Goal: Task Accomplishment & Management: Manage account settings

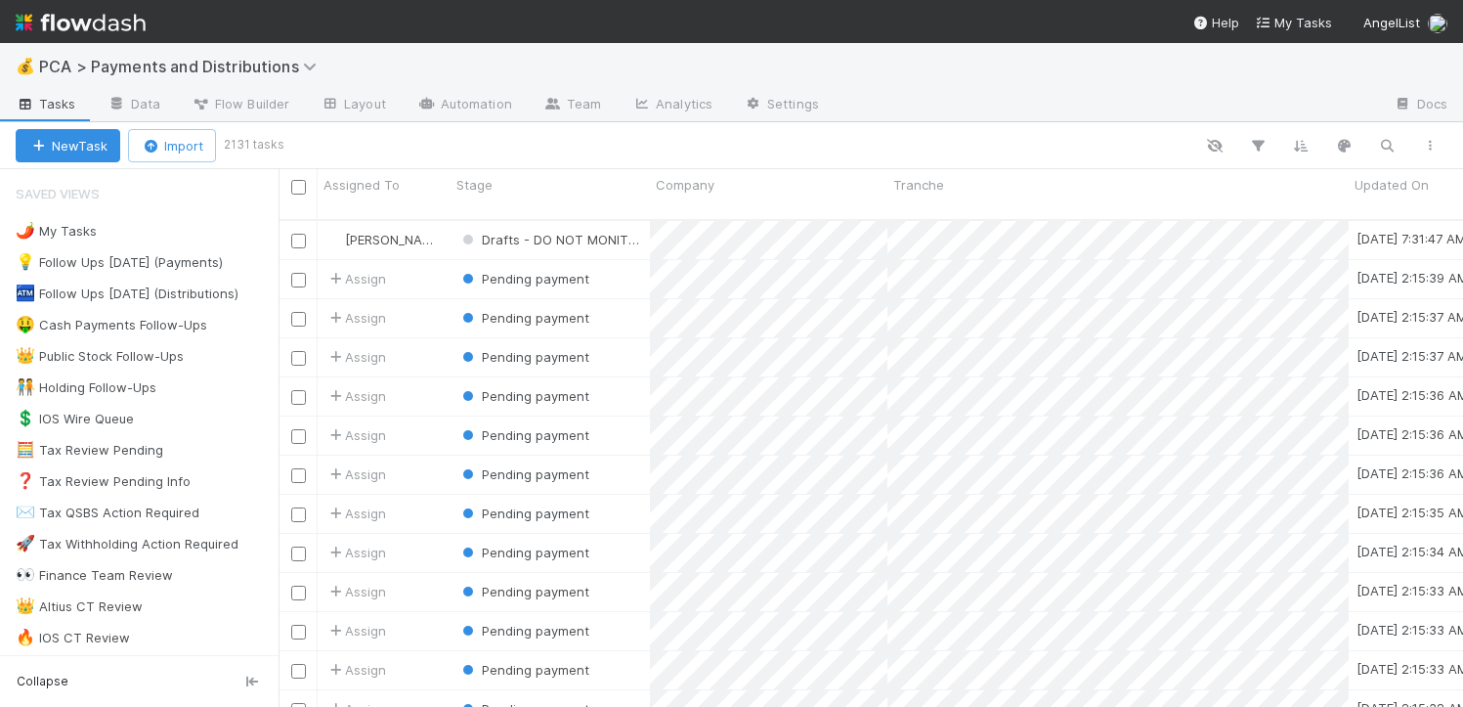
scroll to position [488, 1170]
click at [1385, 140] on icon "button" at bounding box center [1387, 146] width 20 height 18
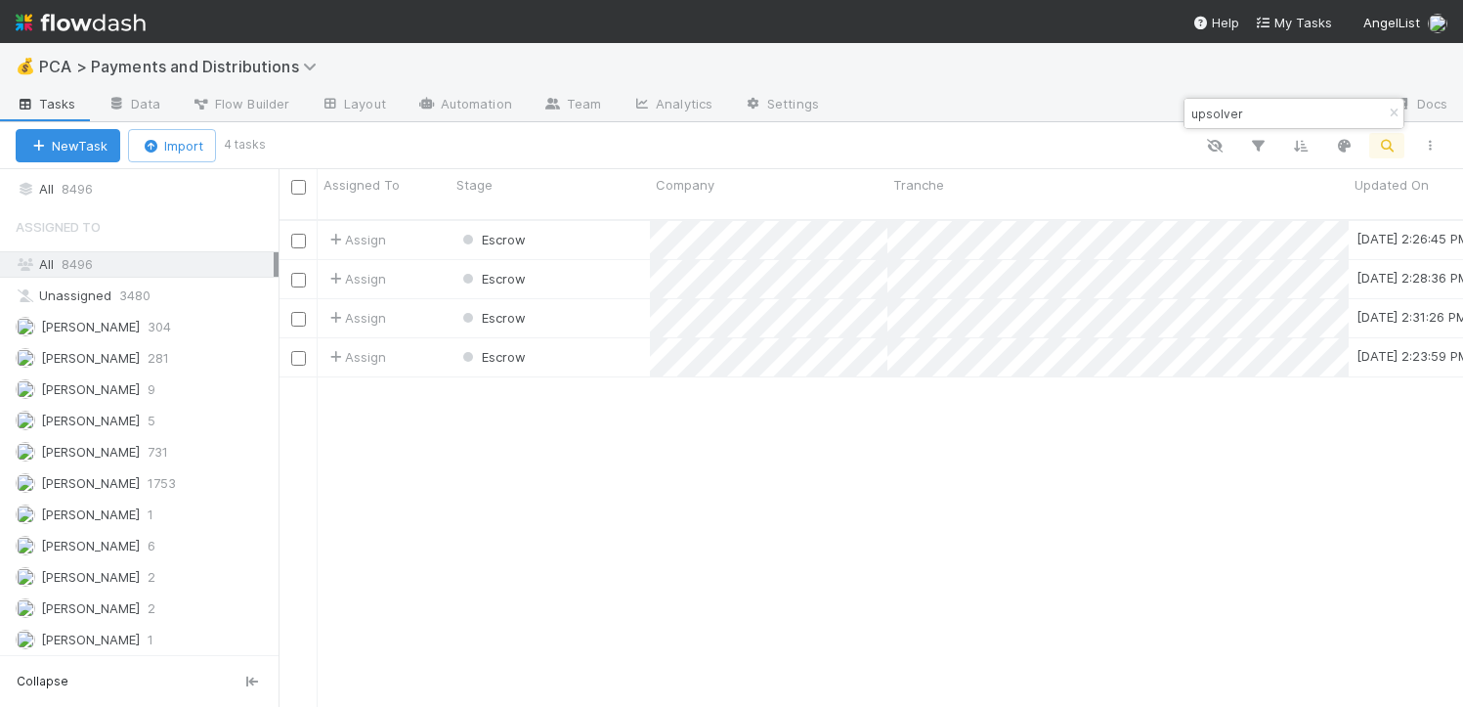
scroll to position [1641, 0]
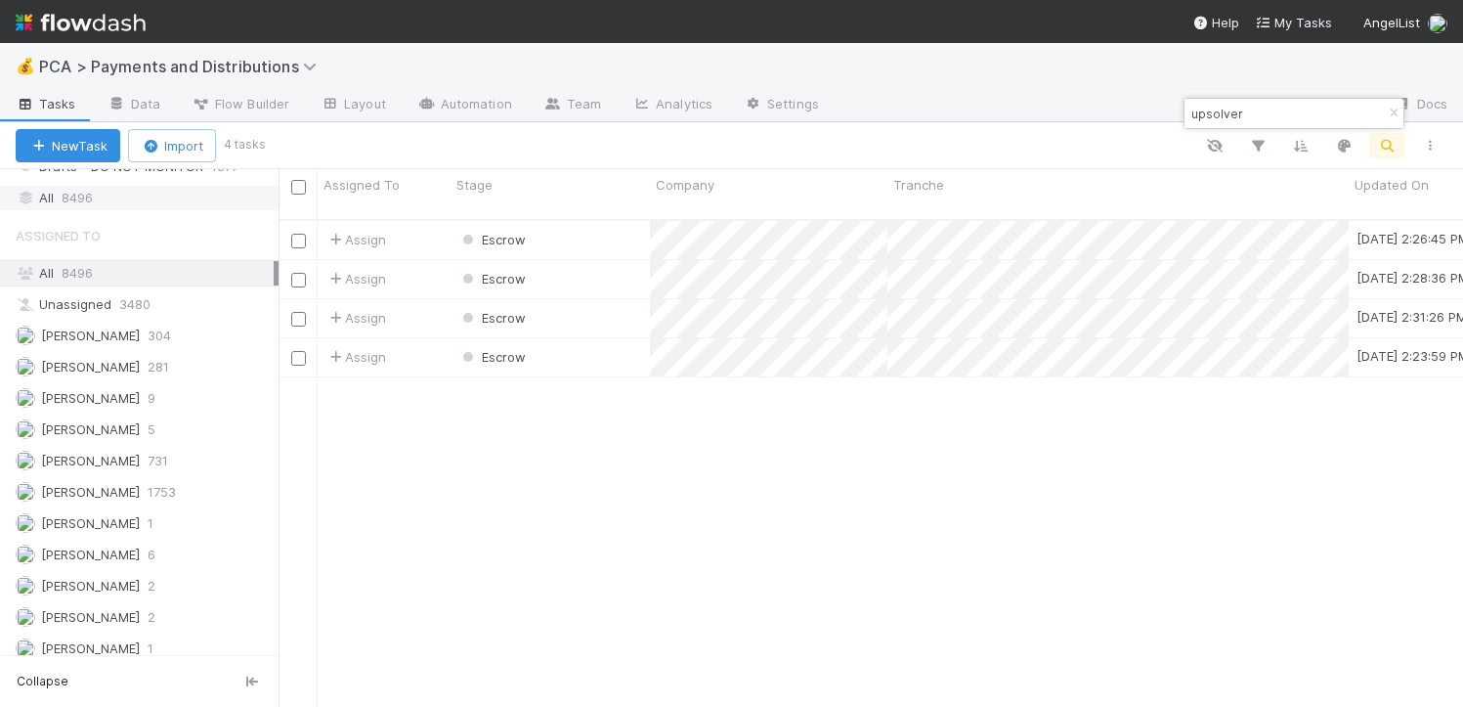
type input "upsolver"
click at [79, 209] on span "8496" at bounding box center [77, 198] width 31 height 24
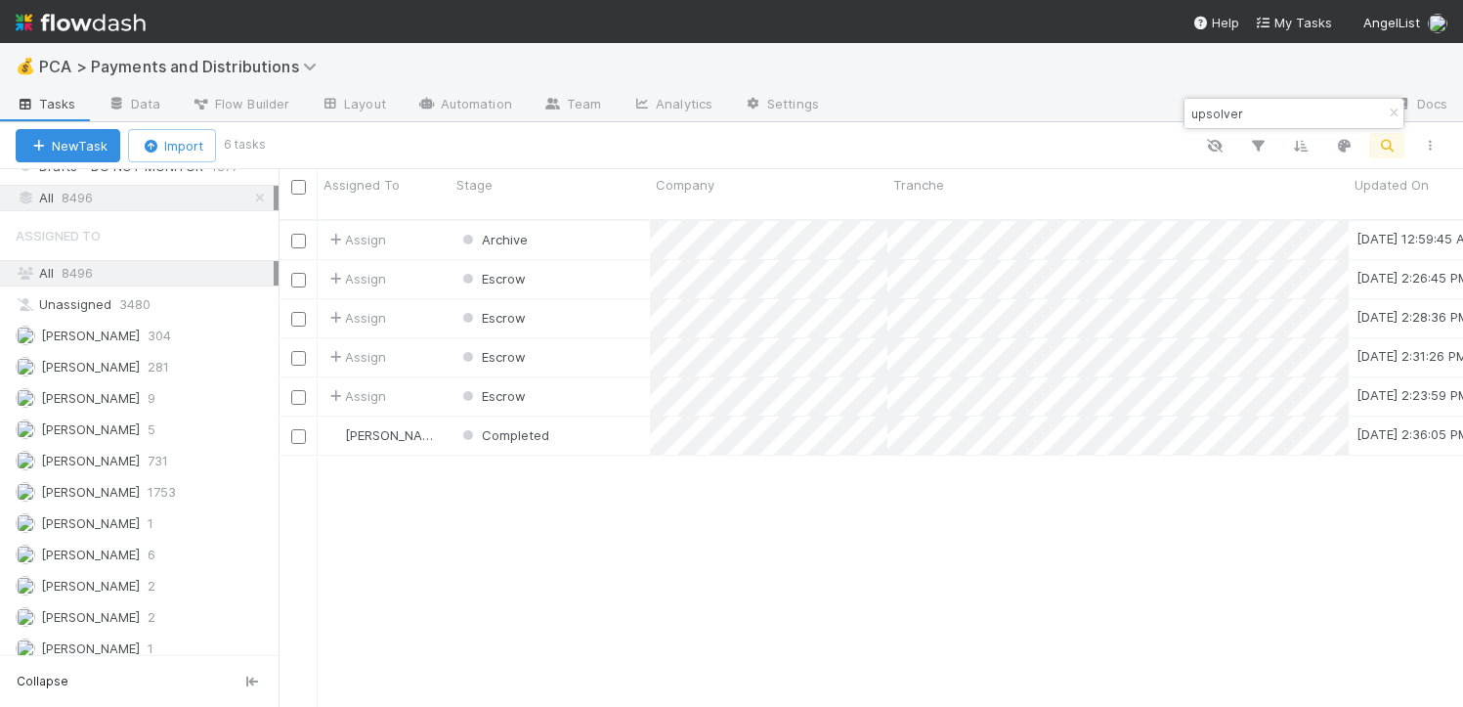
scroll to position [488, 1170]
click at [606, 418] on div "Completed" at bounding box center [549, 435] width 199 height 38
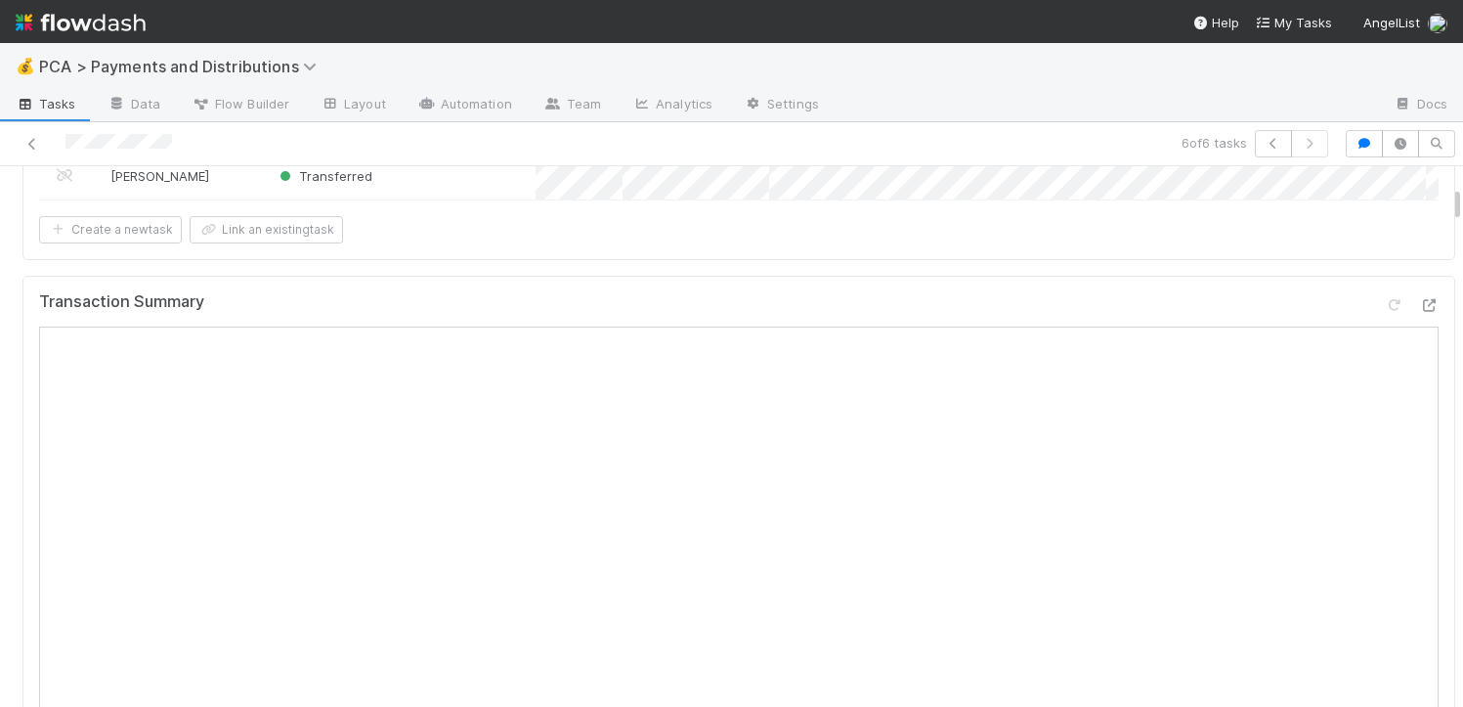
scroll to position [539, 0]
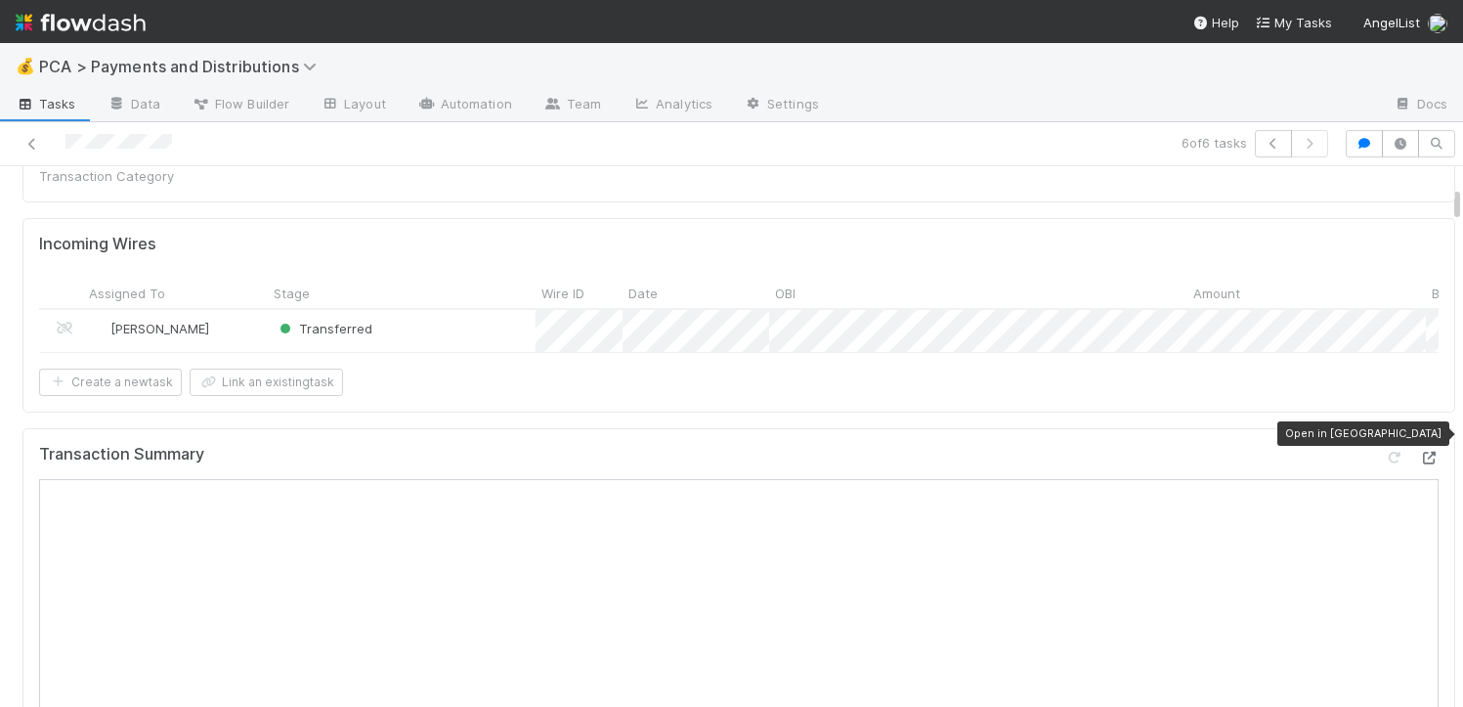
click at [1419, 448] on div at bounding box center [1429, 458] width 20 height 20
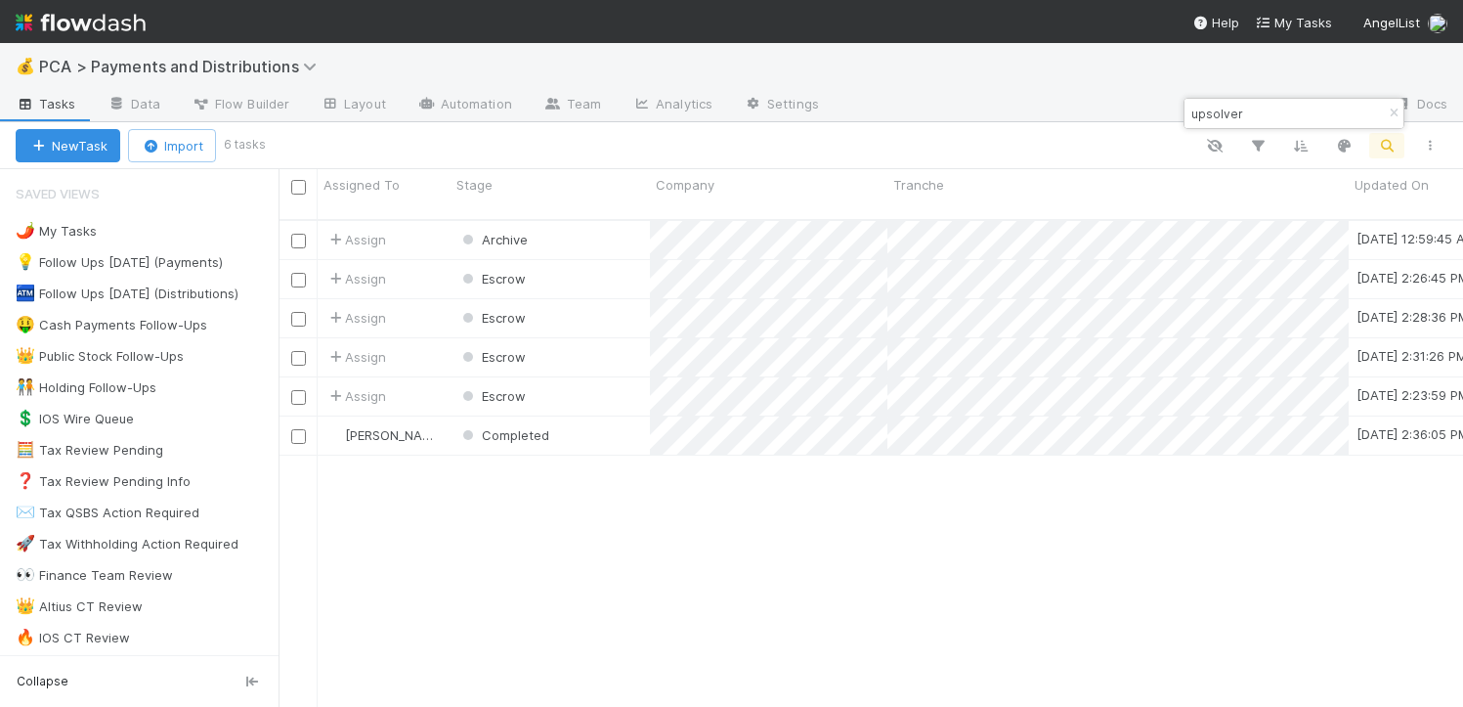
scroll to position [488, 1170]
click at [1289, 107] on input "upsolver" at bounding box center [1284, 113] width 195 height 23
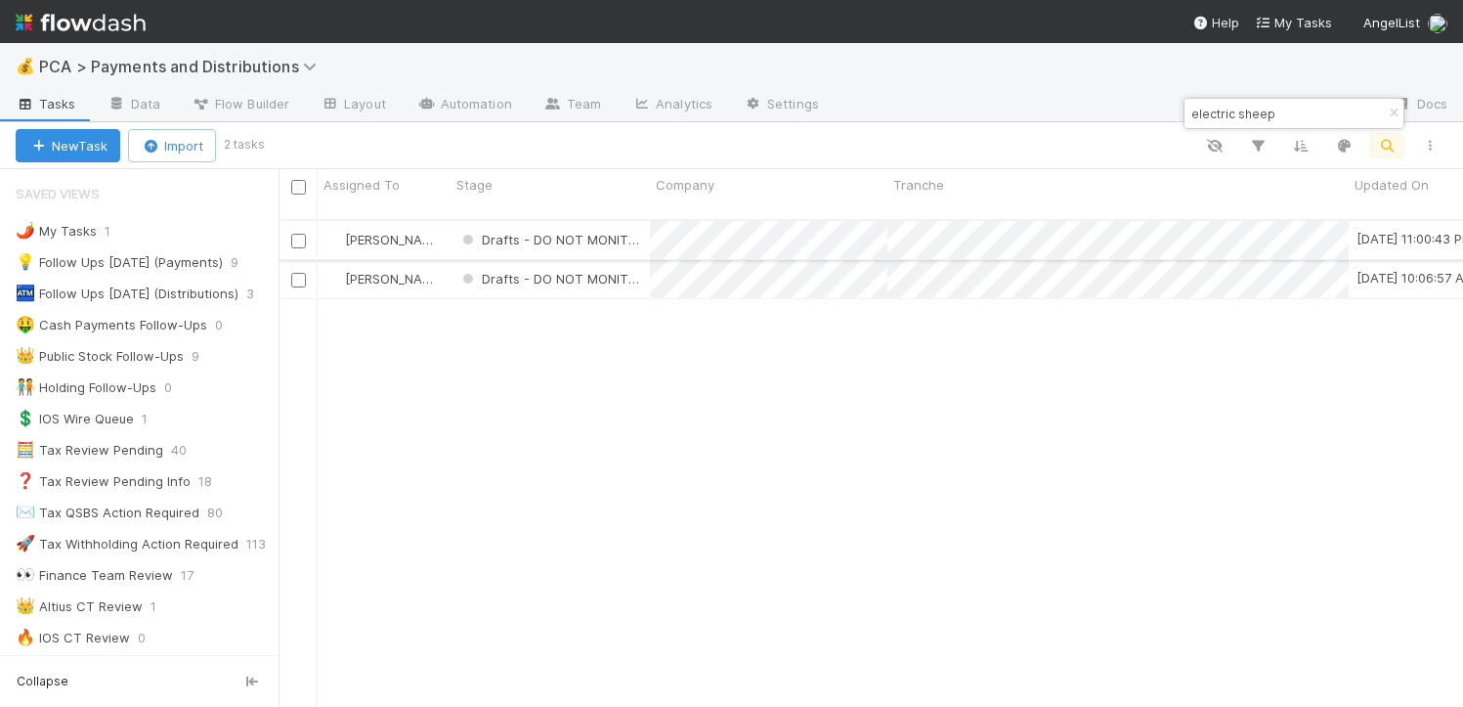
type input "electric sheep"
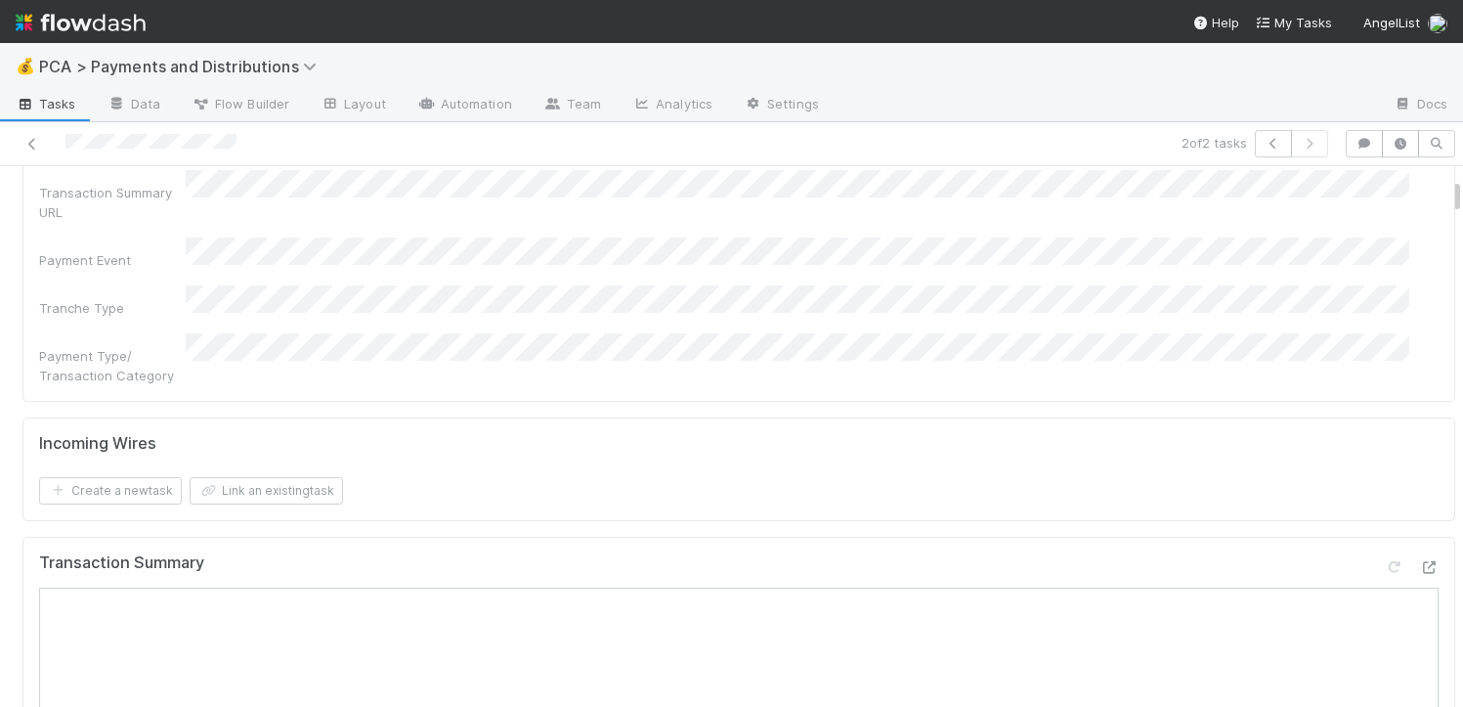
scroll to position [357, 0]
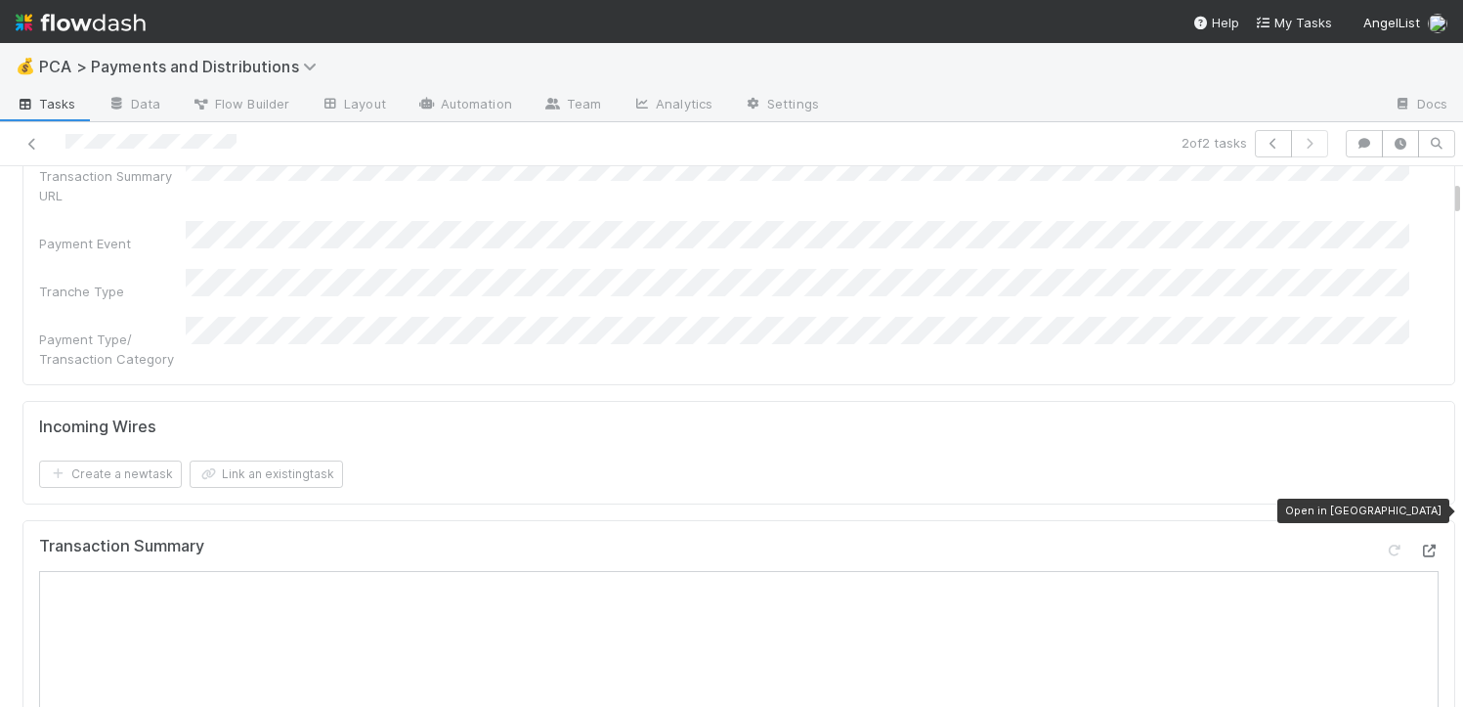
click at [1419, 544] on icon at bounding box center [1429, 550] width 20 height 13
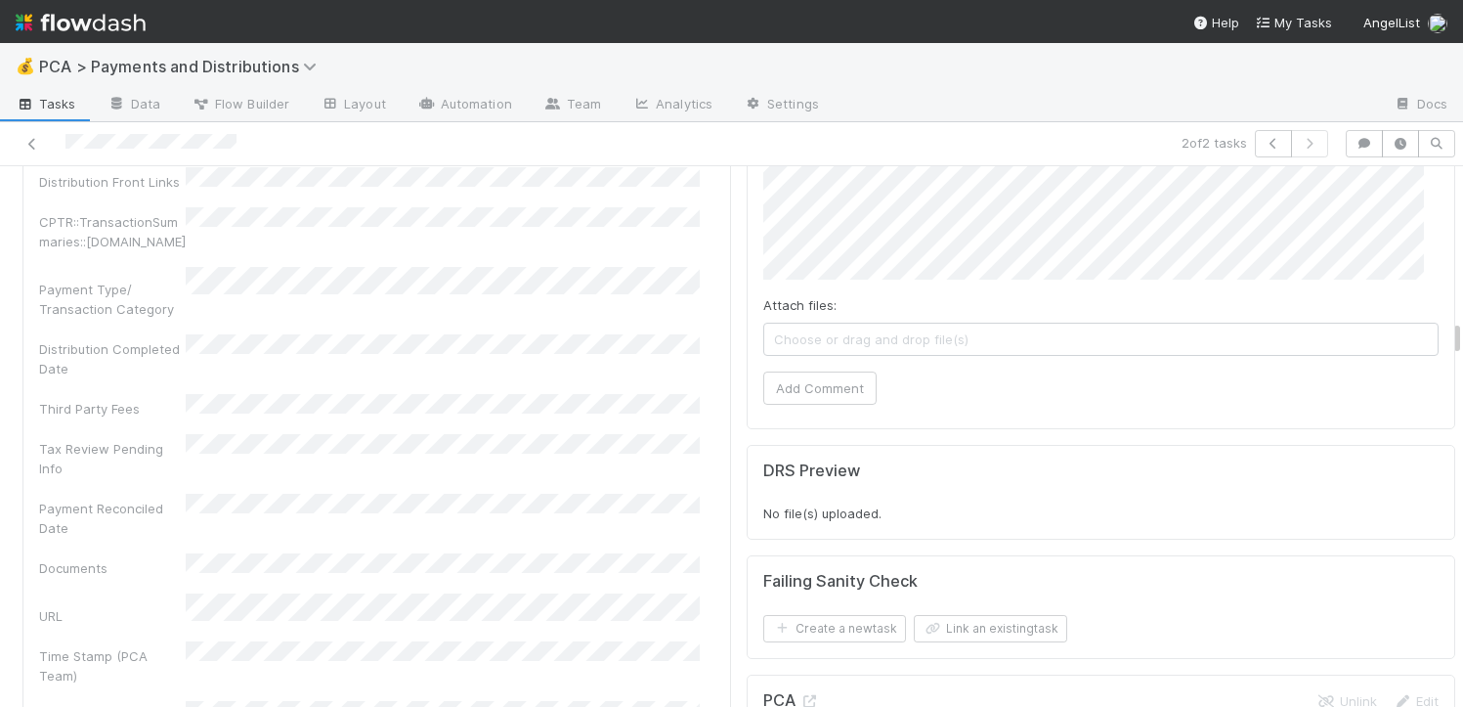
scroll to position [4019, 0]
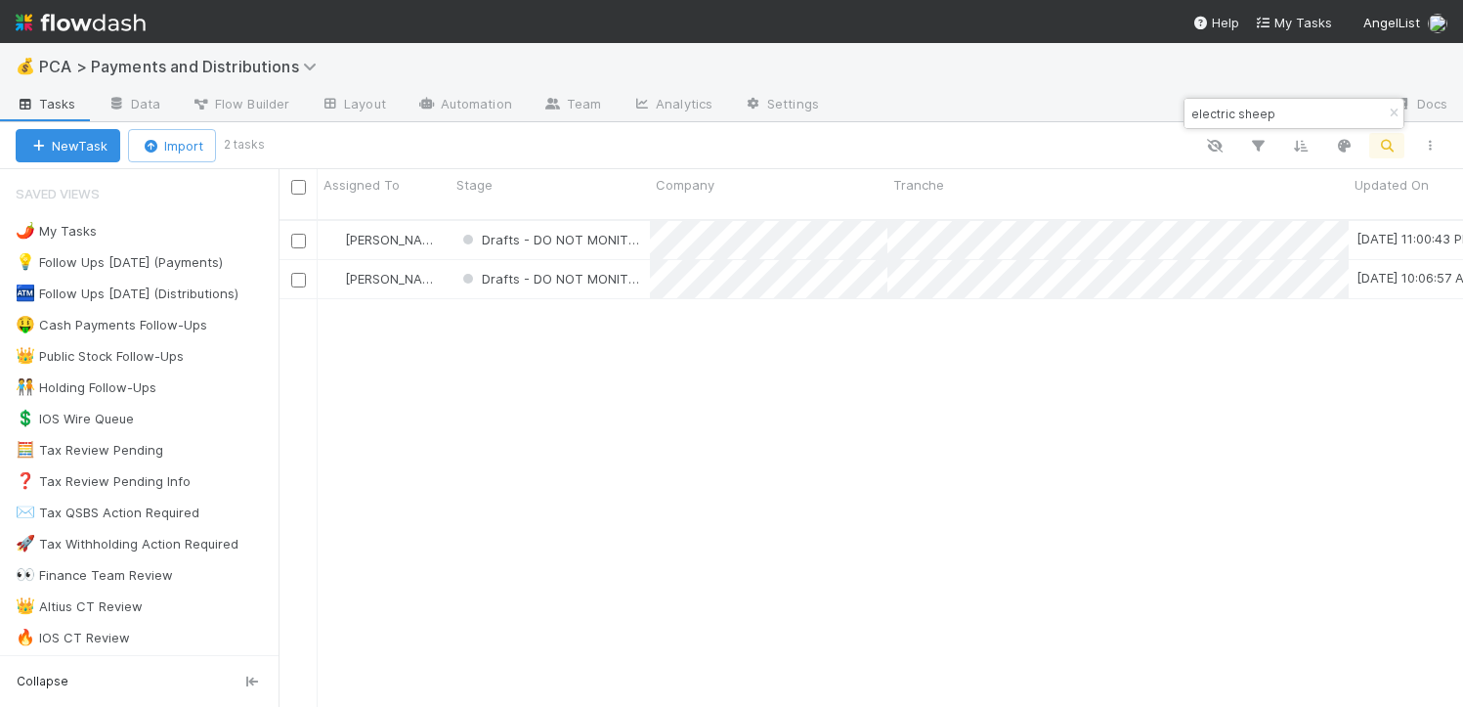
scroll to position [488, 1170]
click at [96, 359] on div "👑 Public Stock Follow-Ups" at bounding box center [100, 356] width 168 height 24
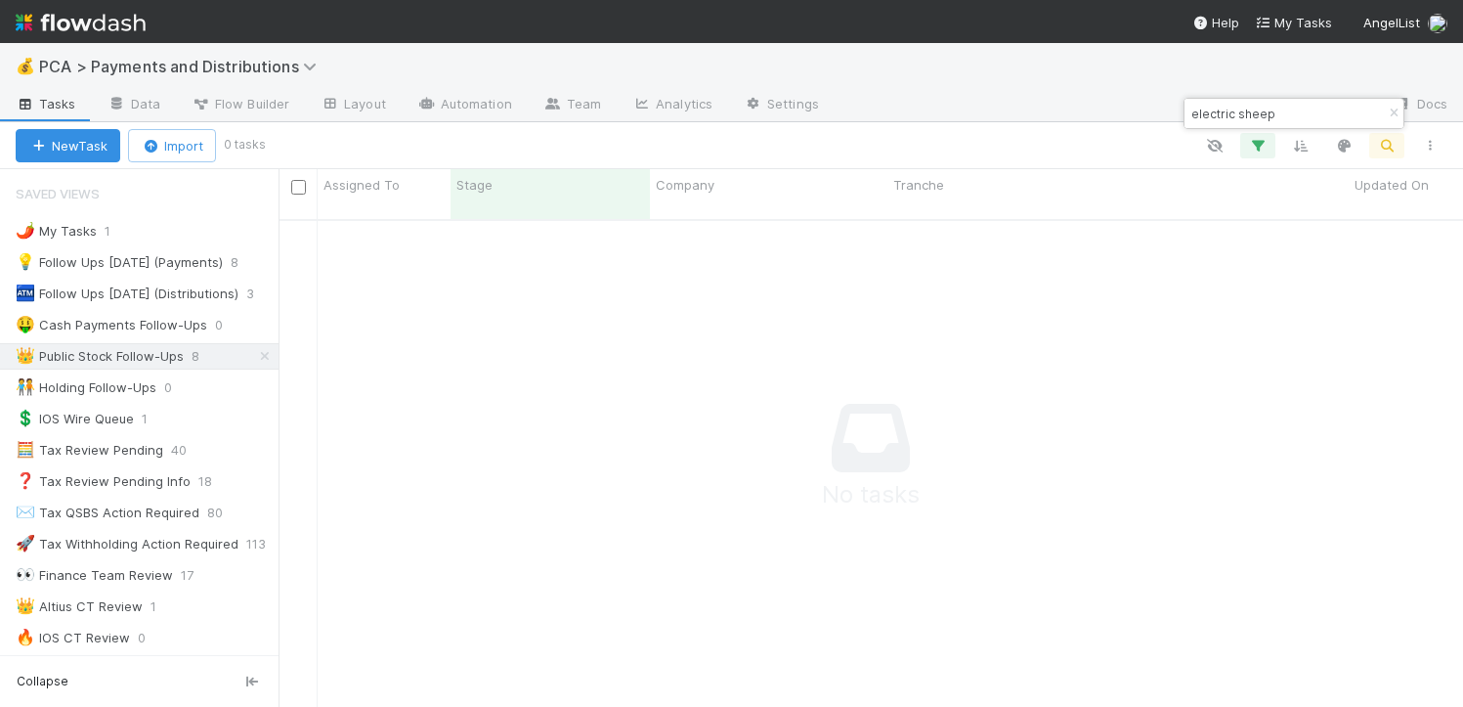
scroll to position [473, 1170]
click at [1394, 108] on icon "button" at bounding box center [1394, 113] width 20 height 12
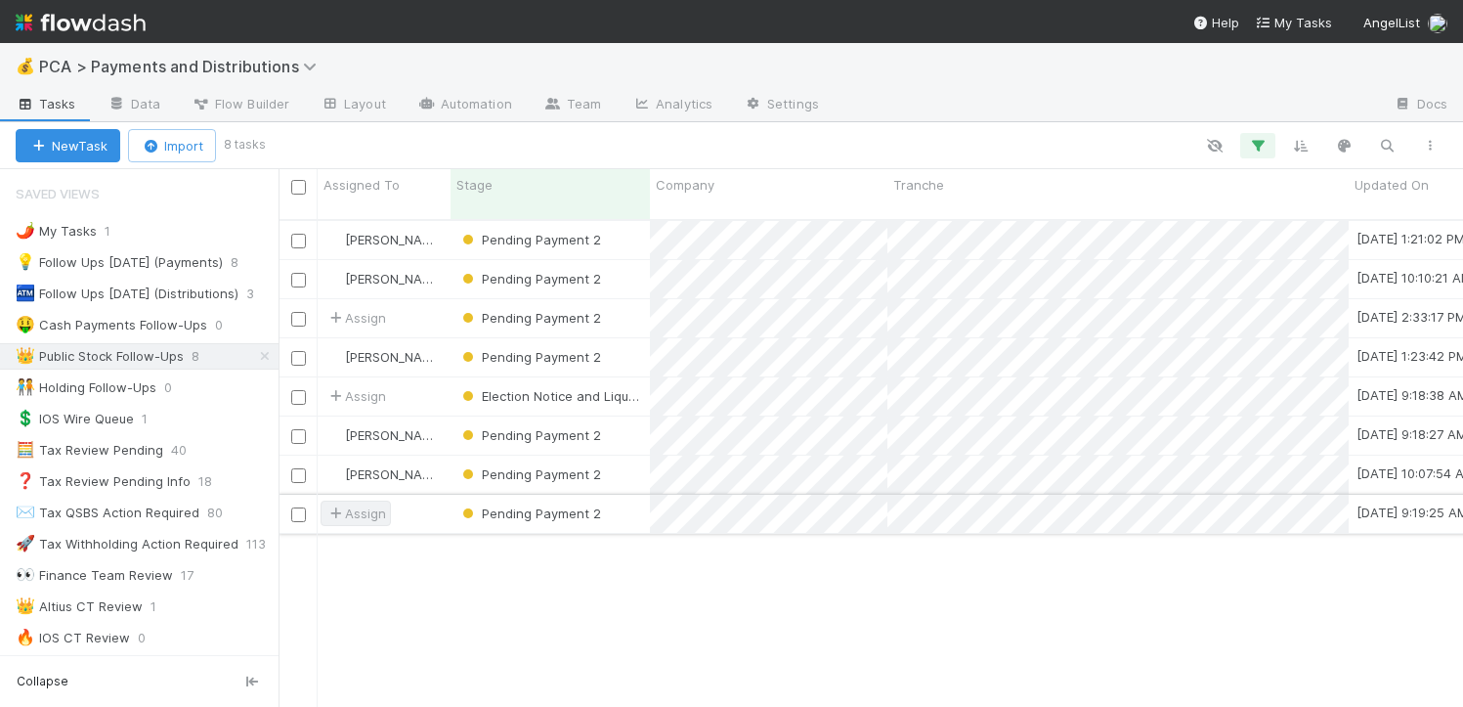
scroll to position [488, 1170]
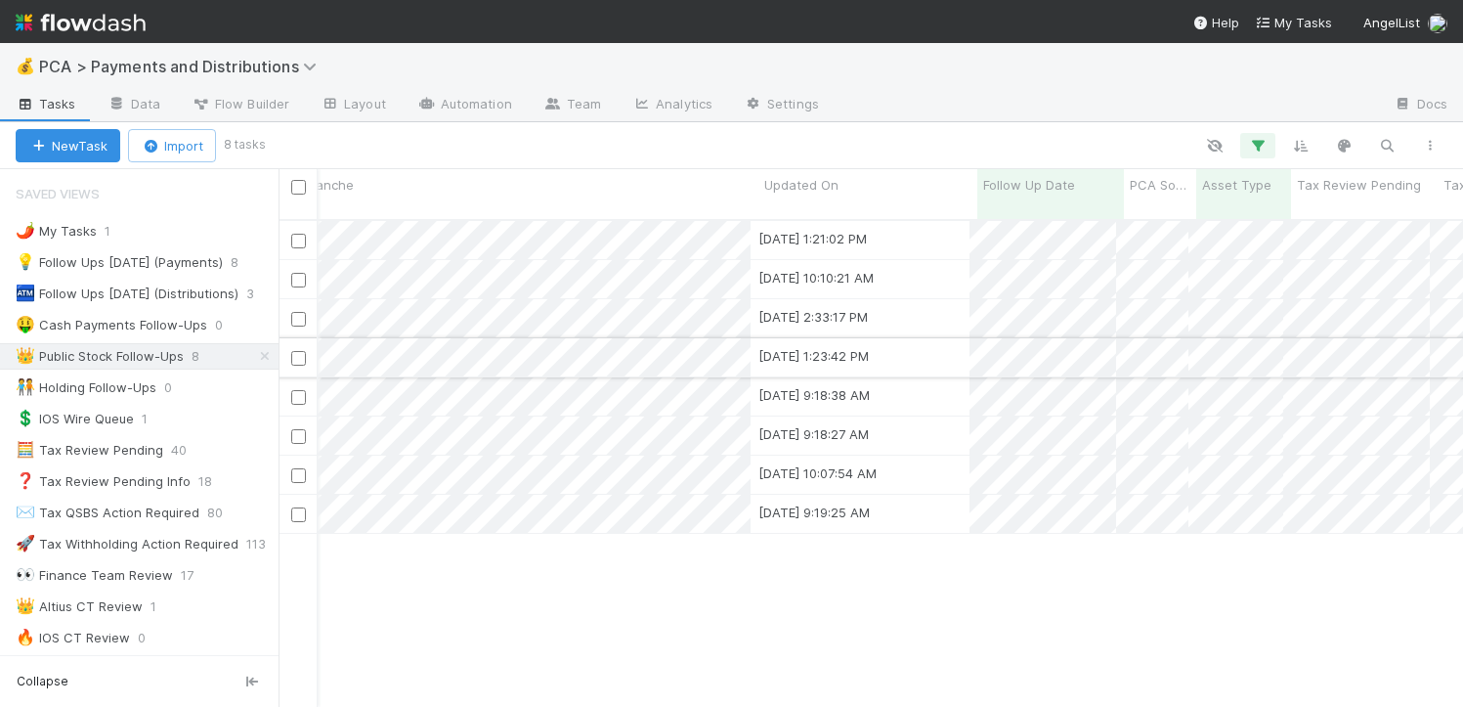
scroll to position [0, 604]
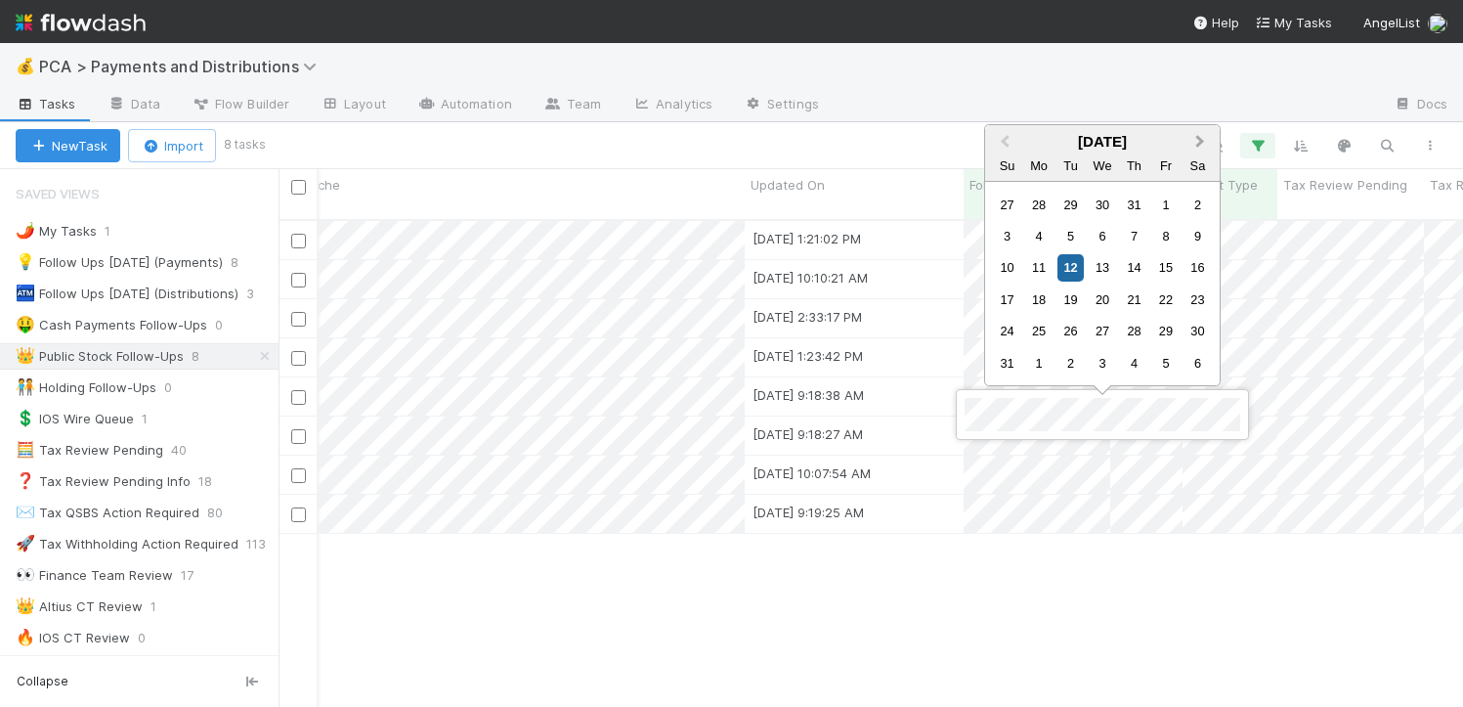
click at [1211, 130] on button "Next Month" at bounding box center [1201, 142] width 31 height 31
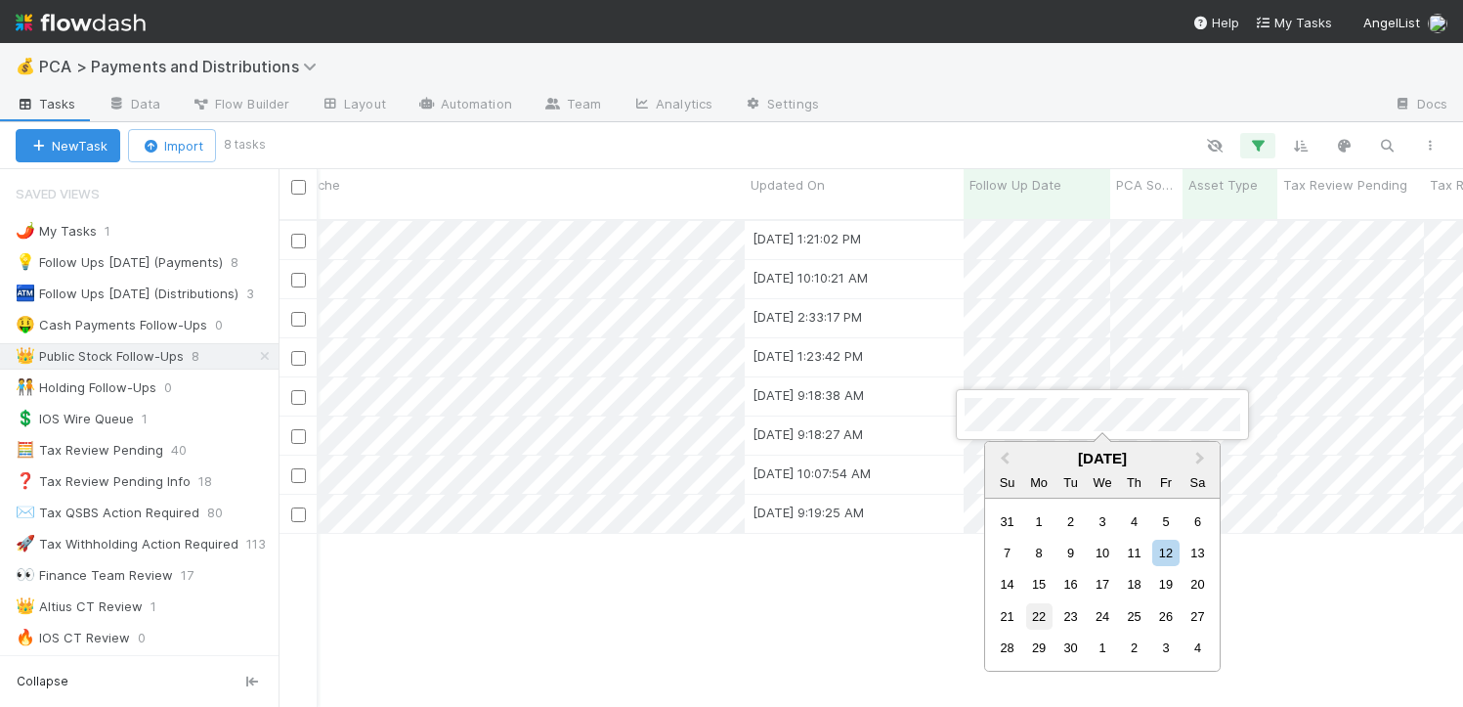
click at [1041, 616] on div "22" at bounding box center [1039, 616] width 26 height 26
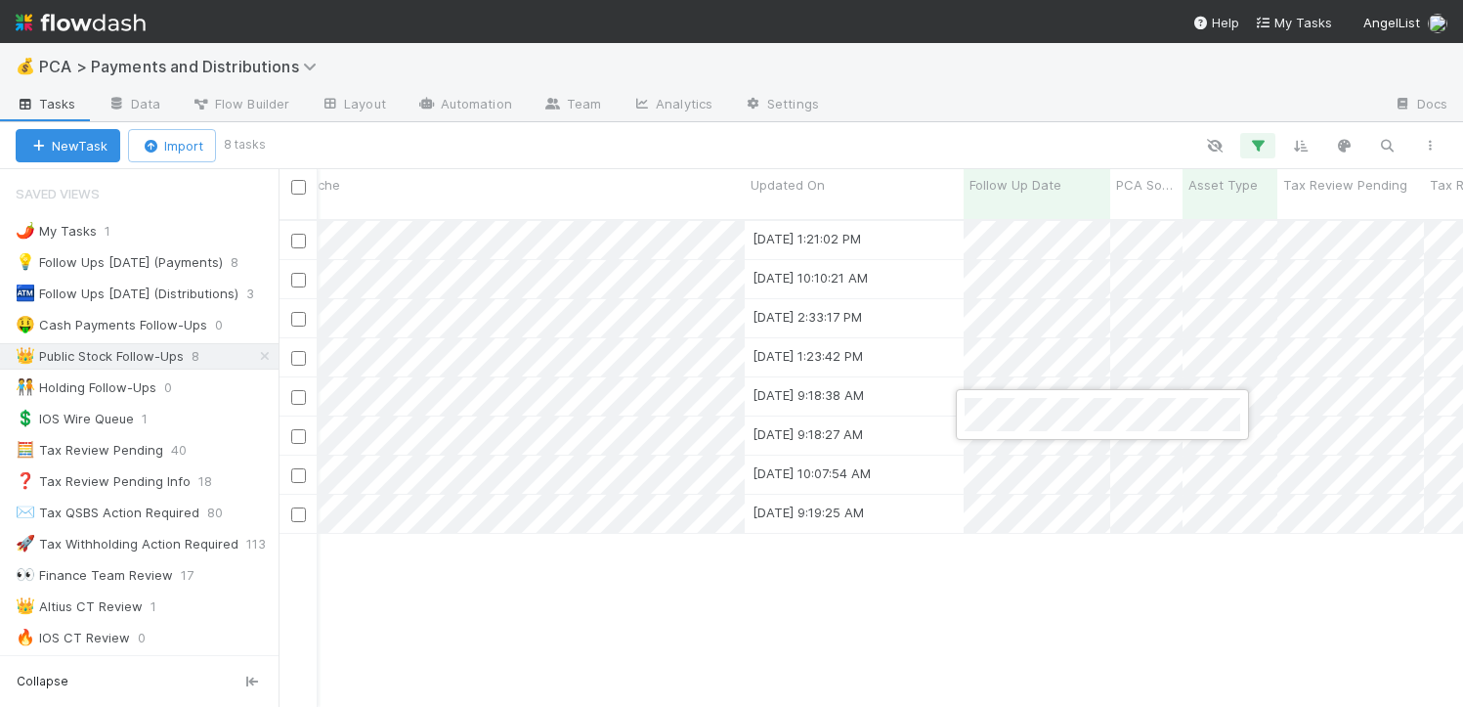
click at [958, 638] on div at bounding box center [731, 353] width 1463 height 707
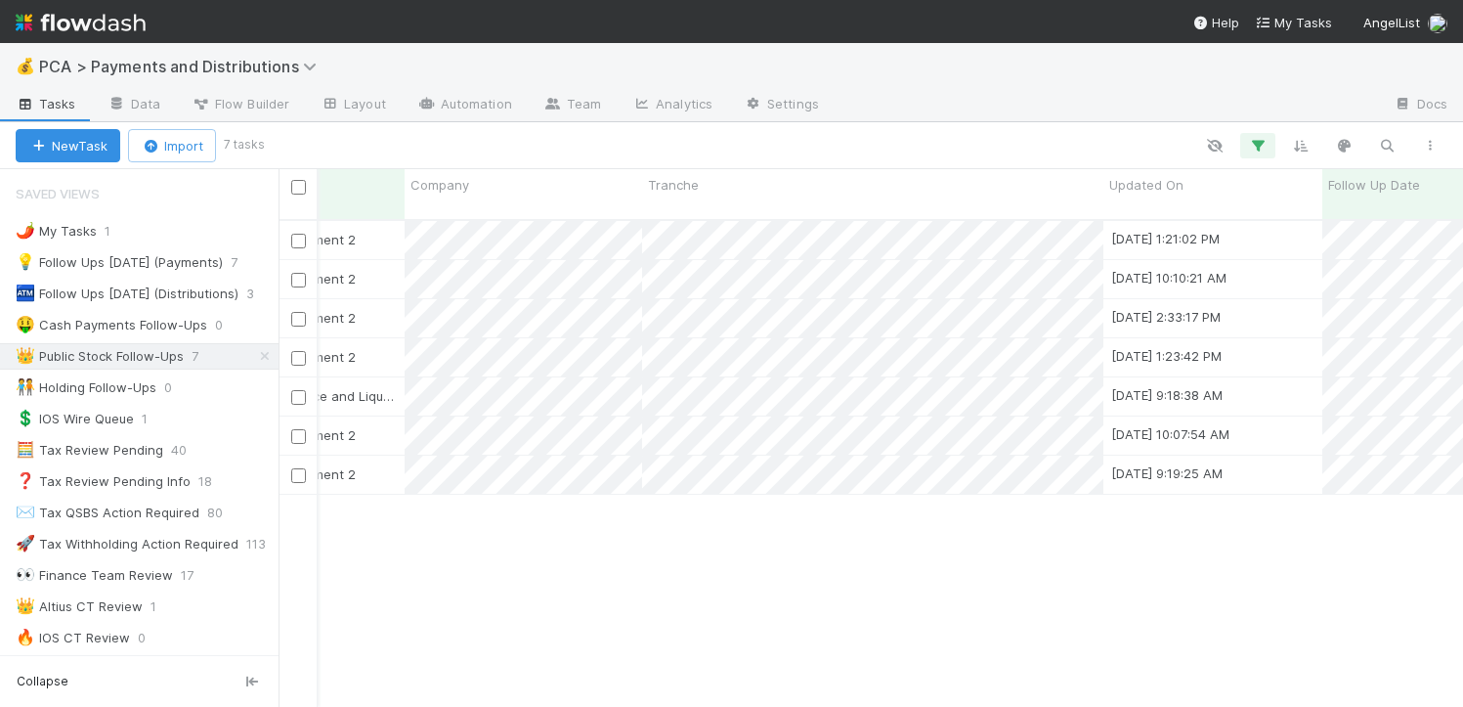
scroll to position [0, 285]
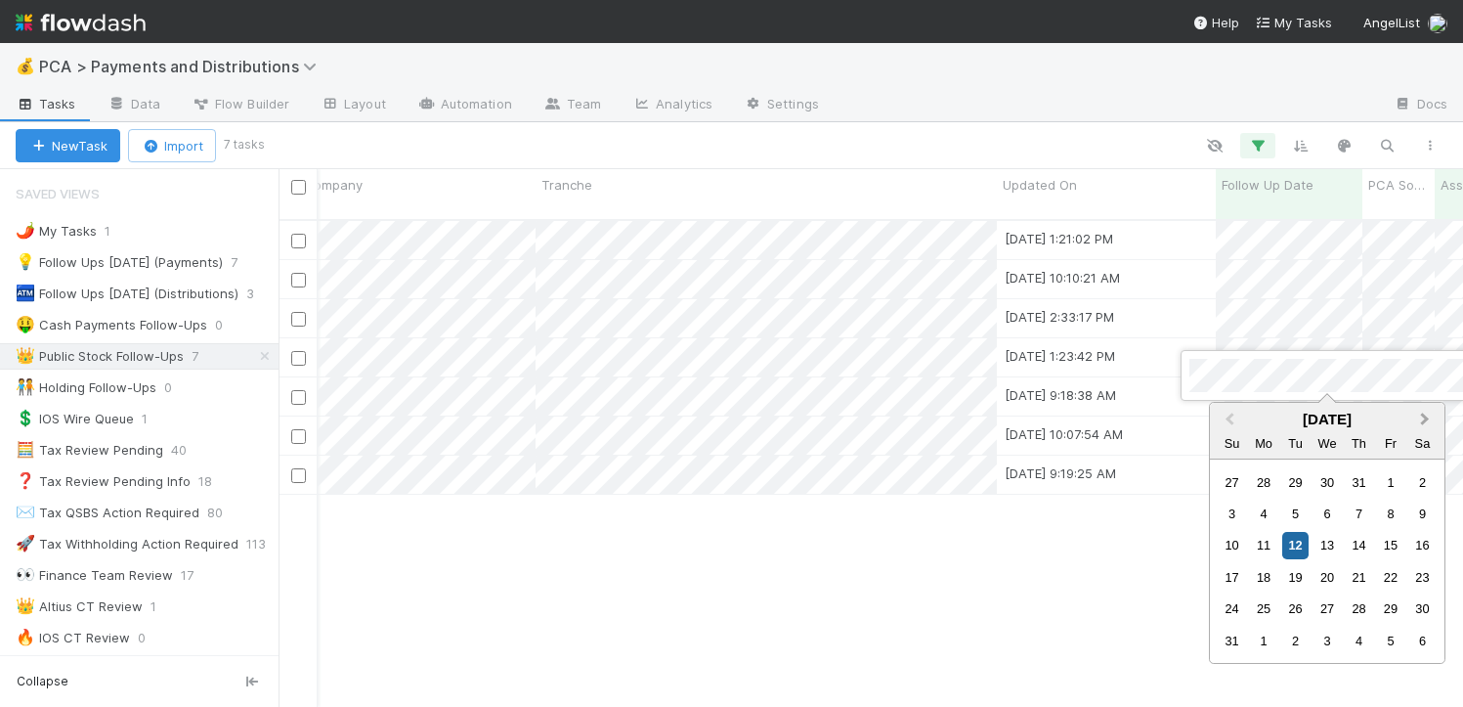
click at [1431, 420] on button "Next Month" at bounding box center [1426, 420] width 31 height 31
click at [1266, 574] on div "22" at bounding box center [1264, 577] width 26 height 26
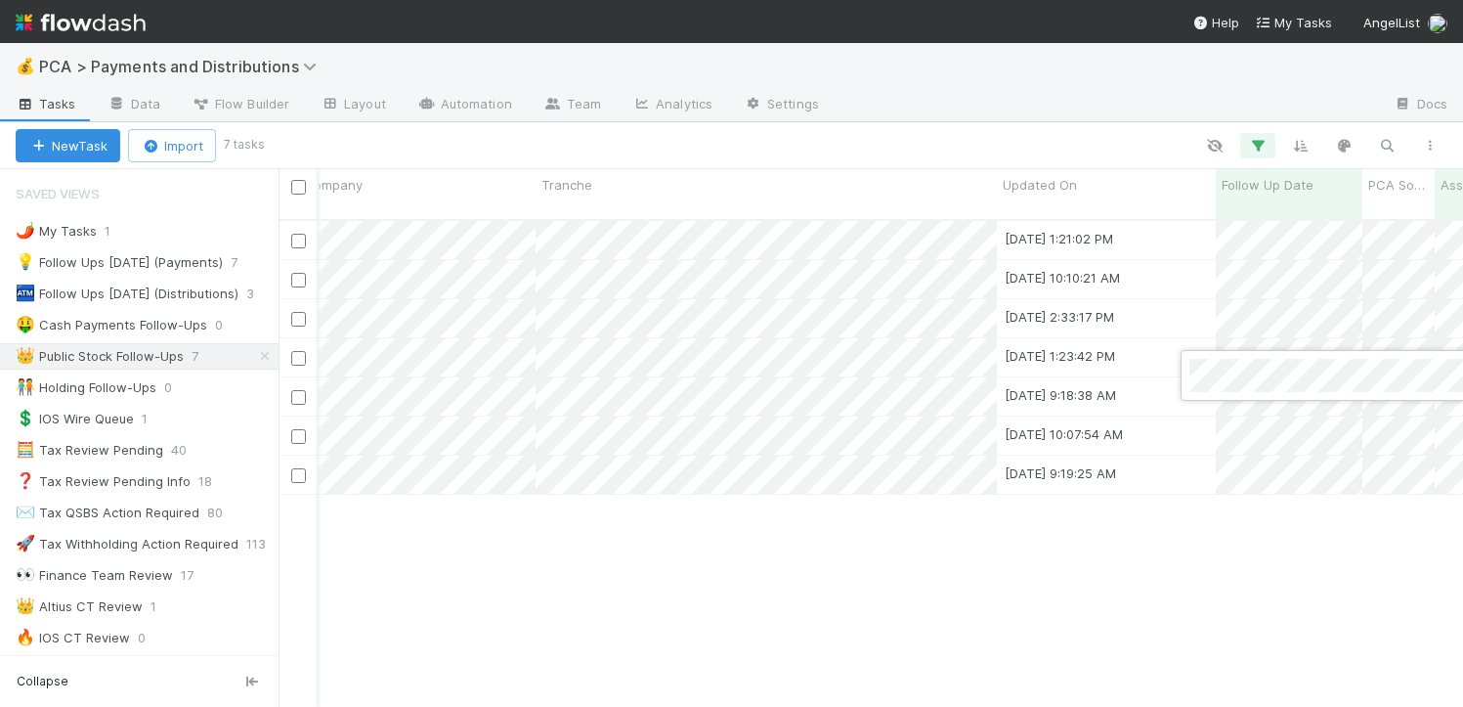
click at [1001, 628] on div at bounding box center [731, 353] width 1463 height 707
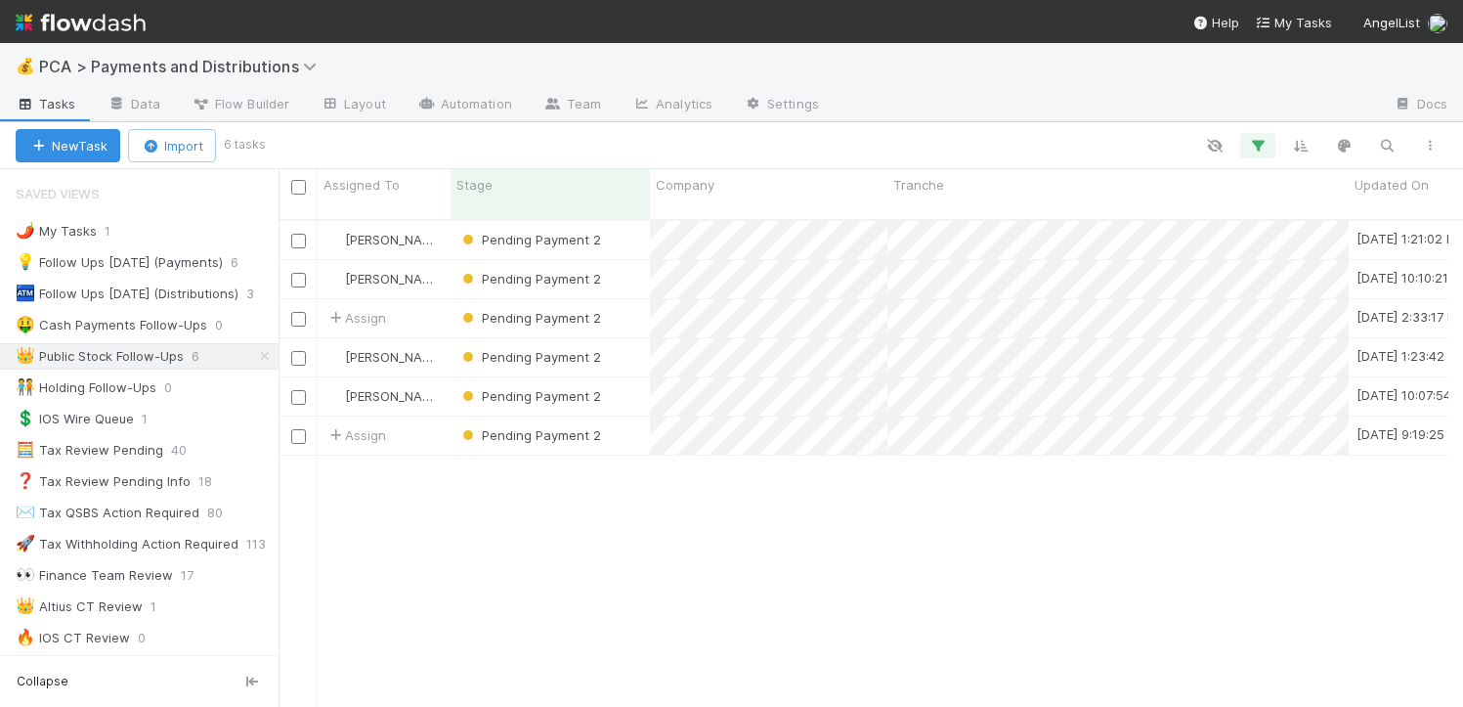
scroll to position [15, 16]
click at [620, 221] on div "Pending Payment 2" at bounding box center [549, 240] width 199 height 38
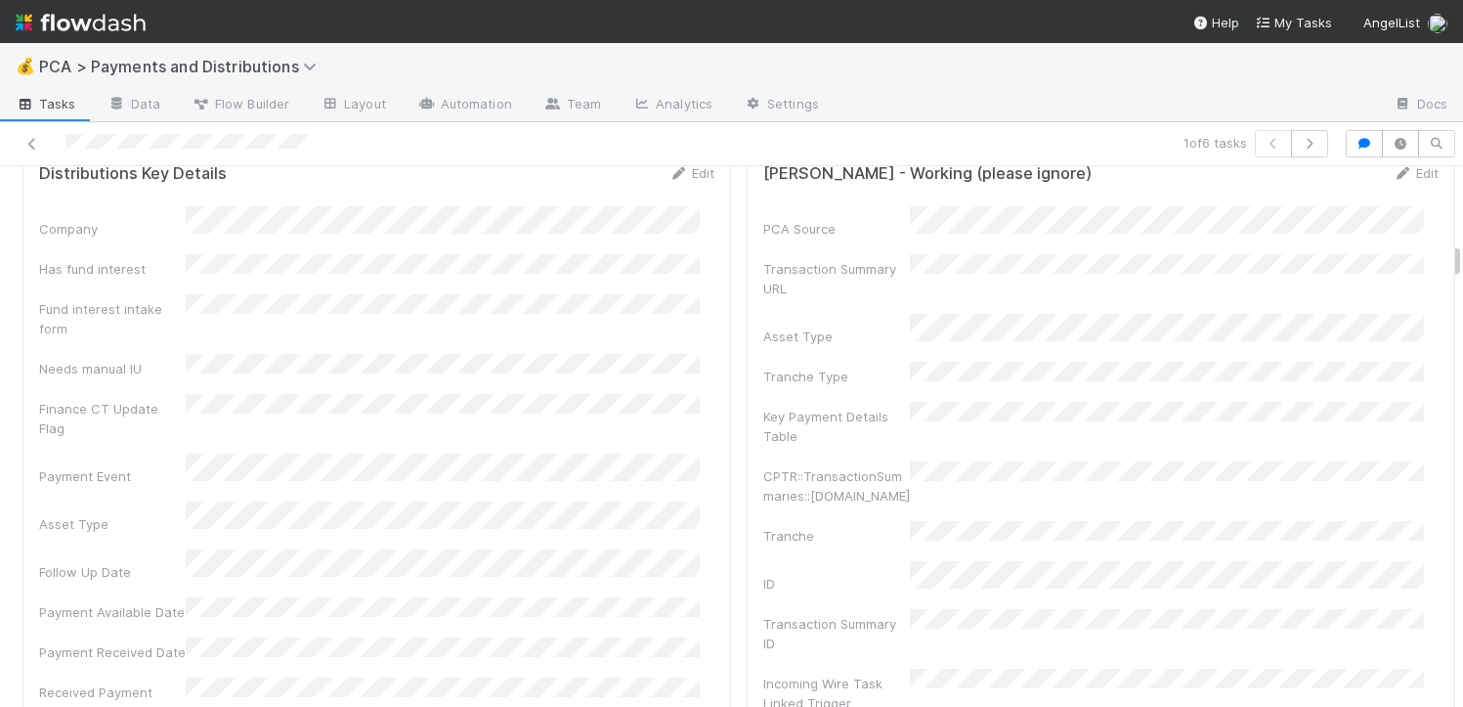
scroll to position [1781, 0]
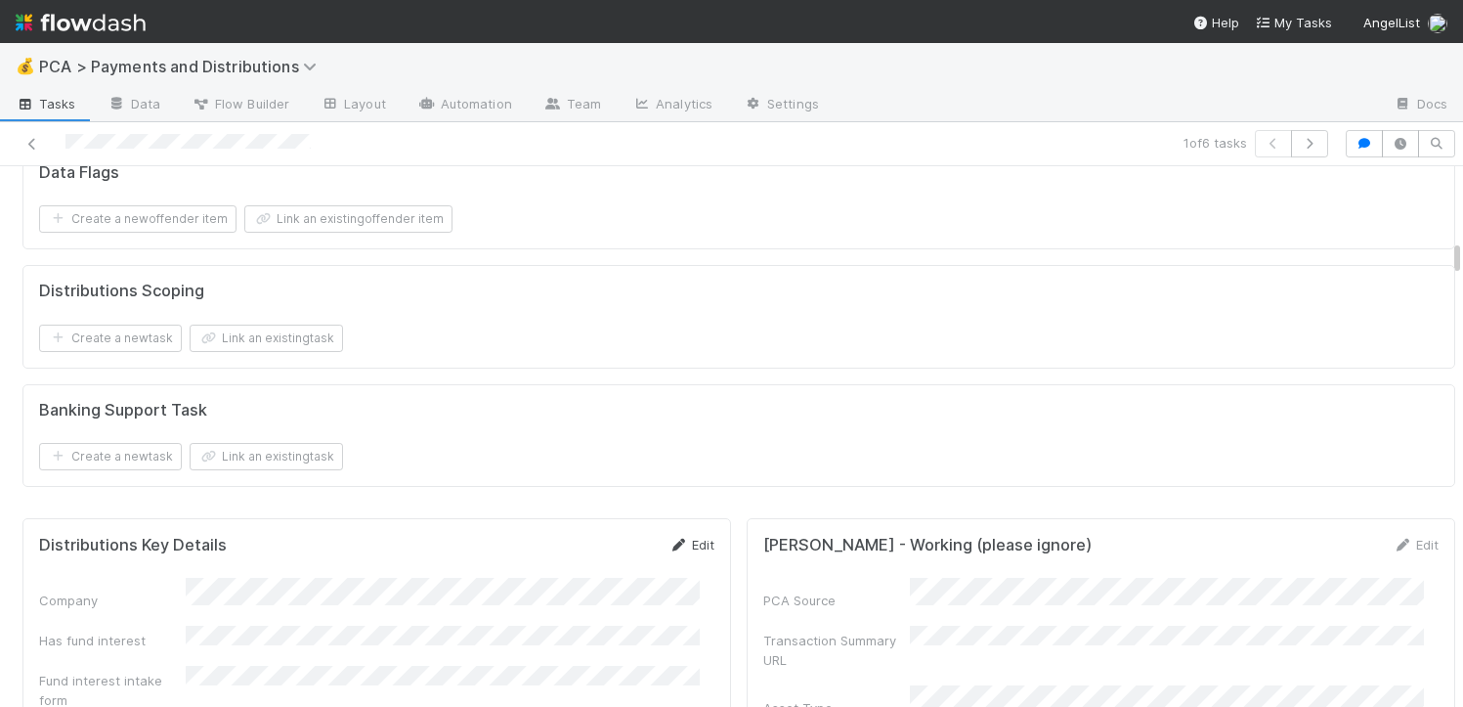
click at [669, 538] on icon at bounding box center [678, 544] width 20 height 13
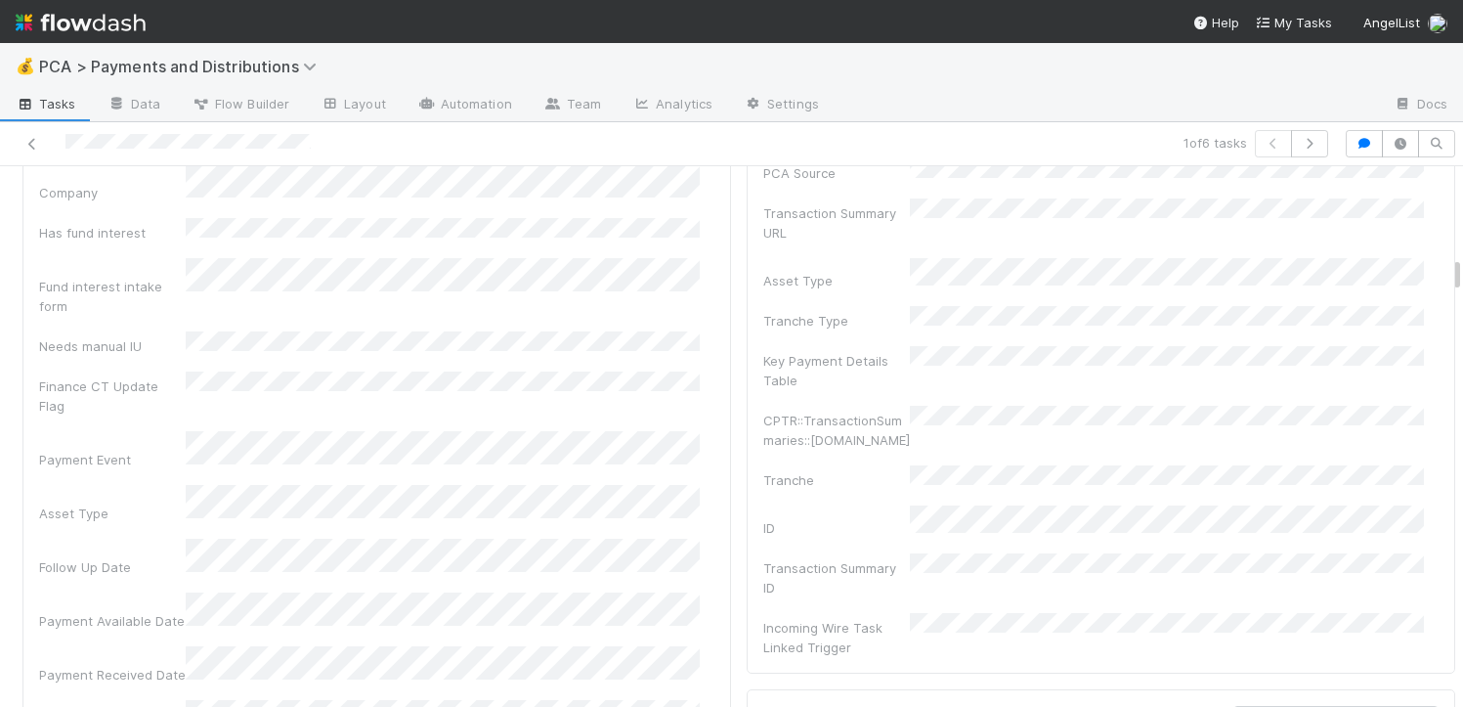
scroll to position [2242, 0]
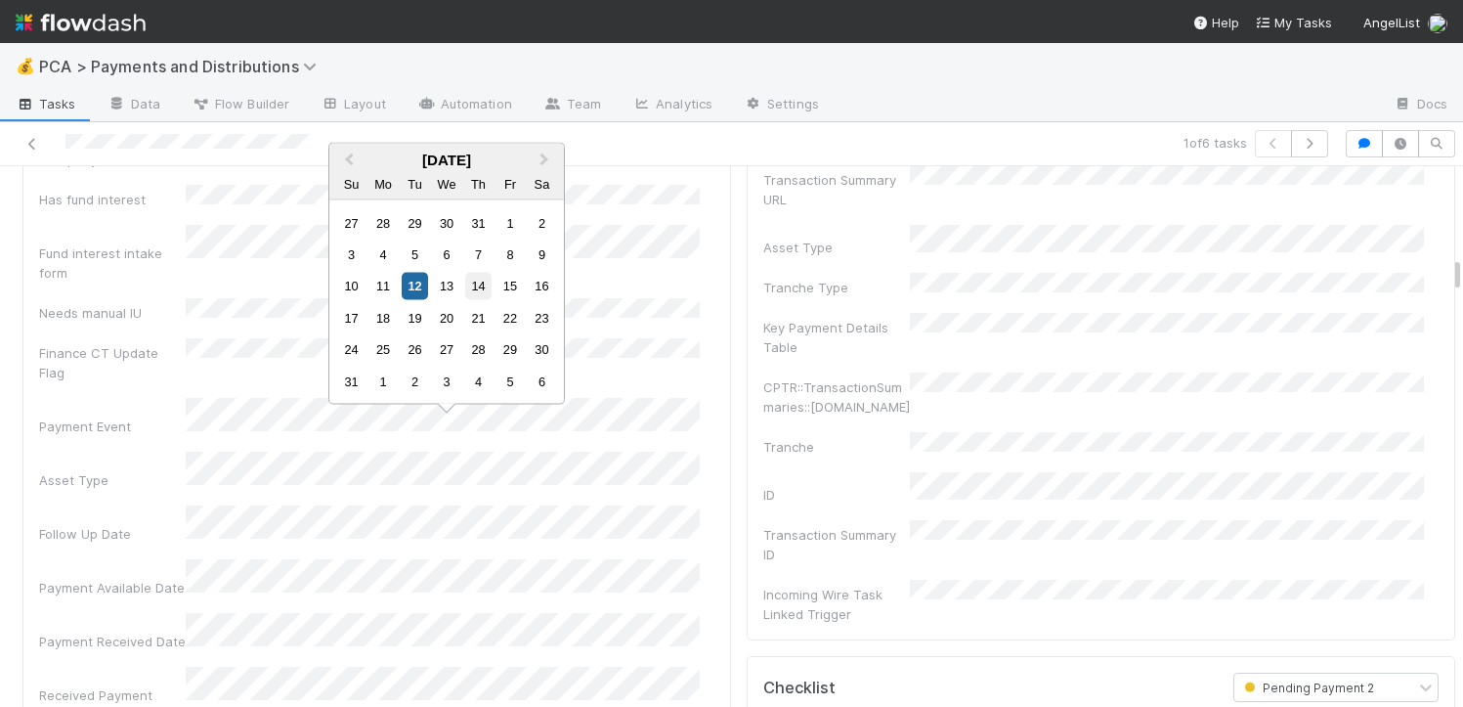
click at [478, 290] on div "14" at bounding box center [478, 286] width 26 height 26
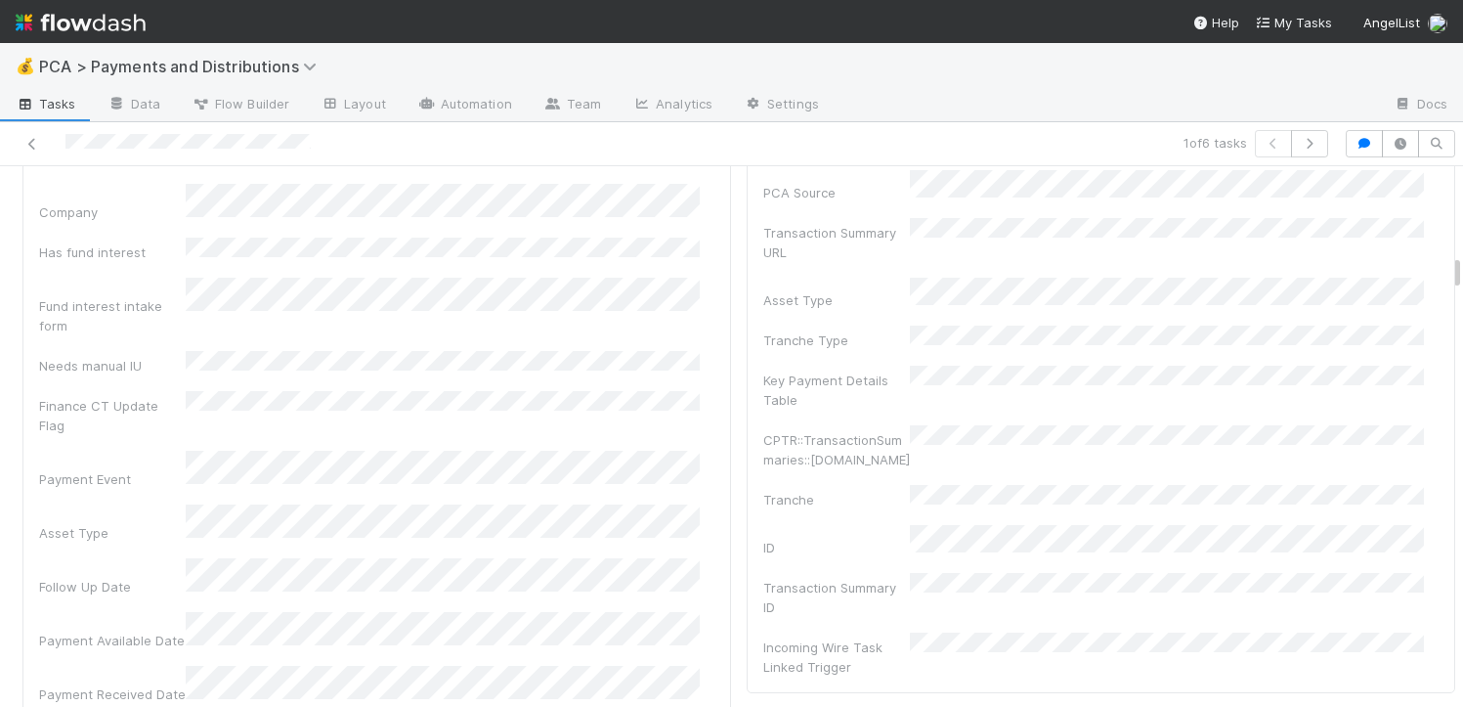
scroll to position [2077, 0]
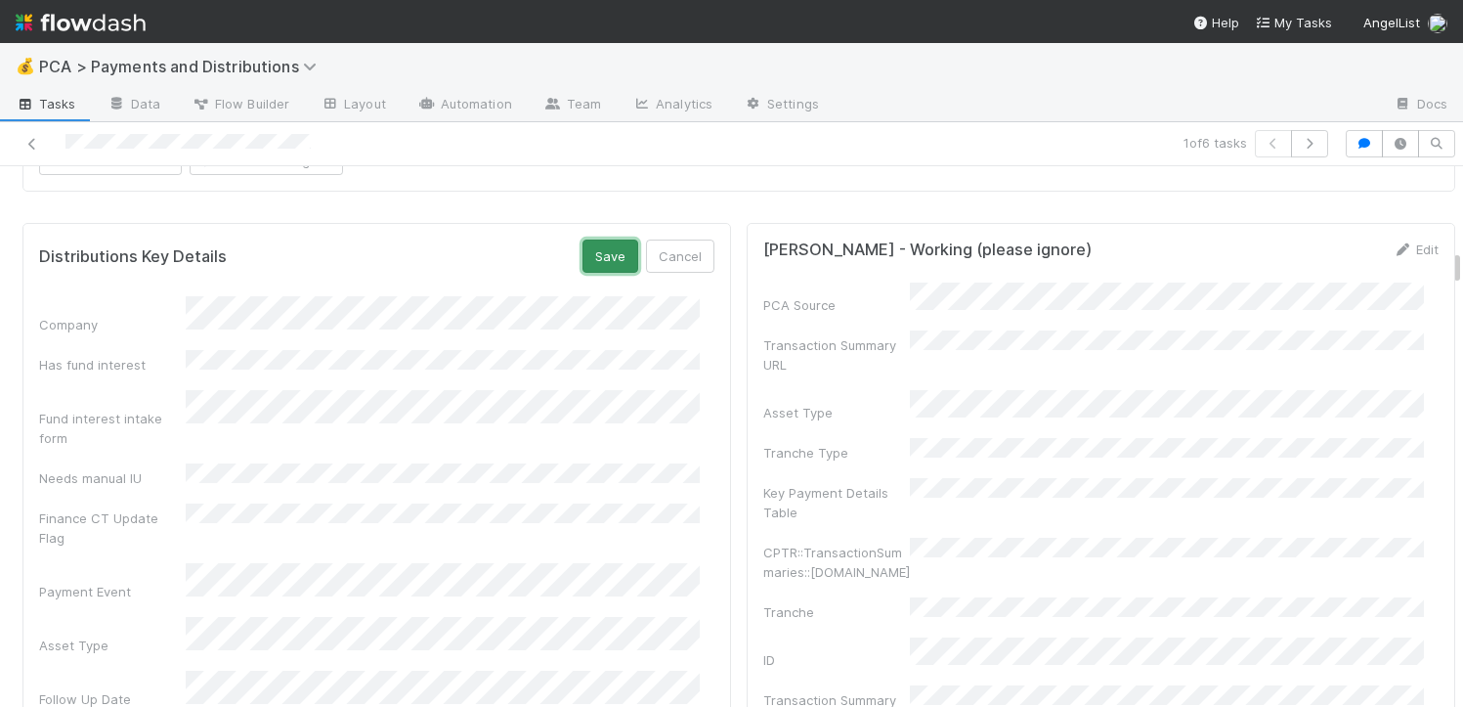
click at [598, 239] on button "Save" at bounding box center [610, 255] width 56 height 33
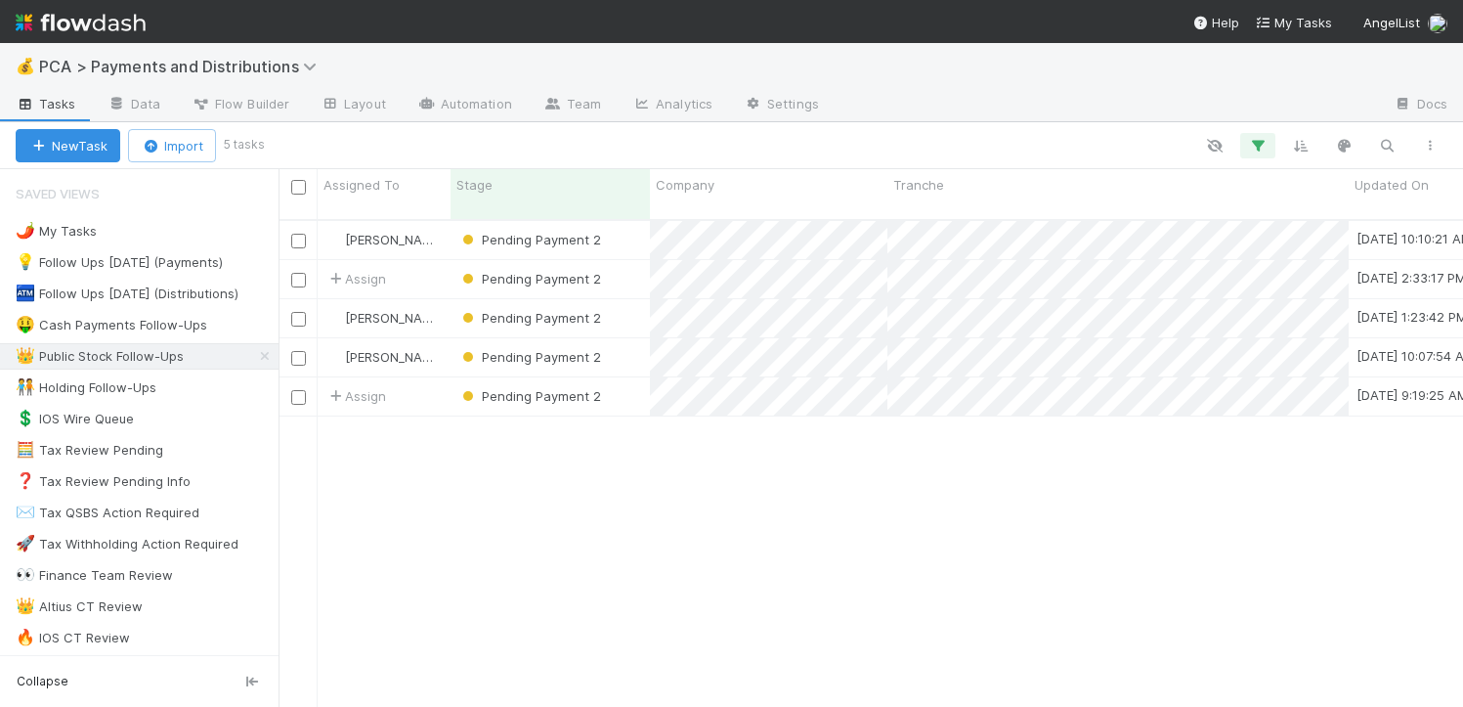
scroll to position [488, 1170]
click at [439, 377] on div "Assign" at bounding box center [384, 396] width 133 height 38
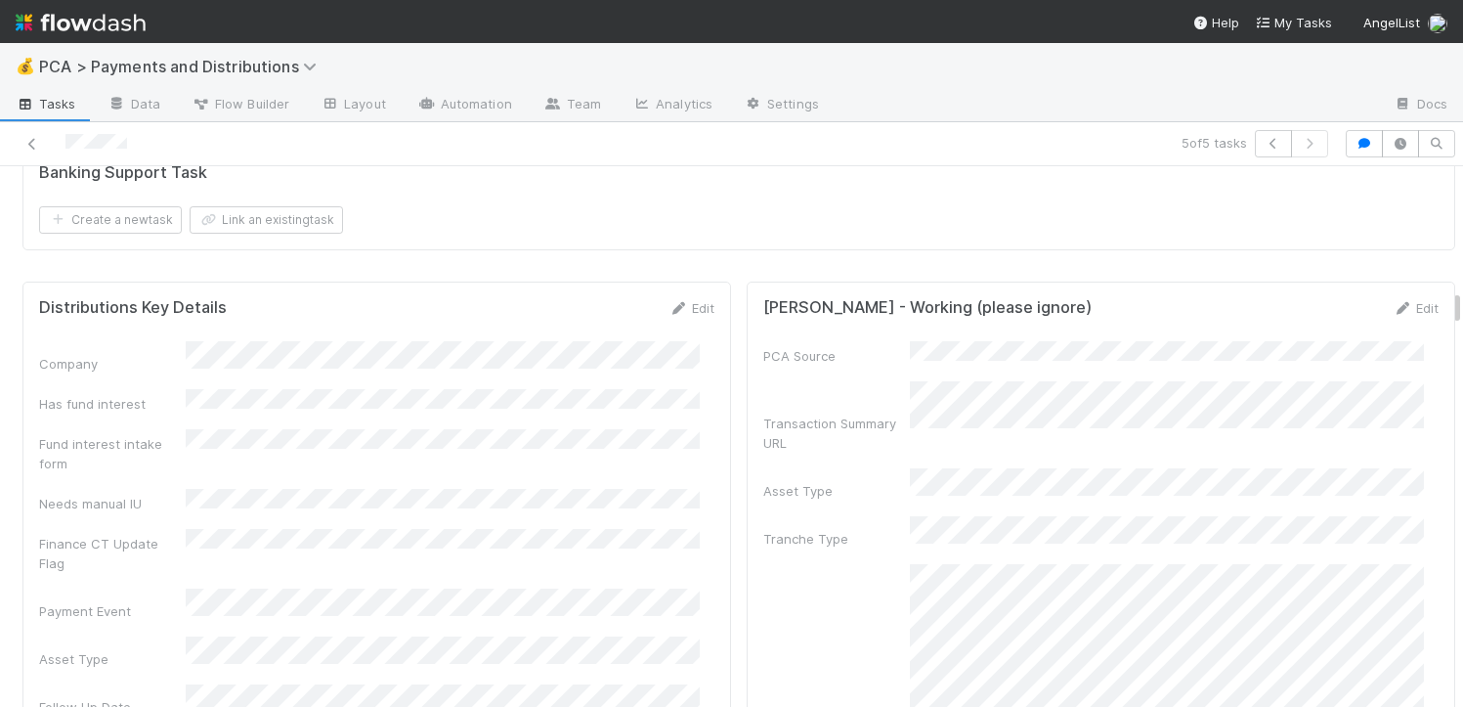
scroll to position [3653, 0]
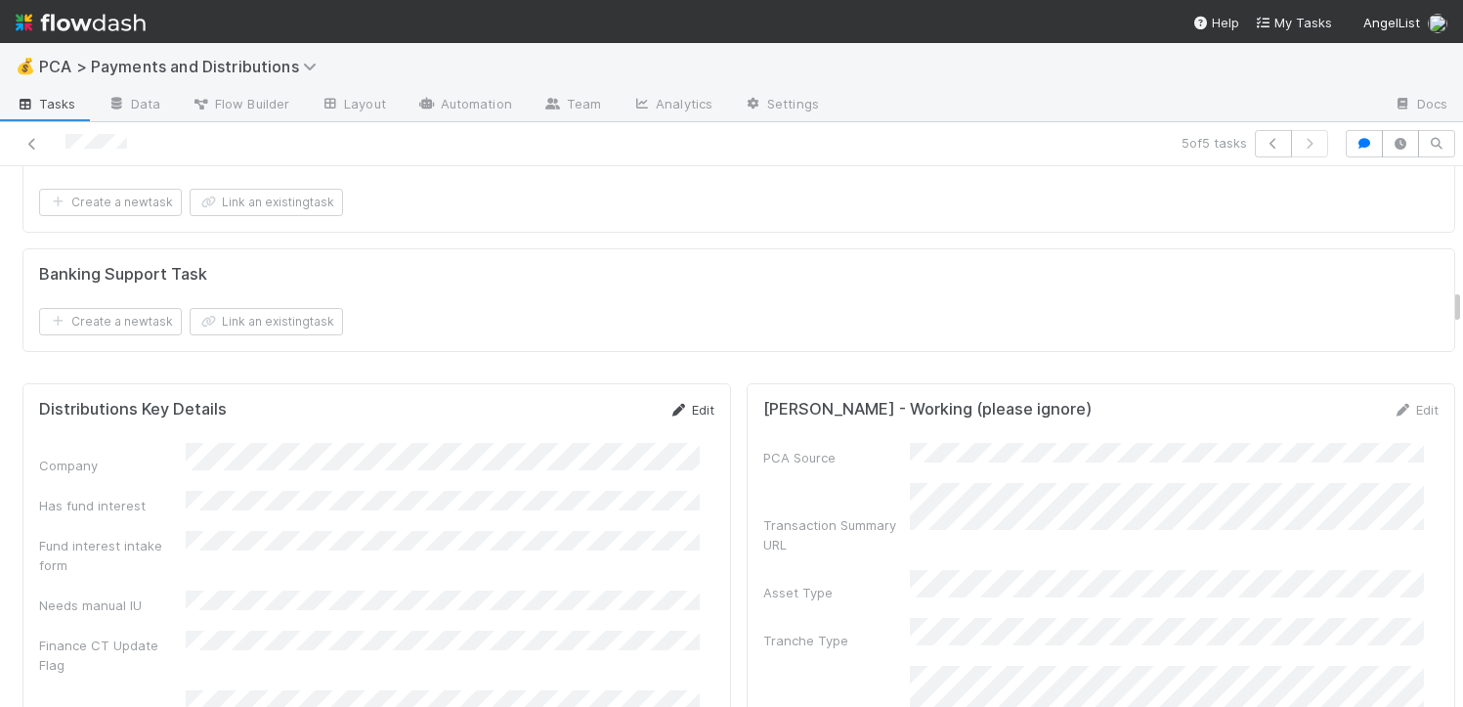
click at [690, 417] on link "Edit" at bounding box center [691, 410] width 46 height 16
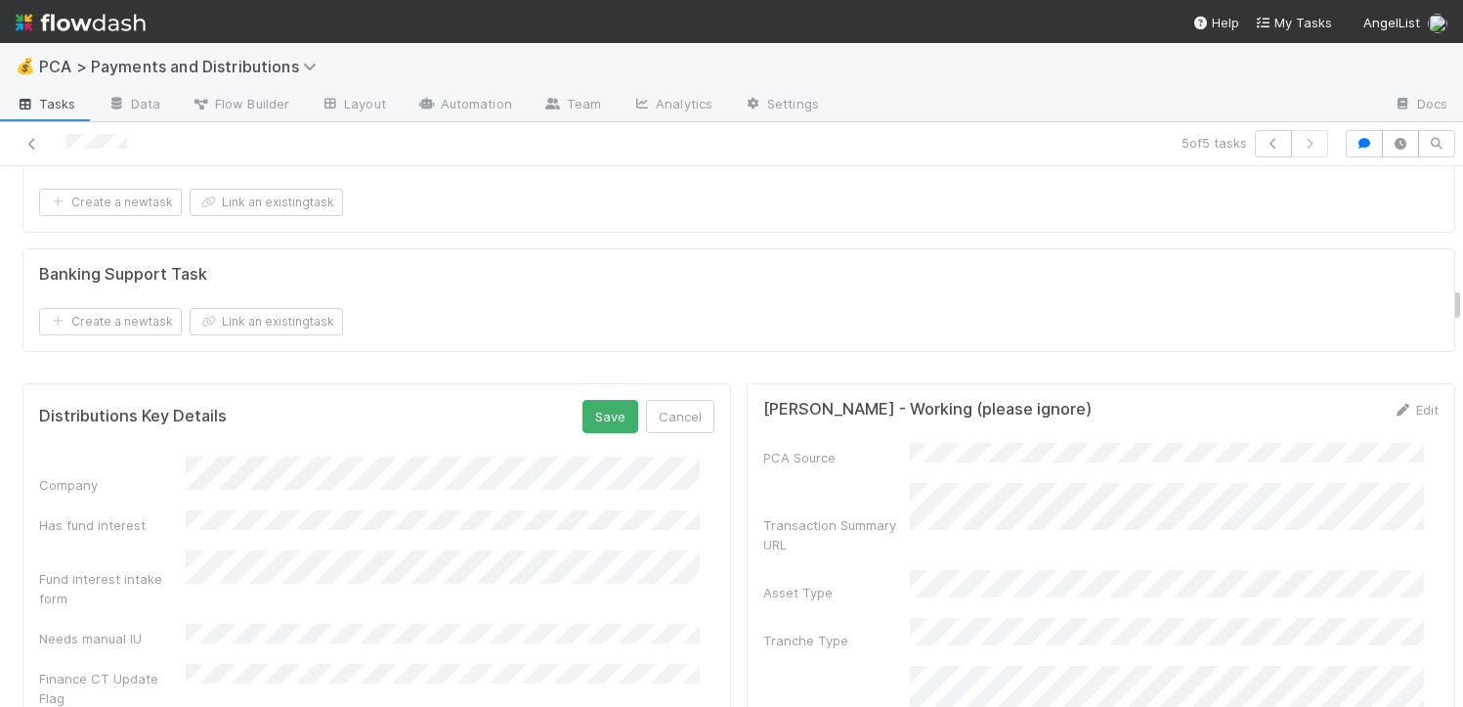
scroll to position [3890, 0]
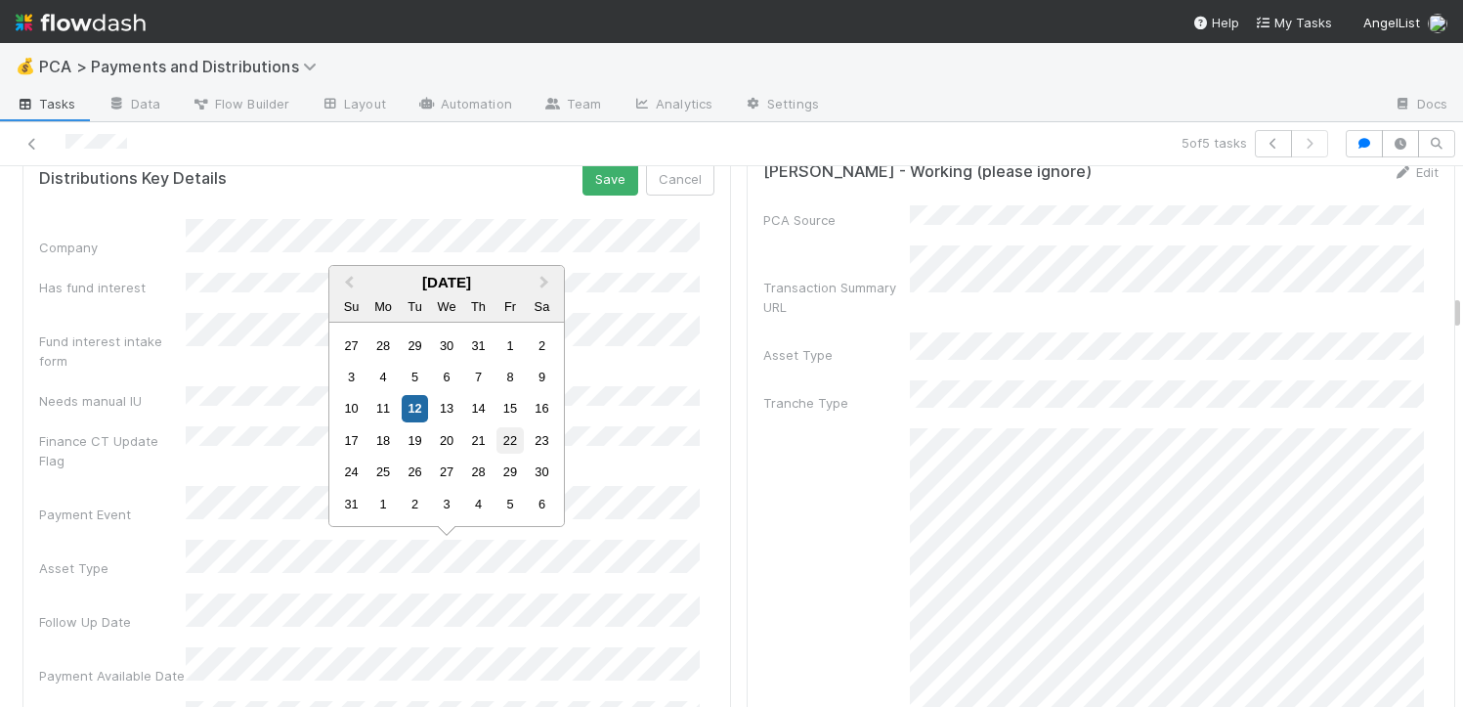
click at [507, 445] on div "22" at bounding box center [509, 440] width 26 height 26
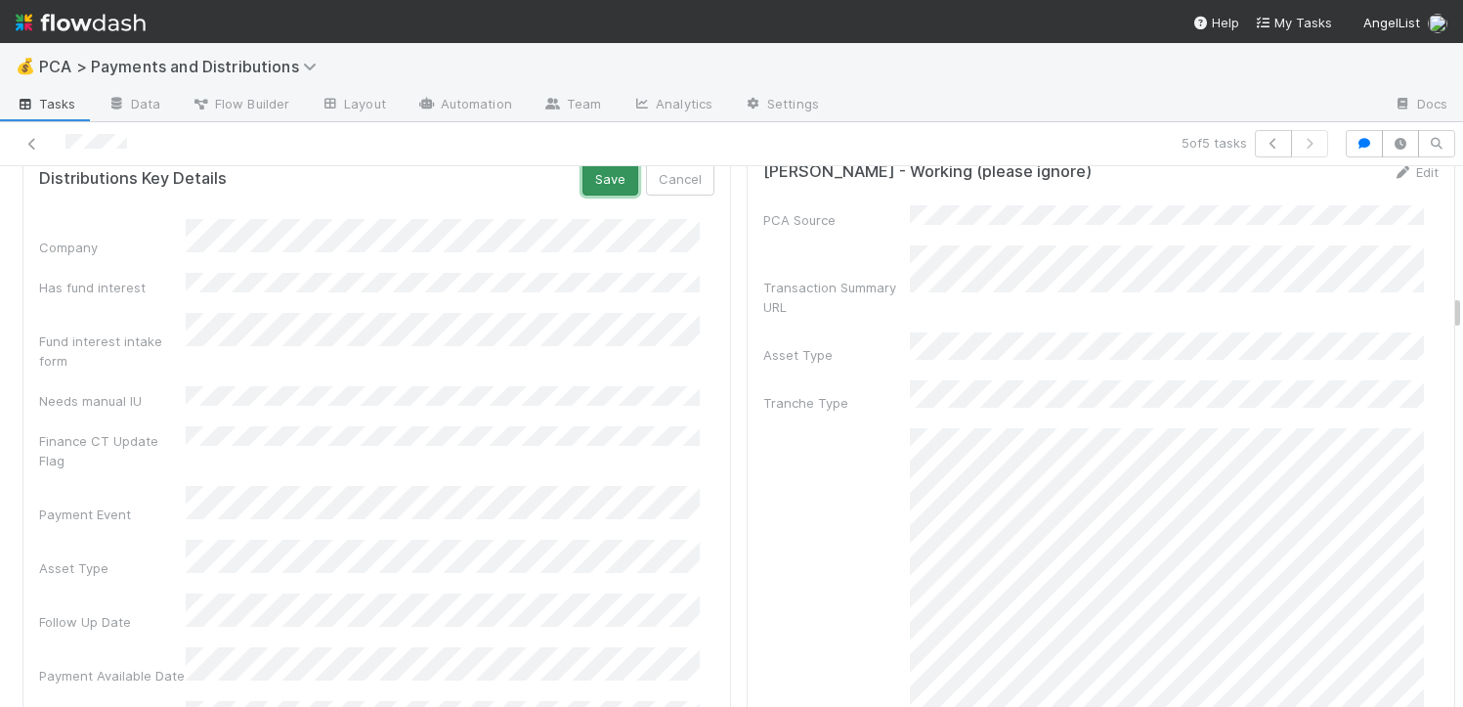
click at [594, 186] on button "Save" at bounding box center [610, 178] width 56 height 33
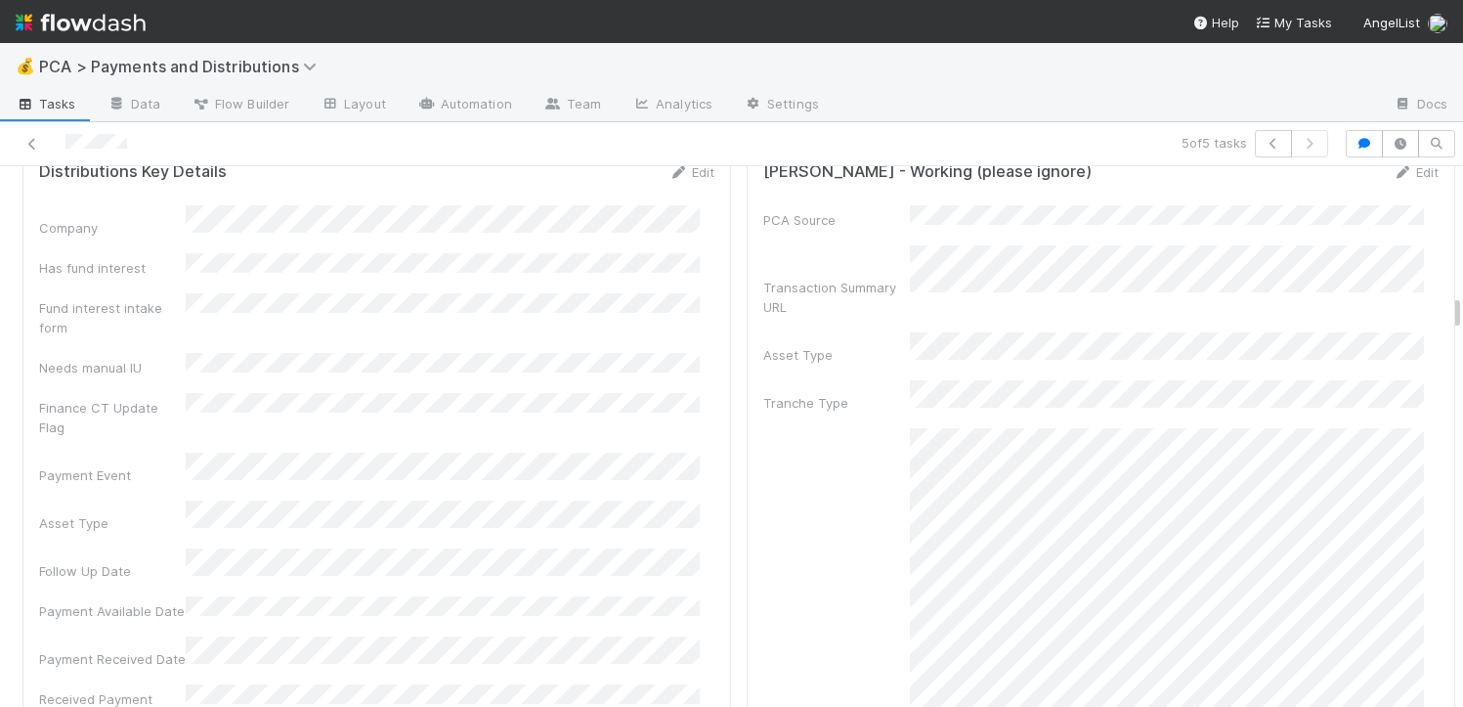
click at [36, 132] on div at bounding box center [341, 143] width 667 height 27
click at [32, 149] on icon at bounding box center [32, 144] width 20 height 13
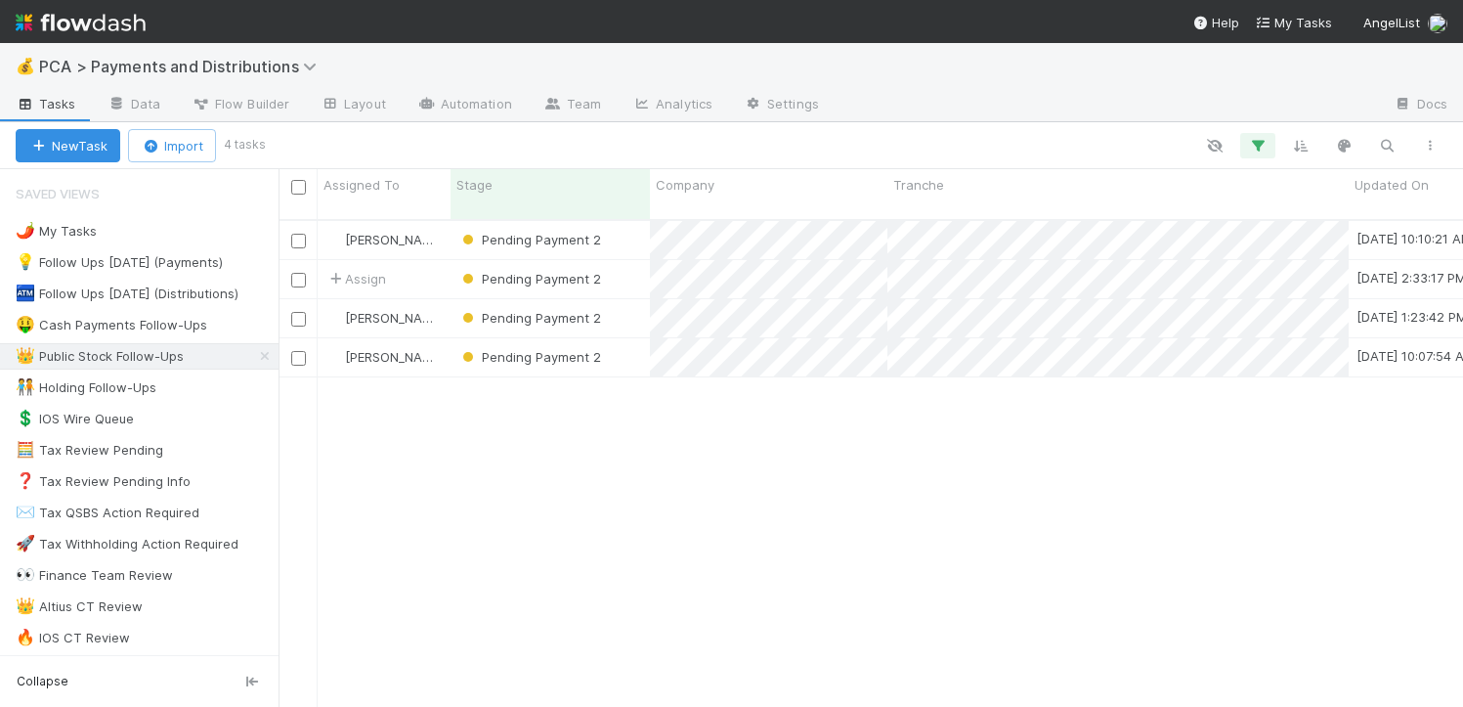
scroll to position [488, 1170]
click at [636, 221] on div "Pending Payment 2" at bounding box center [549, 240] width 199 height 38
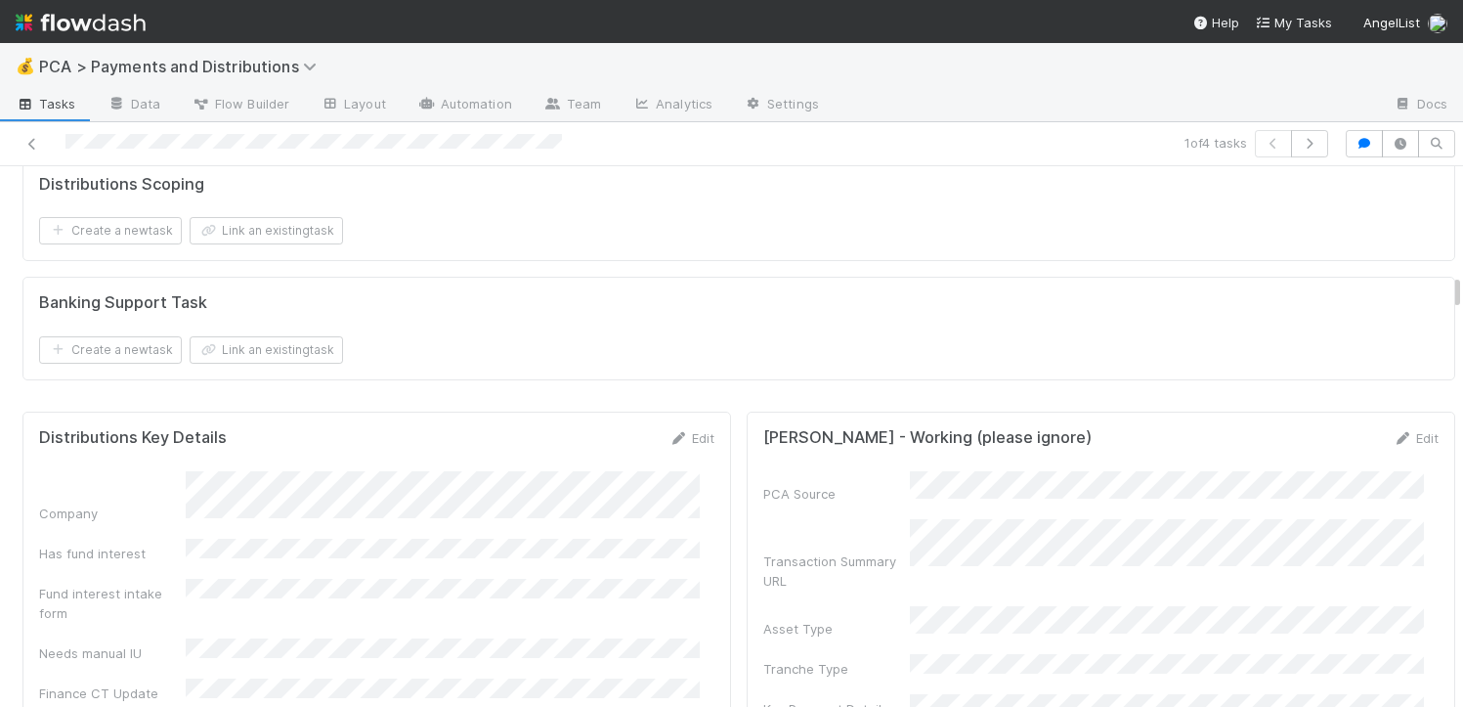
scroll to position [3055, 0]
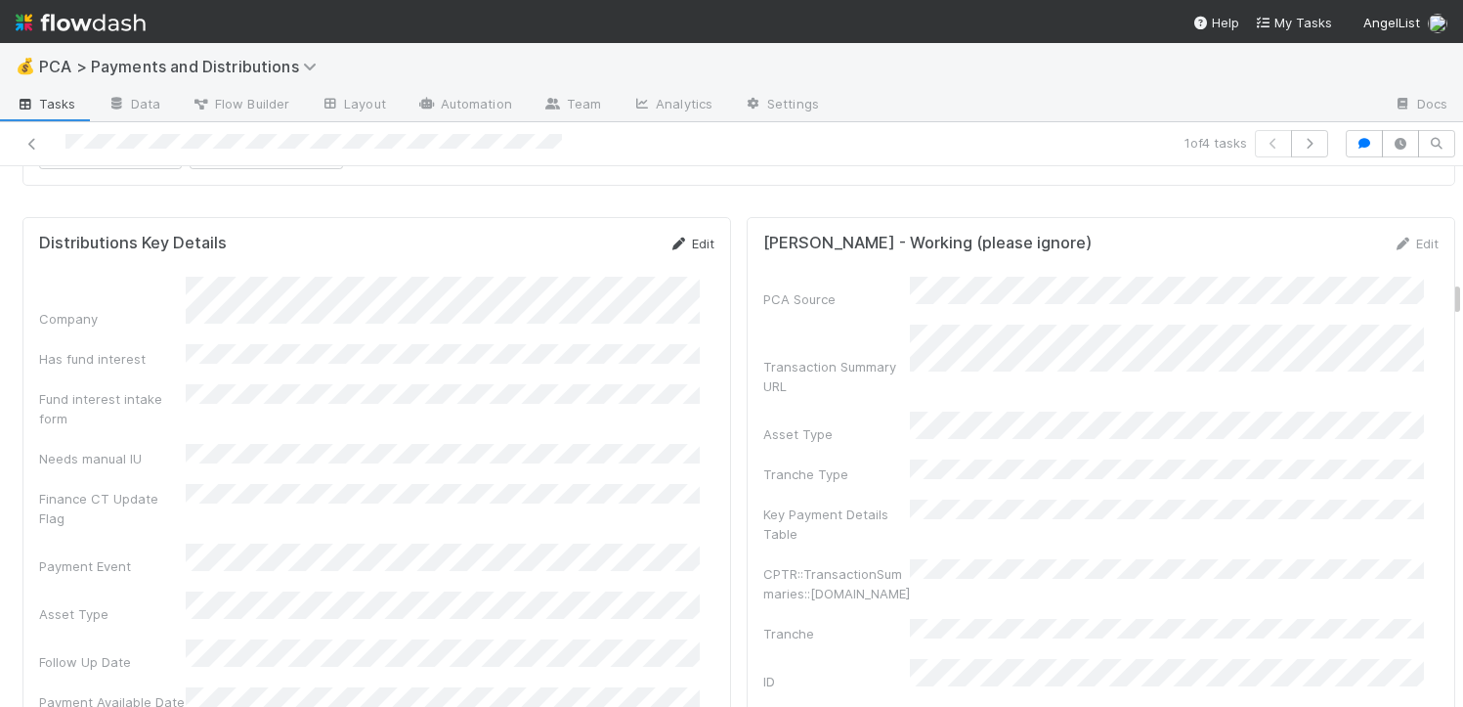
click at [669, 237] on icon at bounding box center [678, 243] width 20 height 13
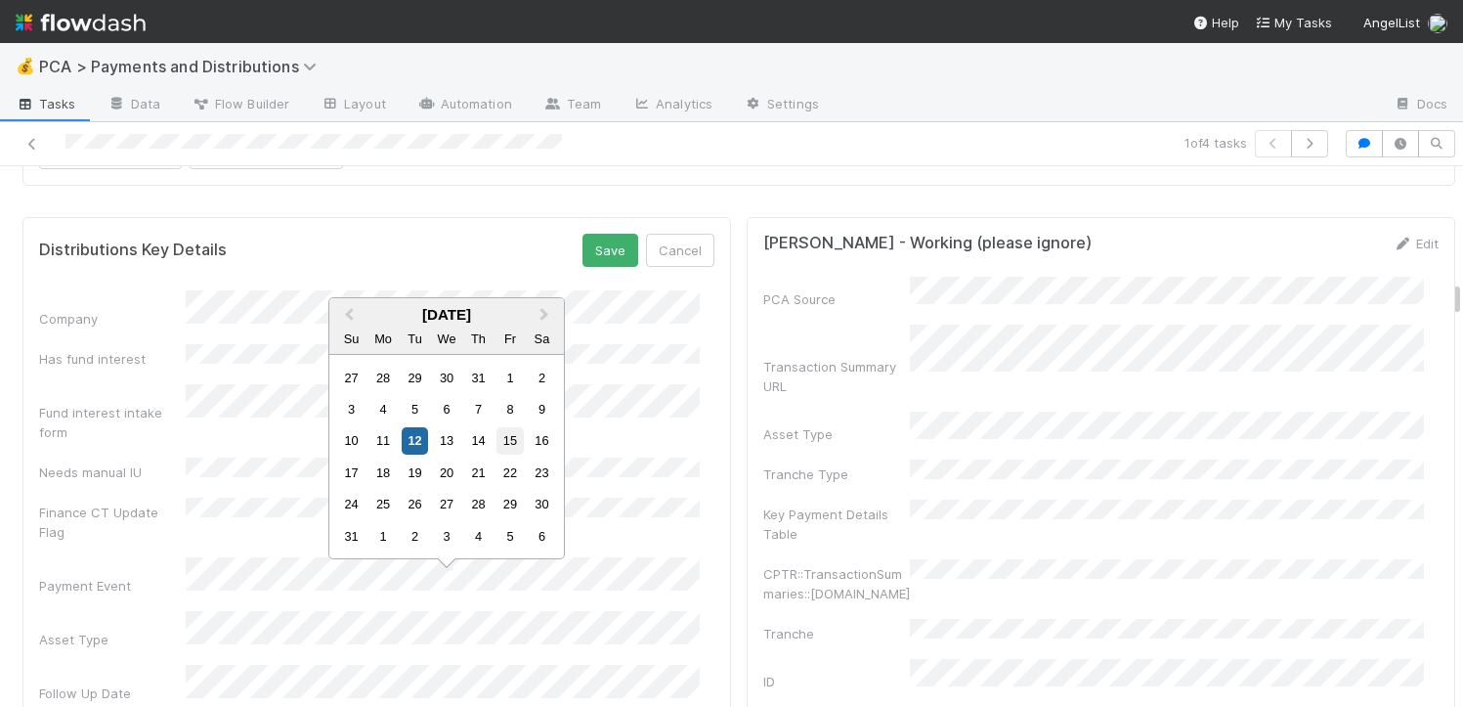
click at [515, 446] on div "15" at bounding box center [509, 440] width 26 height 26
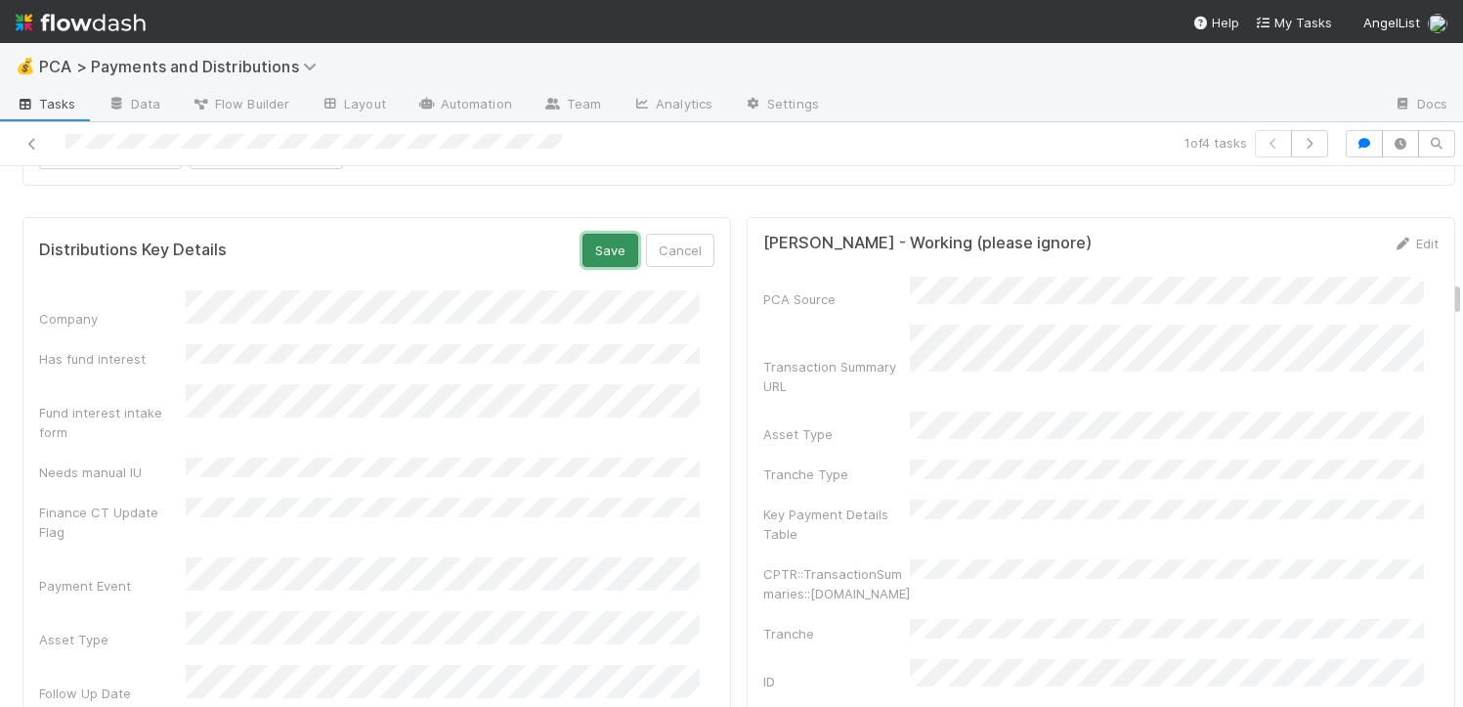
click at [596, 234] on button "Save" at bounding box center [610, 250] width 56 height 33
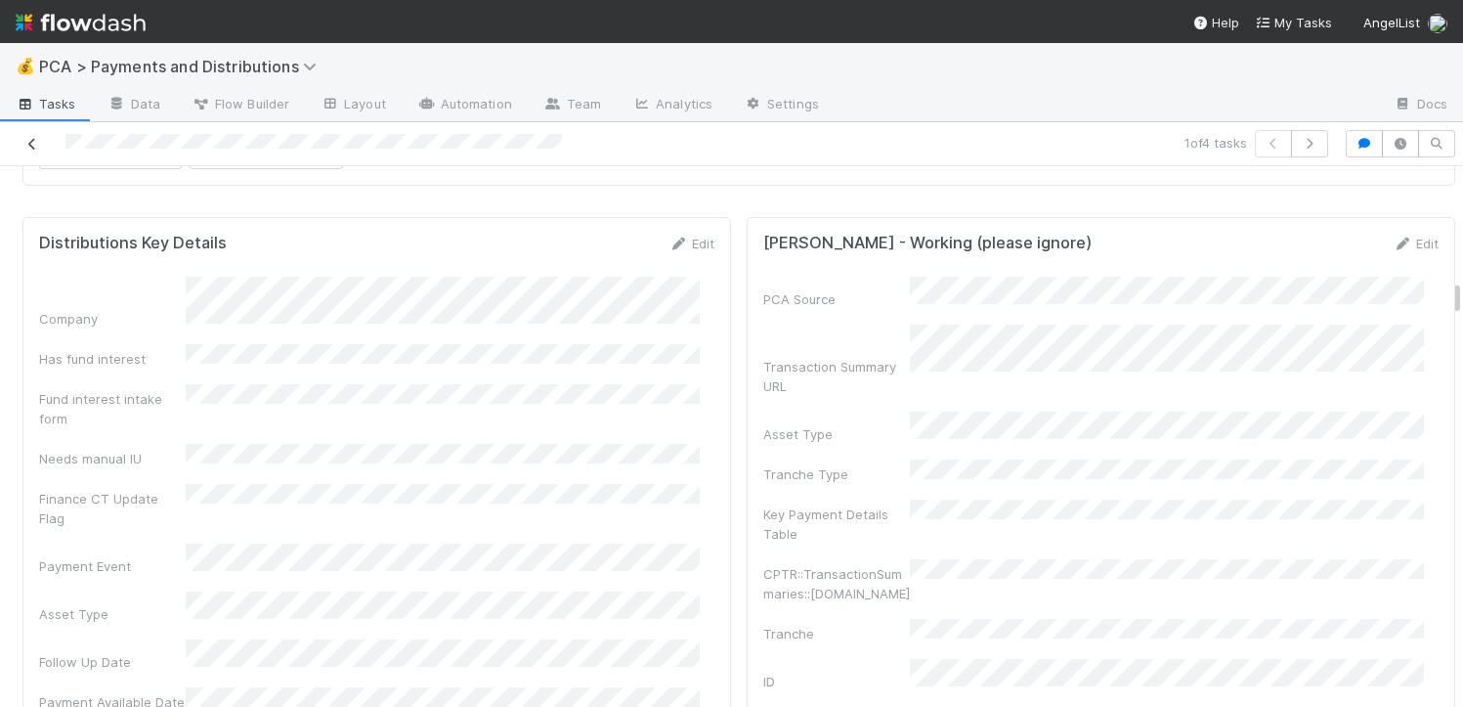
click at [28, 148] on icon at bounding box center [32, 144] width 20 height 13
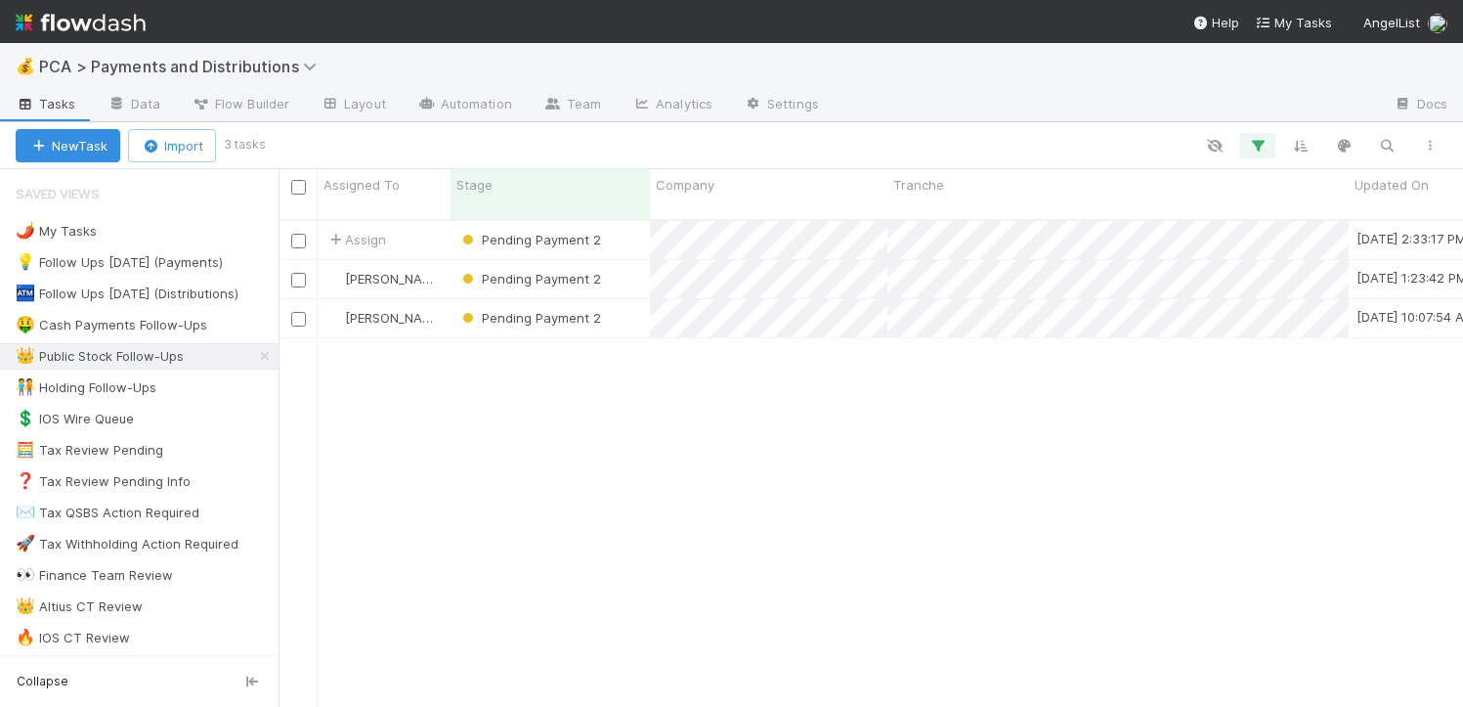
scroll to position [488, 1170]
click at [631, 221] on div "Pending Payment 2" at bounding box center [549, 240] width 199 height 38
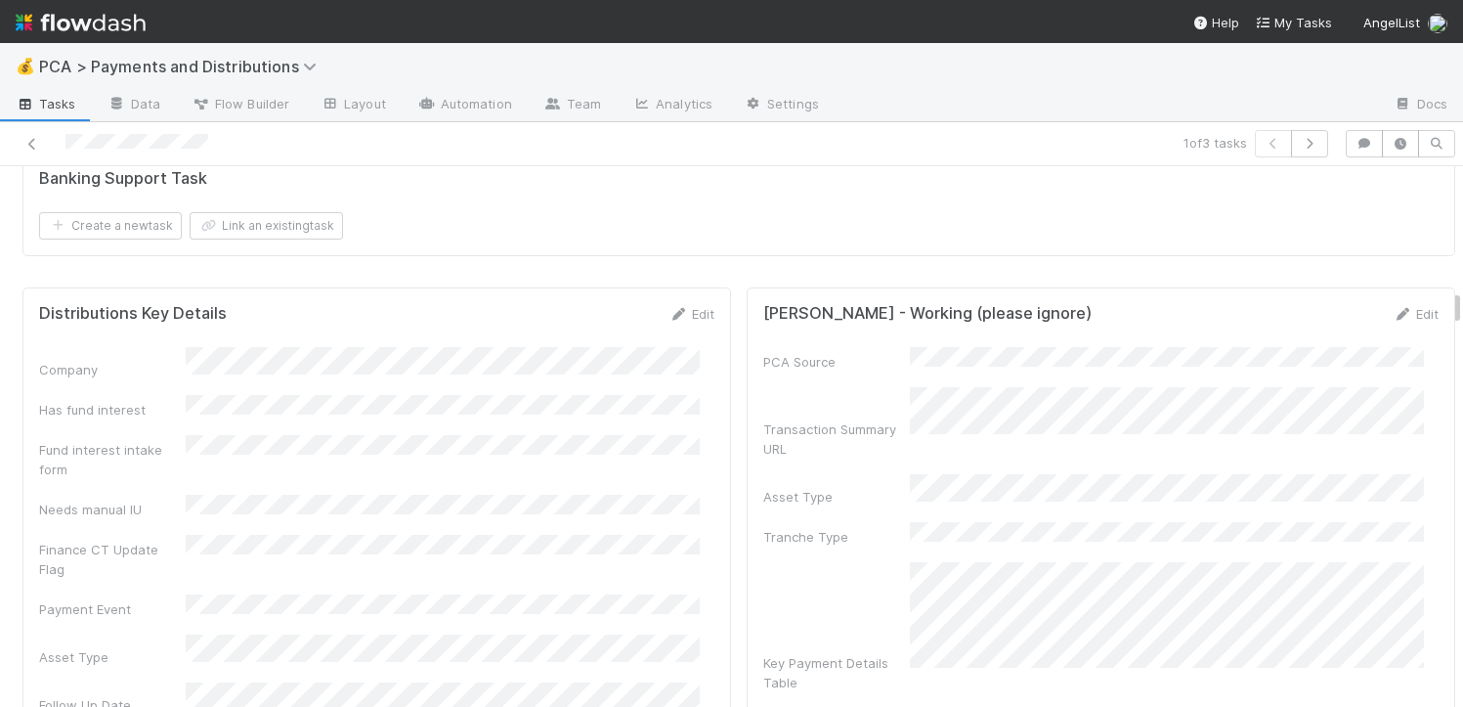
scroll to position [3273, 0]
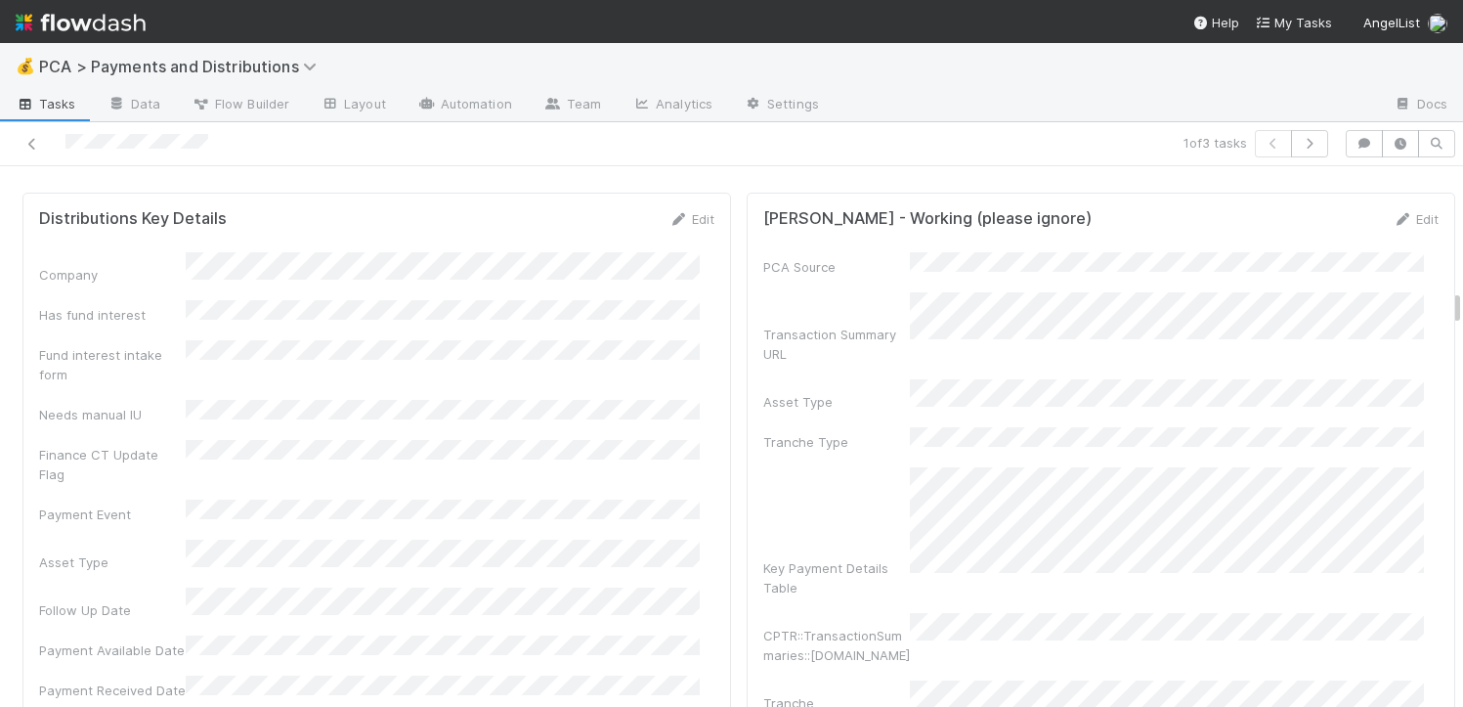
click at [686, 211] on link "Edit" at bounding box center [691, 219] width 46 height 16
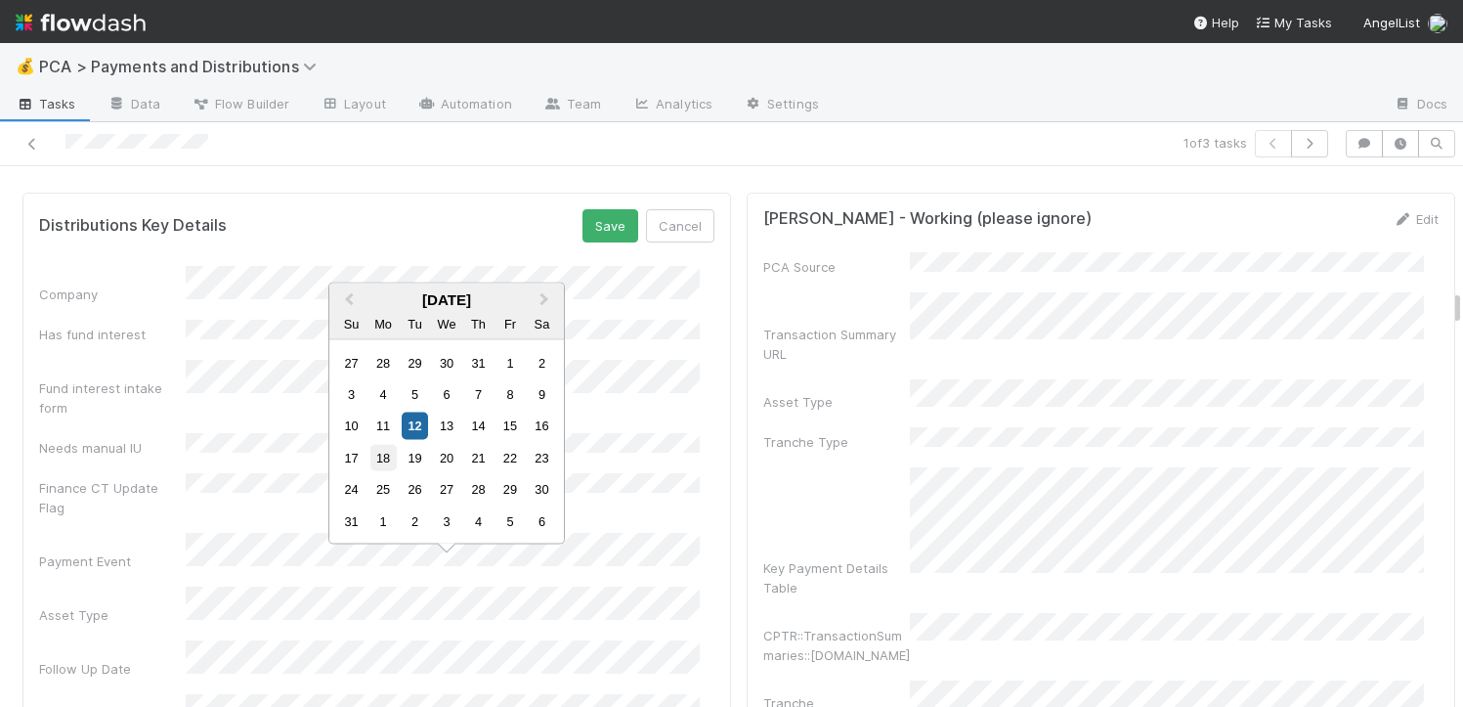
click at [385, 457] on div "18" at bounding box center [383, 457] width 26 height 26
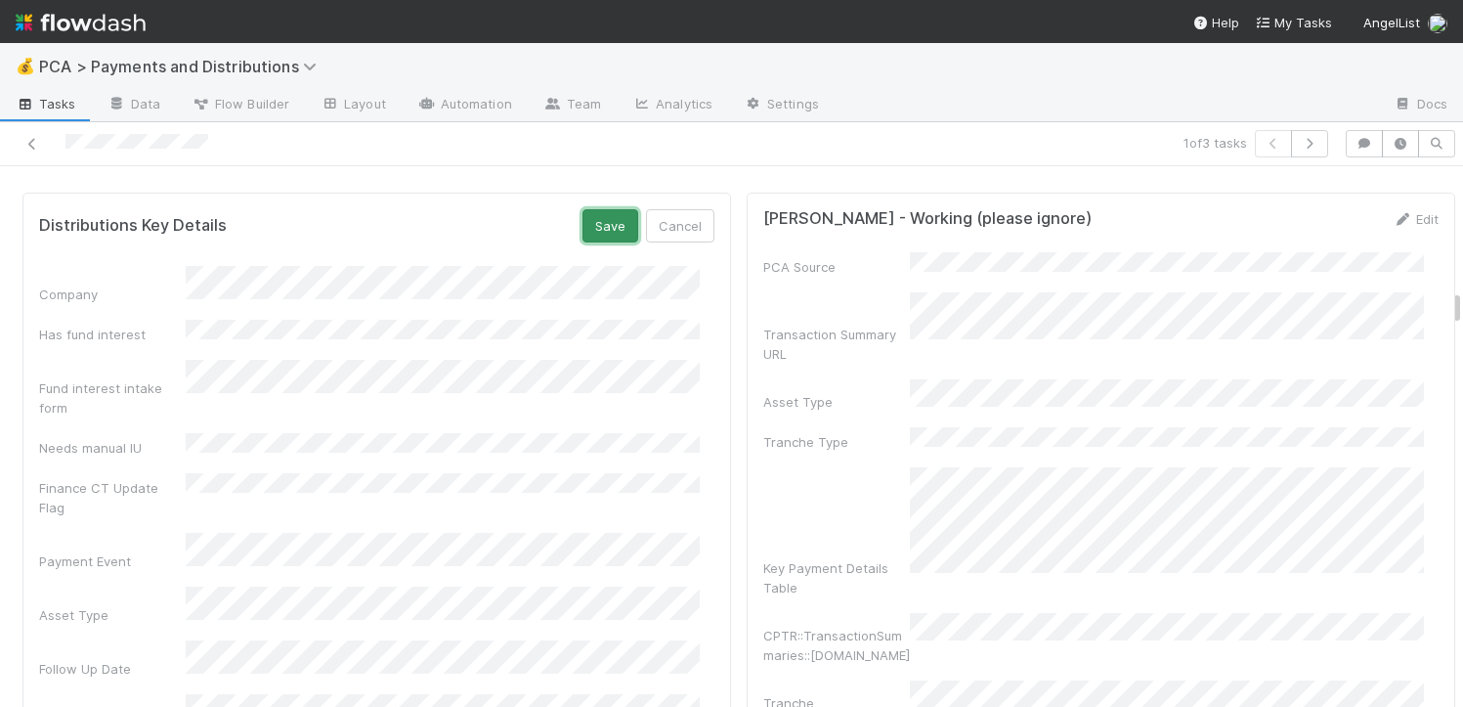
click at [598, 209] on button "Save" at bounding box center [610, 225] width 56 height 33
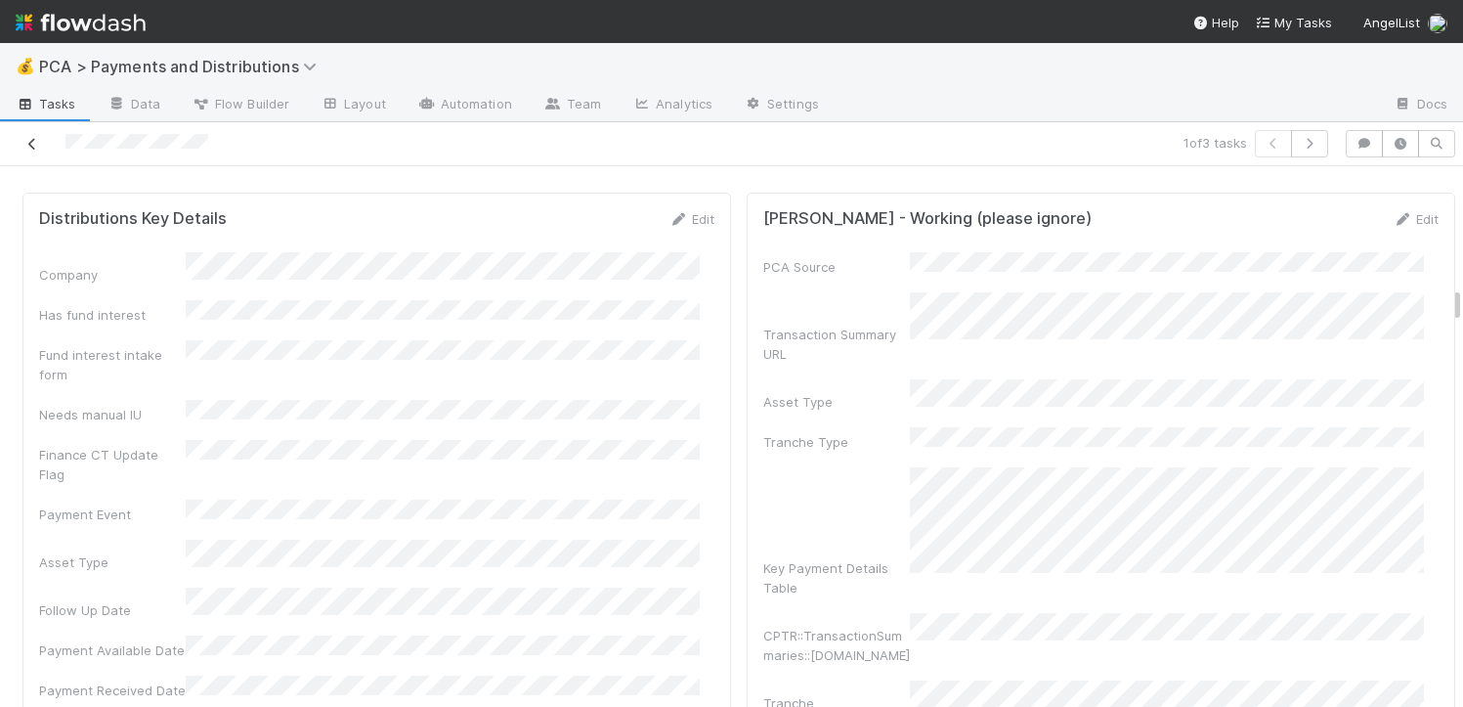
click at [36, 150] on link at bounding box center [32, 144] width 20 height 20
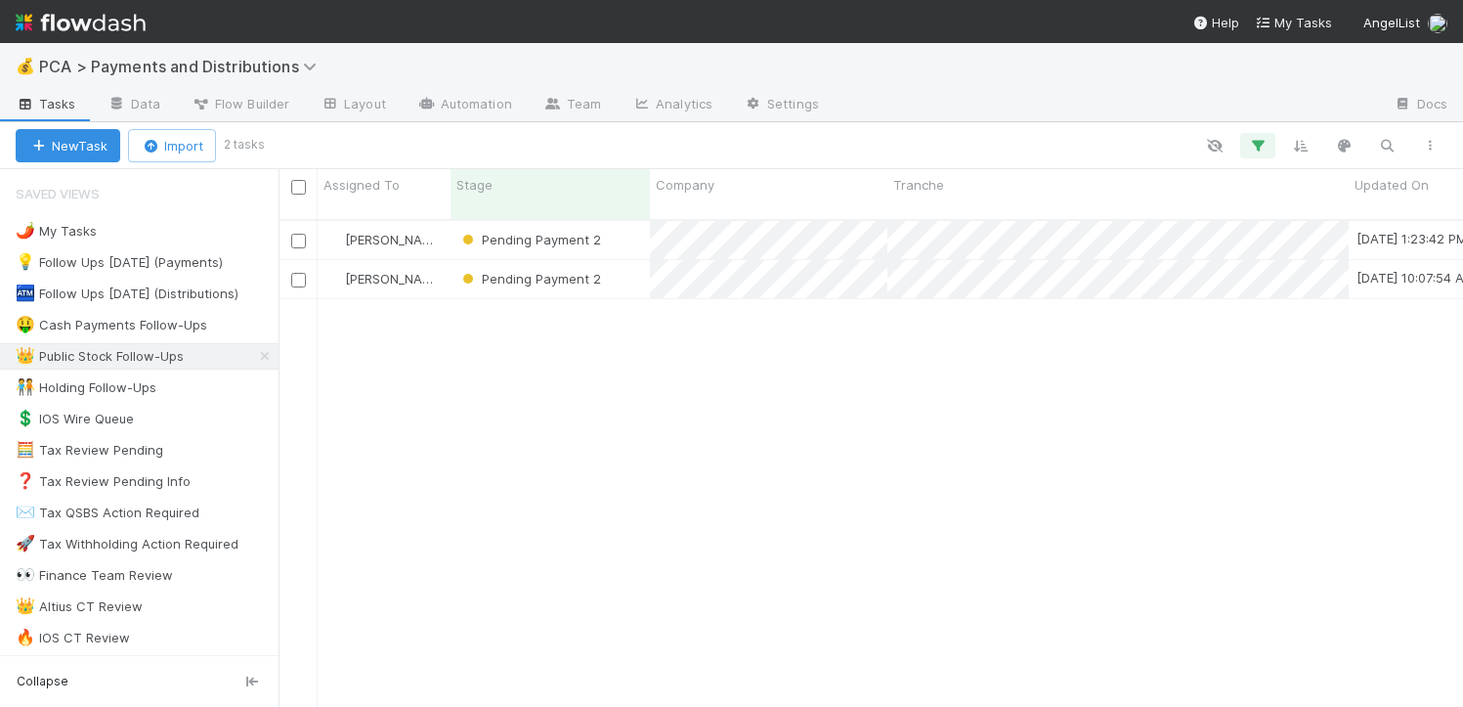
scroll to position [488, 1170]
click at [629, 224] on div "Pending Payment 2" at bounding box center [549, 240] width 199 height 38
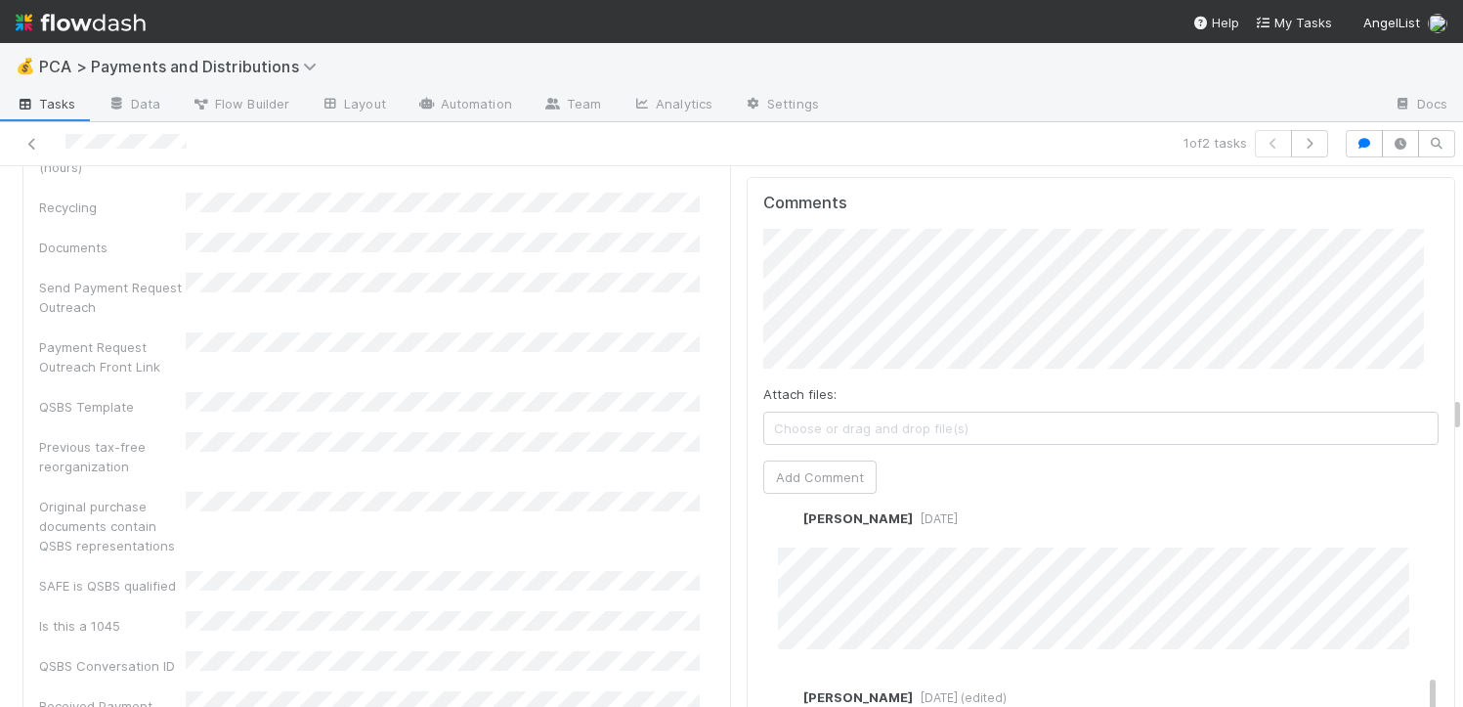
scroll to position [558, 0]
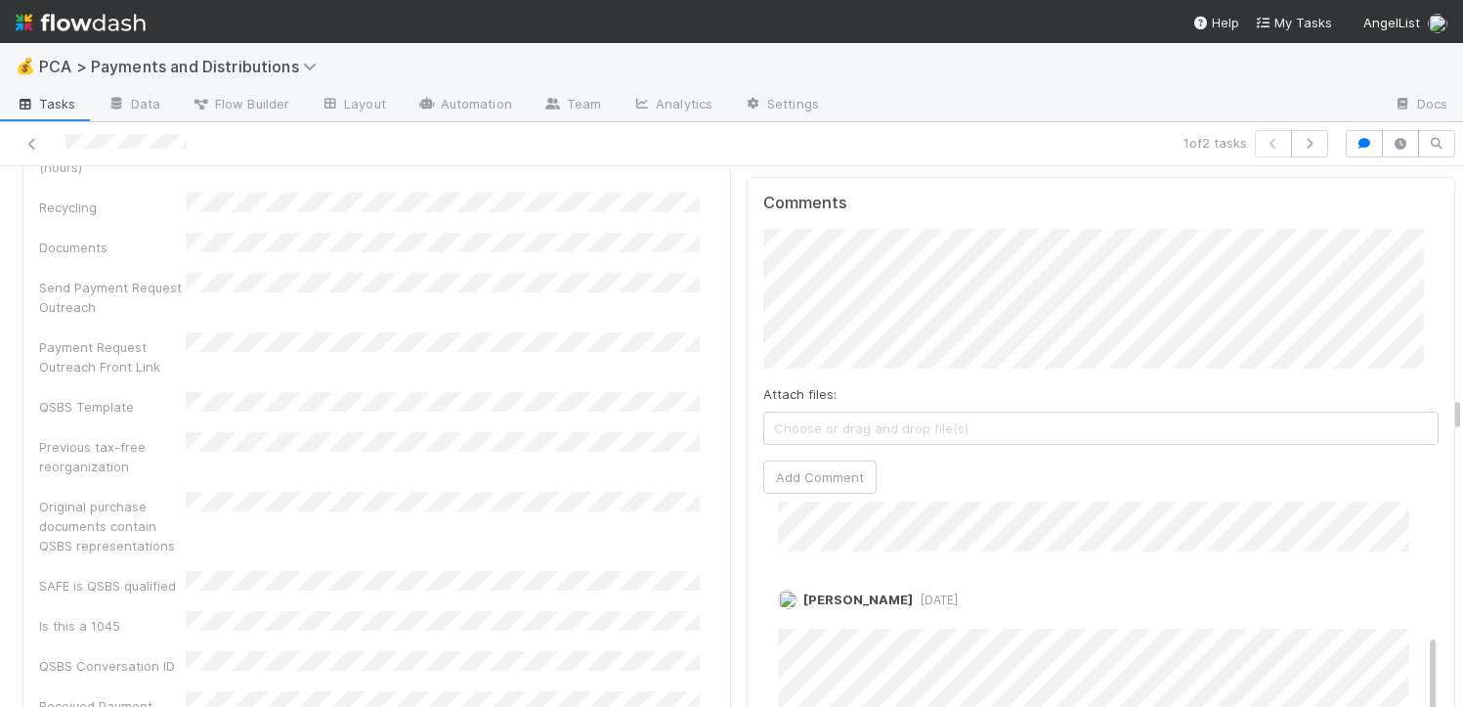
click at [654, 470] on div "Recoverable Withholding Withholding Required QSBS Eligibility Tax Review Pendin…" at bounding box center [376, 277] width 675 height 1527
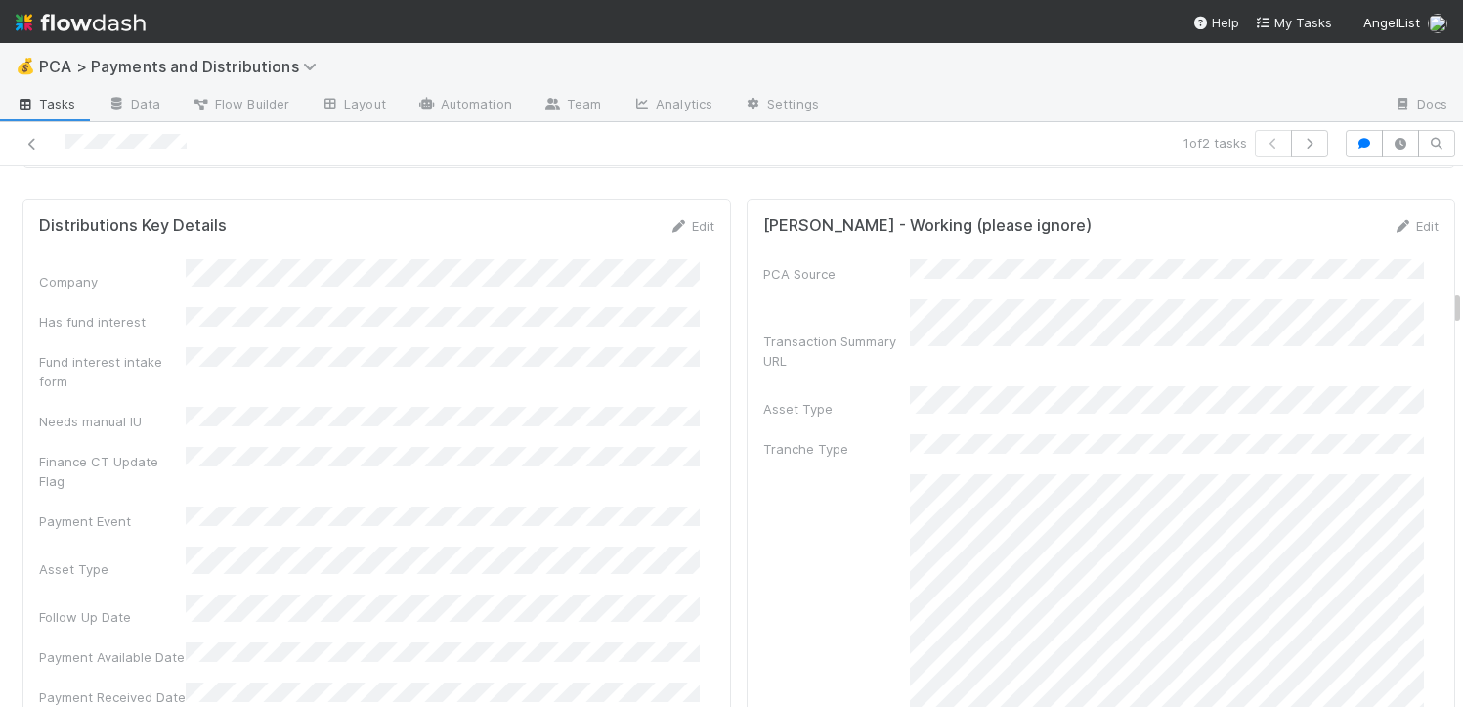
scroll to position [3561, 0]
click at [695, 222] on link "Edit" at bounding box center [691, 230] width 46 height 16
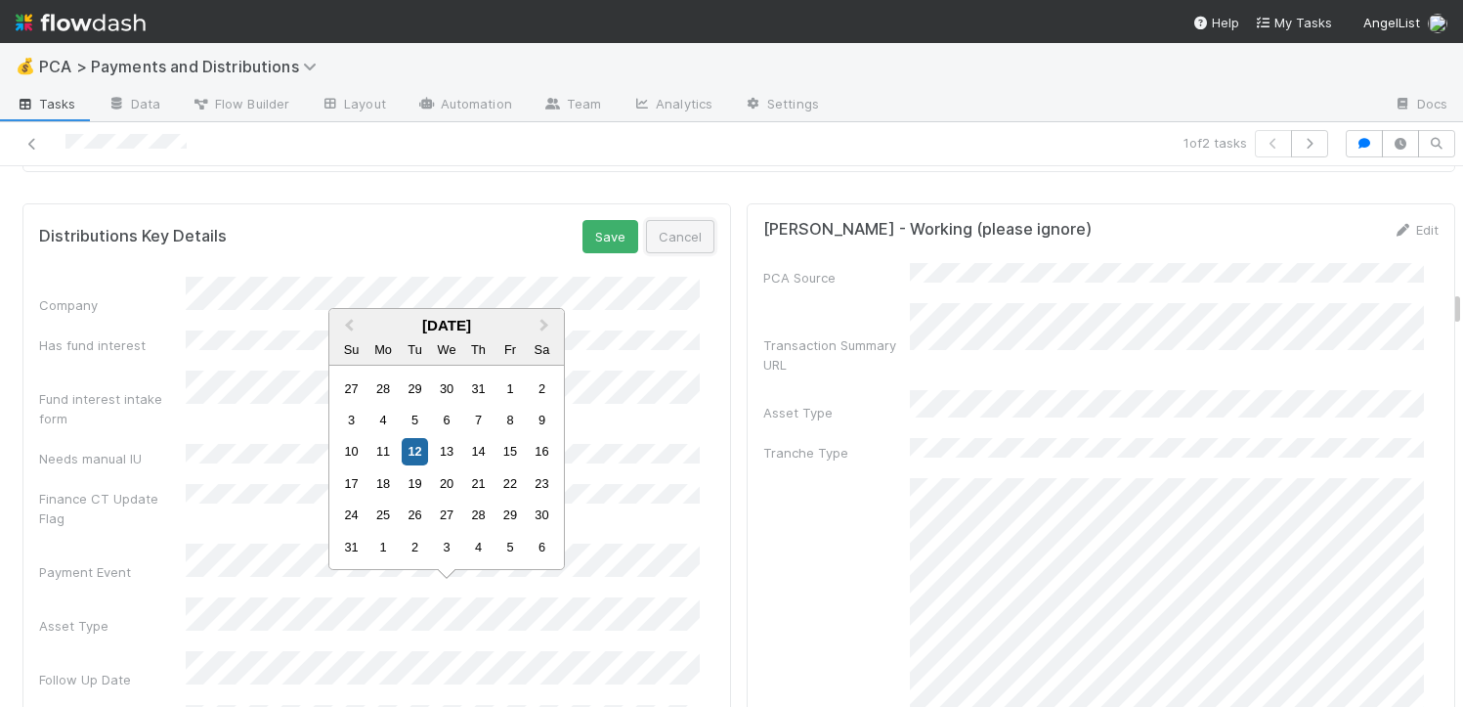
click at [685, 224] on button "Cancel" at bounding box center [680, 236] width 68 height 33
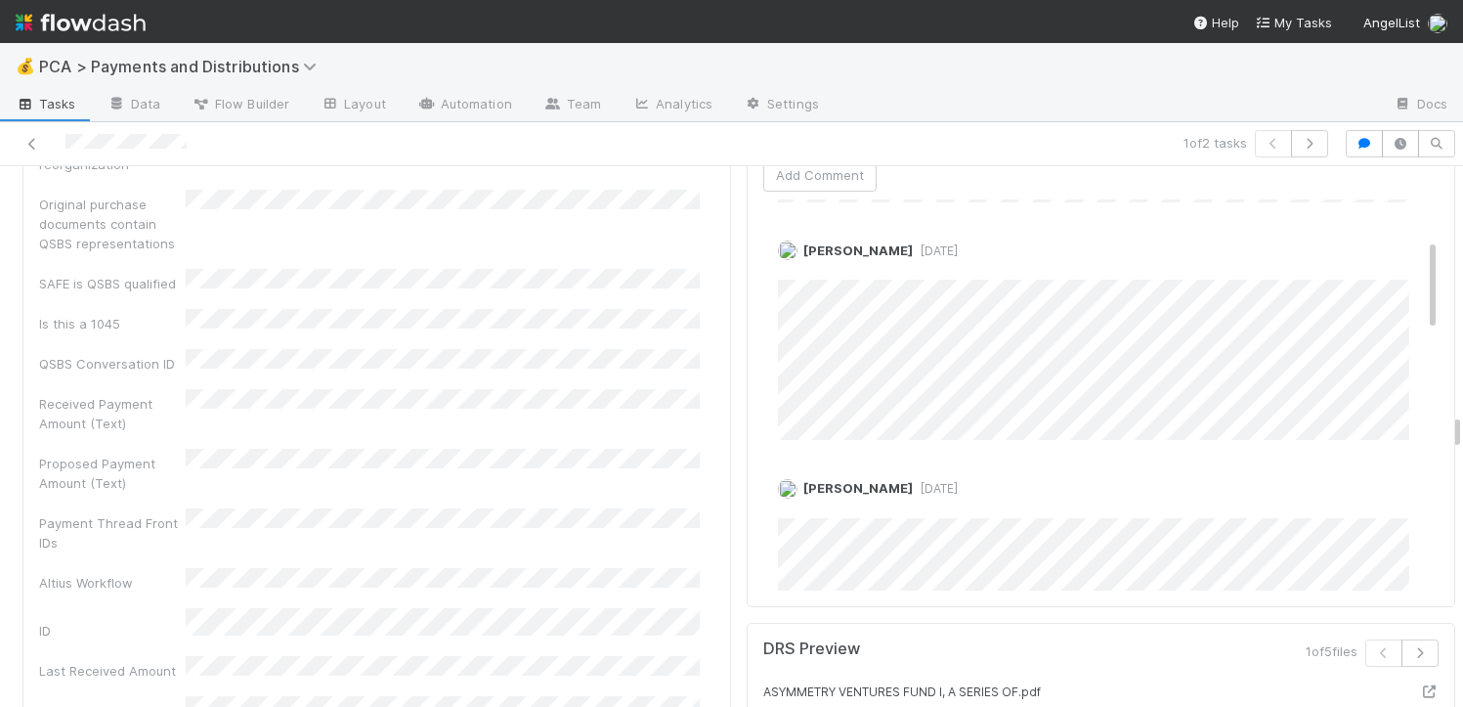
scroll to position [7262, 0]
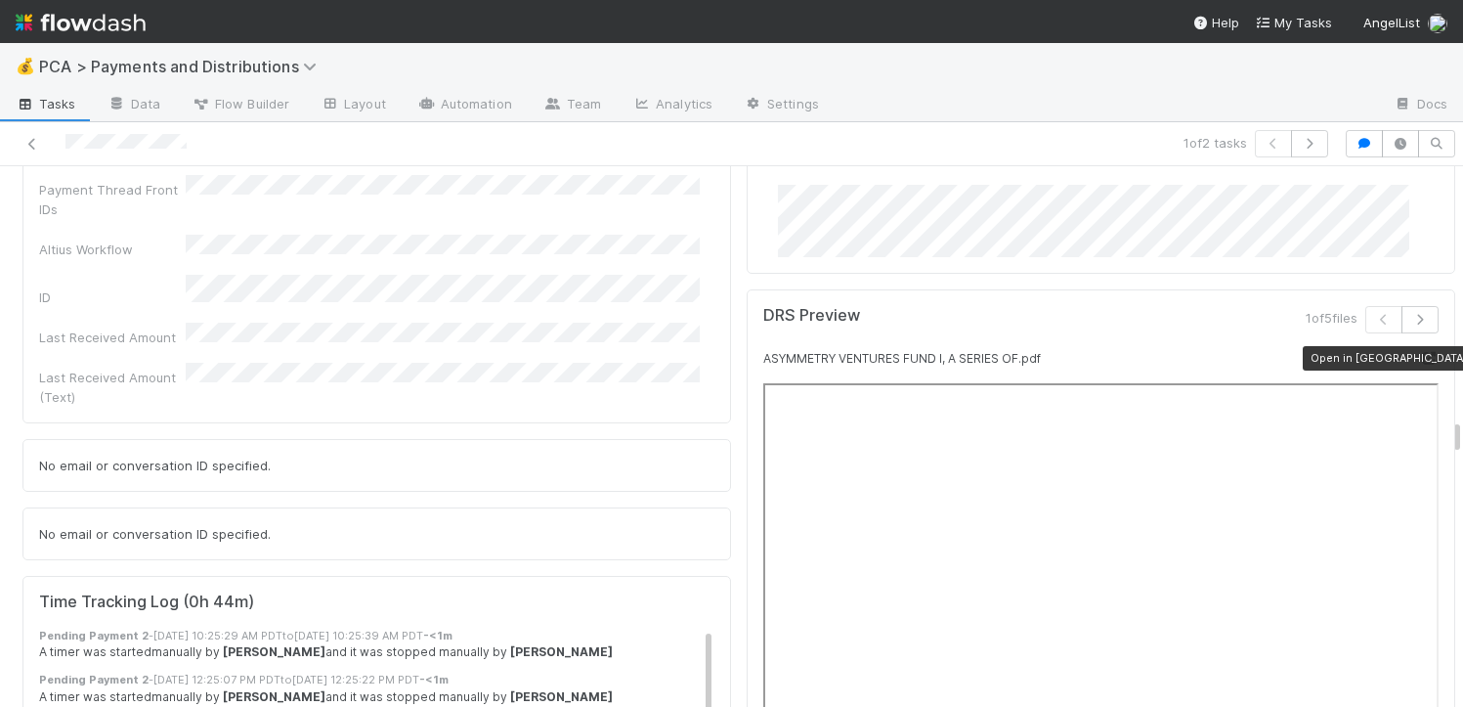
click at [1419, 352] on icon at bounding box center [1429, 358] width 20 height 13
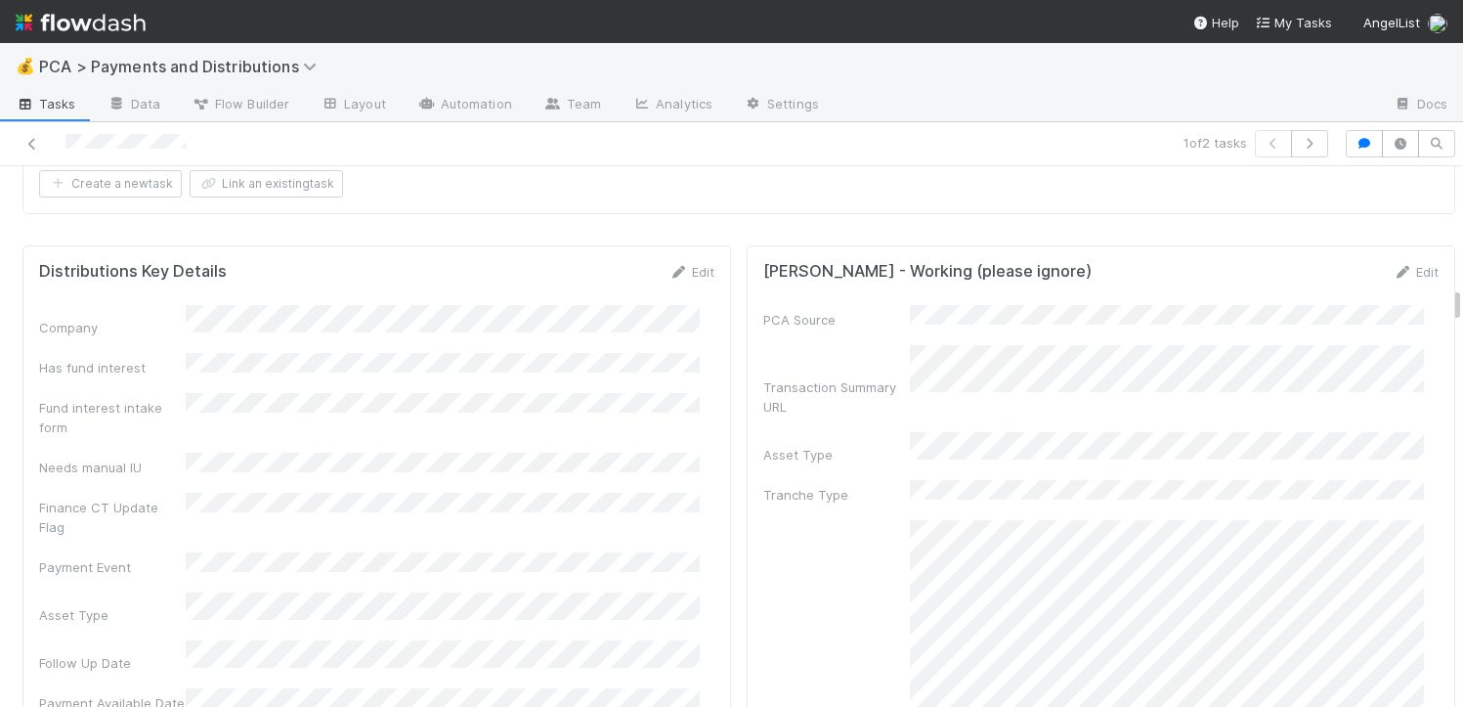
scroll to position [3450, 0]
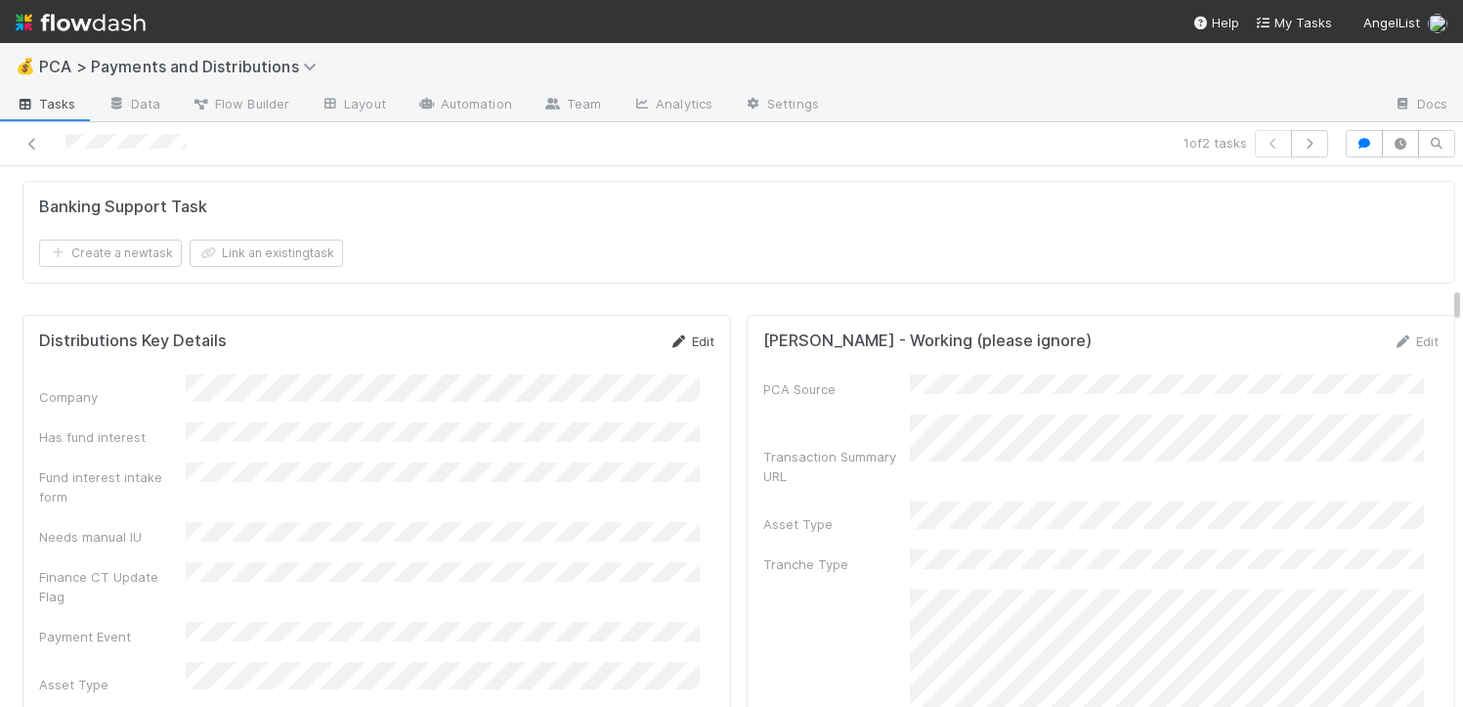
click at [672, 336] on icon at bounding box center [678, 341] width 20 height 13
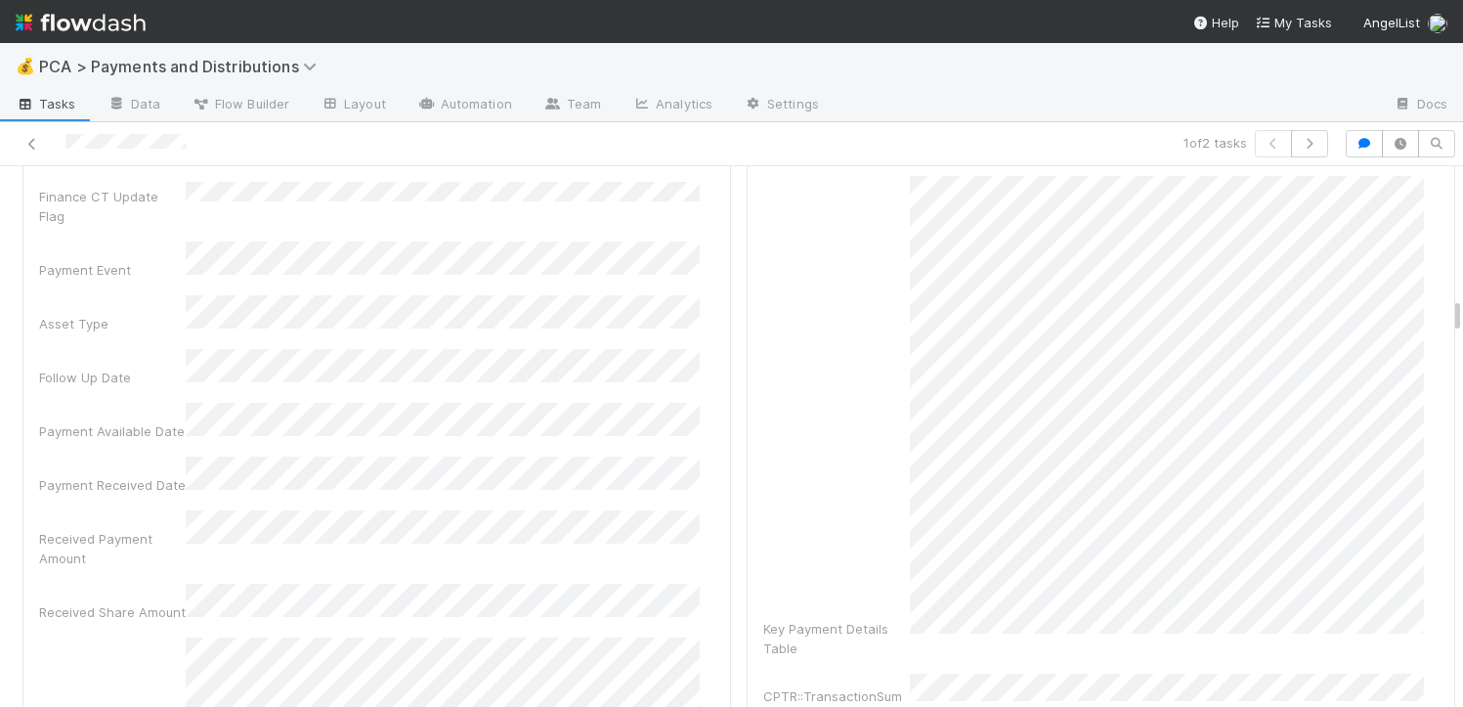
scroll to position [3794, 0]
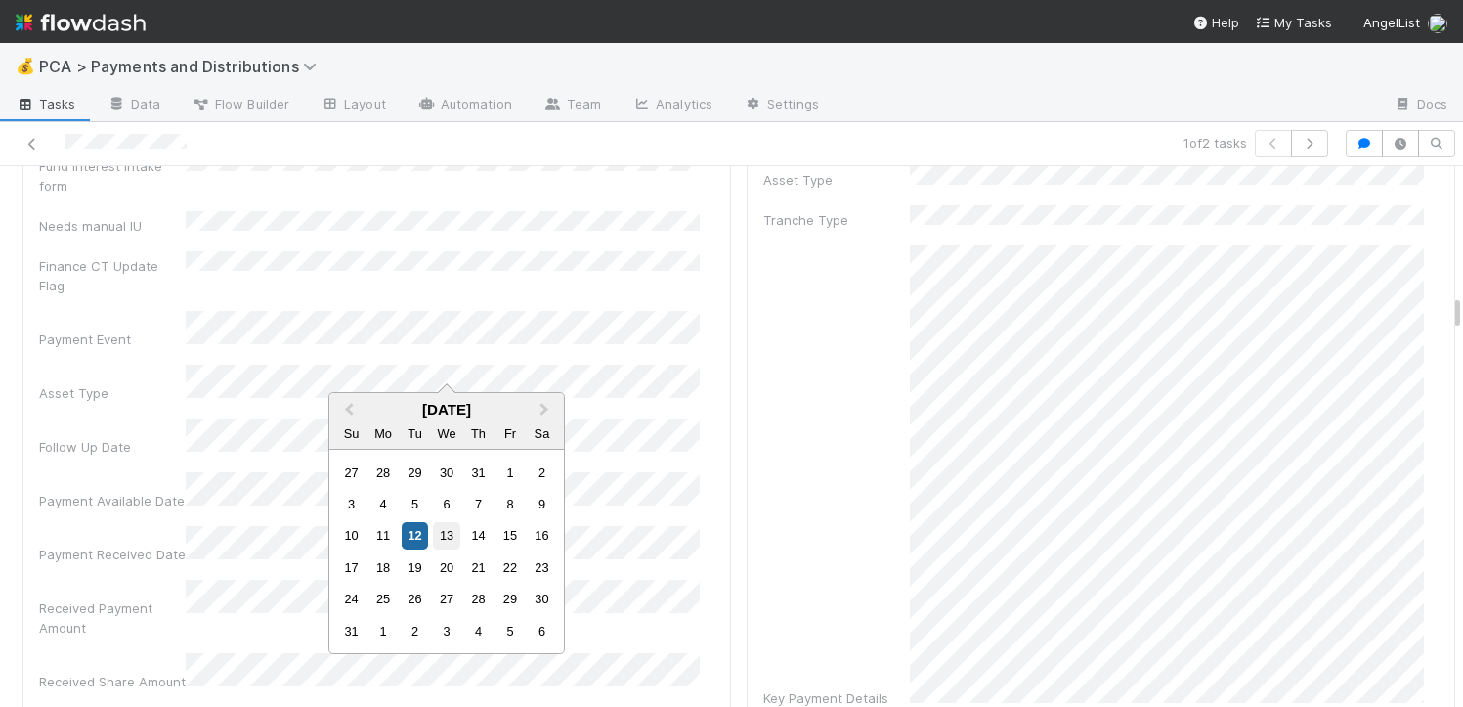
click at [440, 528] on div "13" at bounding box center [446, 535] width 26 height 26
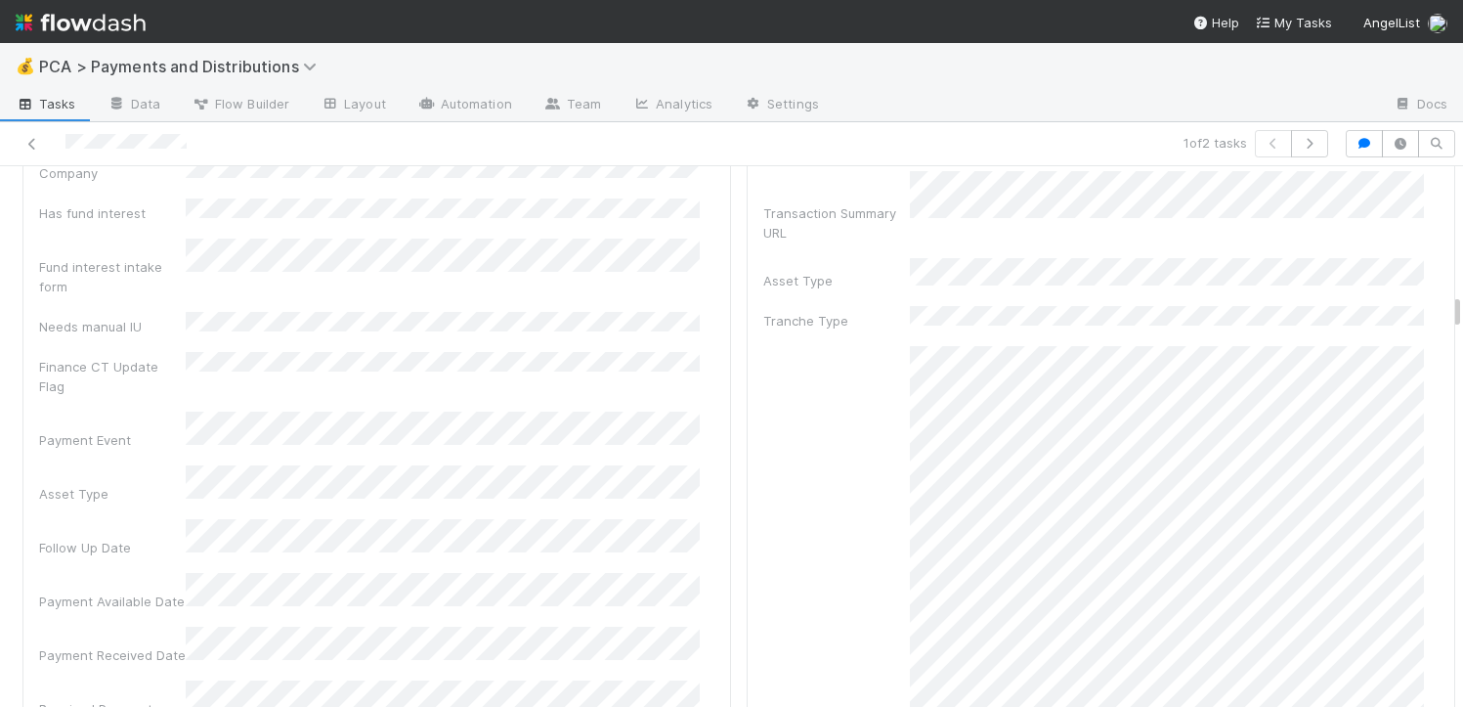
scroll to position [3623, 0]
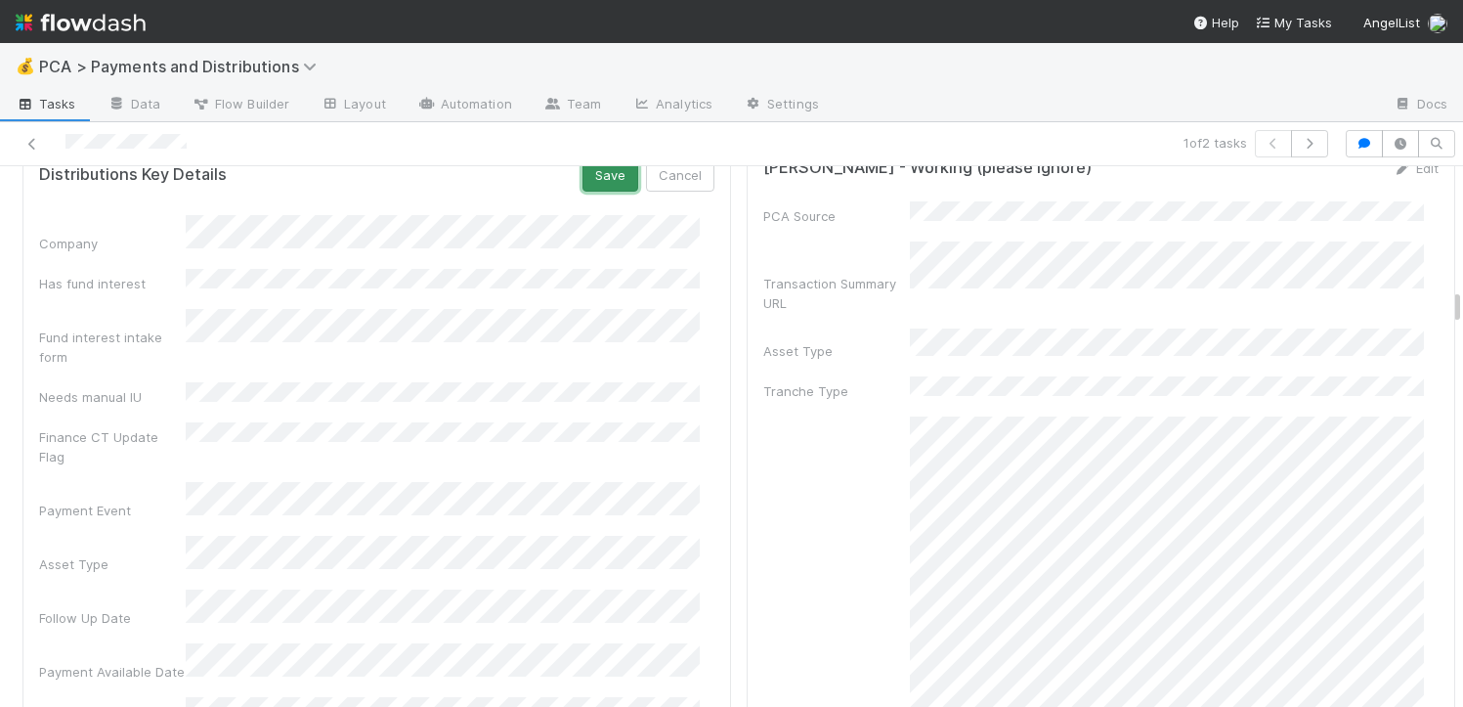
click at [588, 179] on button "Save" at bounding box center [610, 174] width 56 height 33
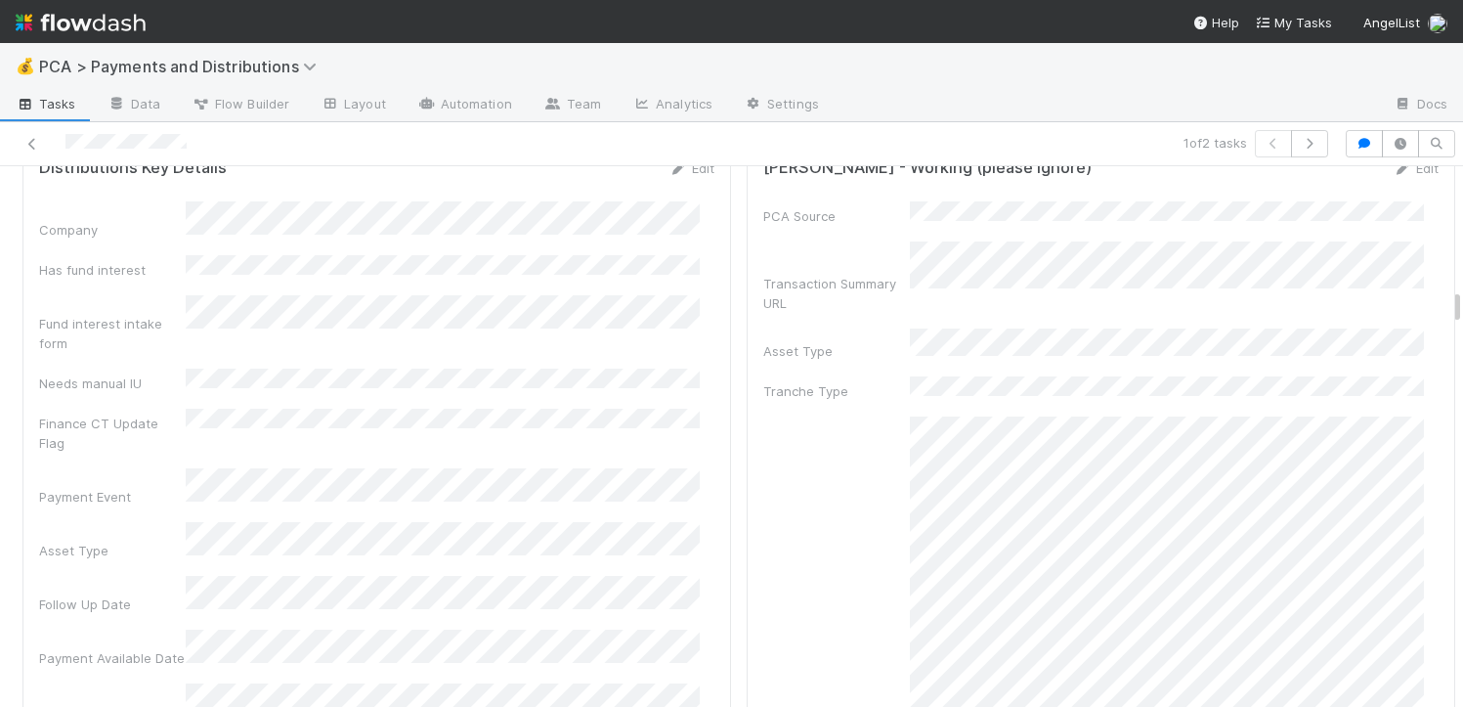
scroll to position [3616, 0]
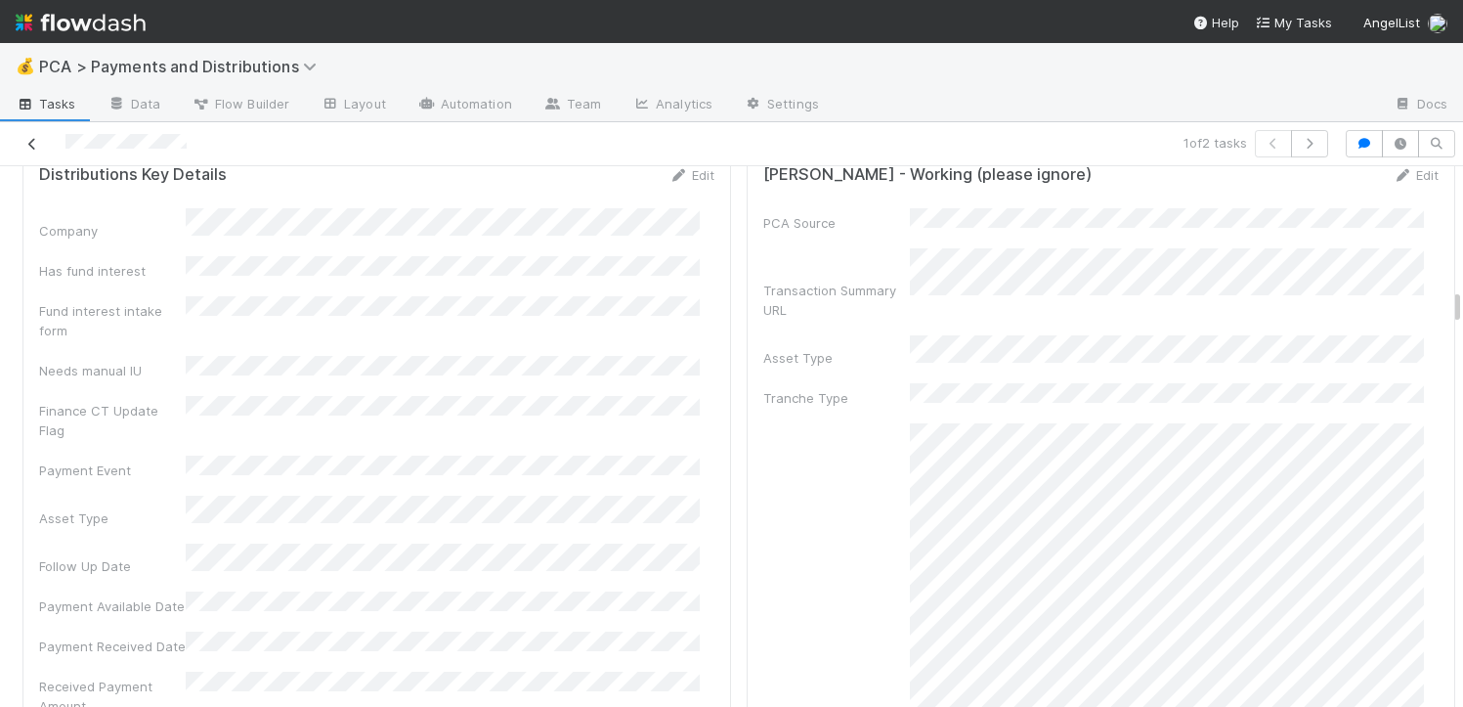
click at [37, 138] on icon at bounding box center [32, 144] width 20 height 13
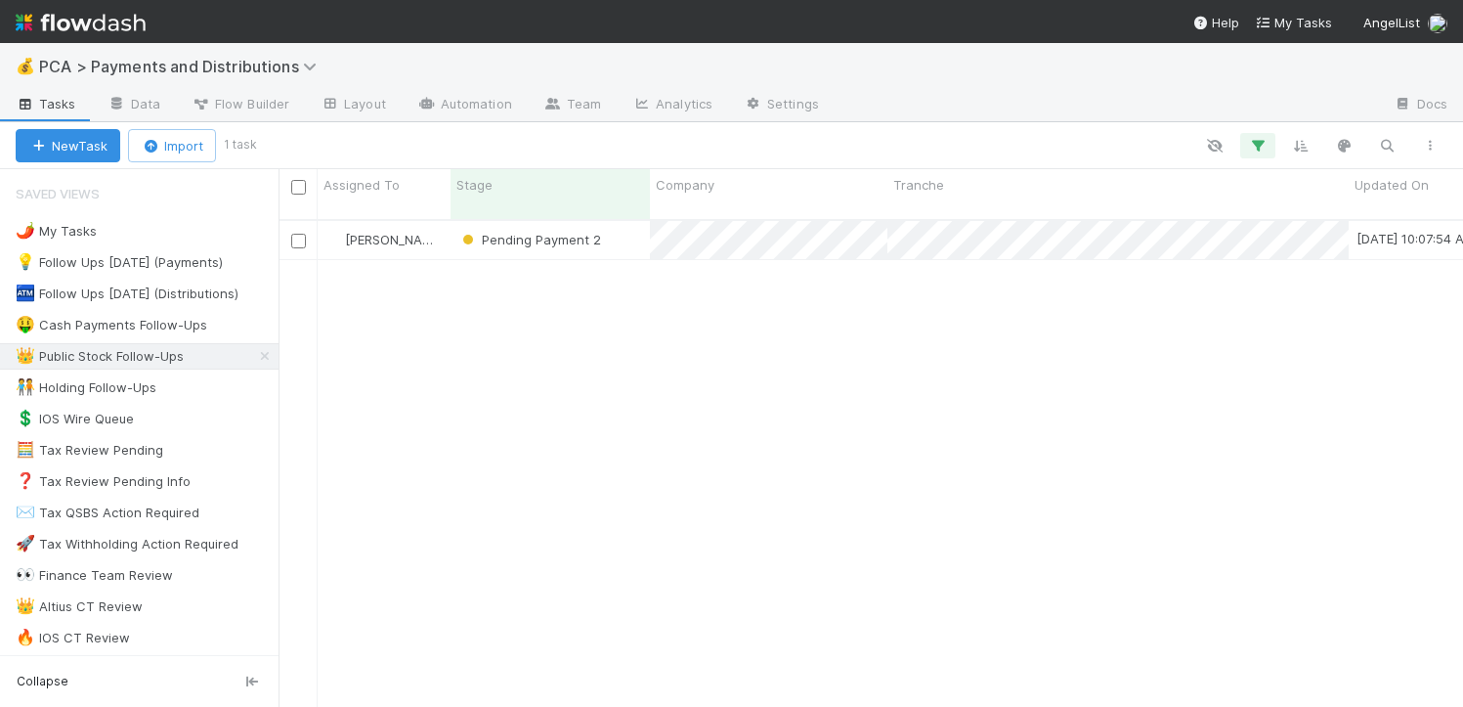
scroll to position [488, 1170]
click at [630, 221] on div "Pending Payment 2" at bounding box center [549, 240] width 199 height 38
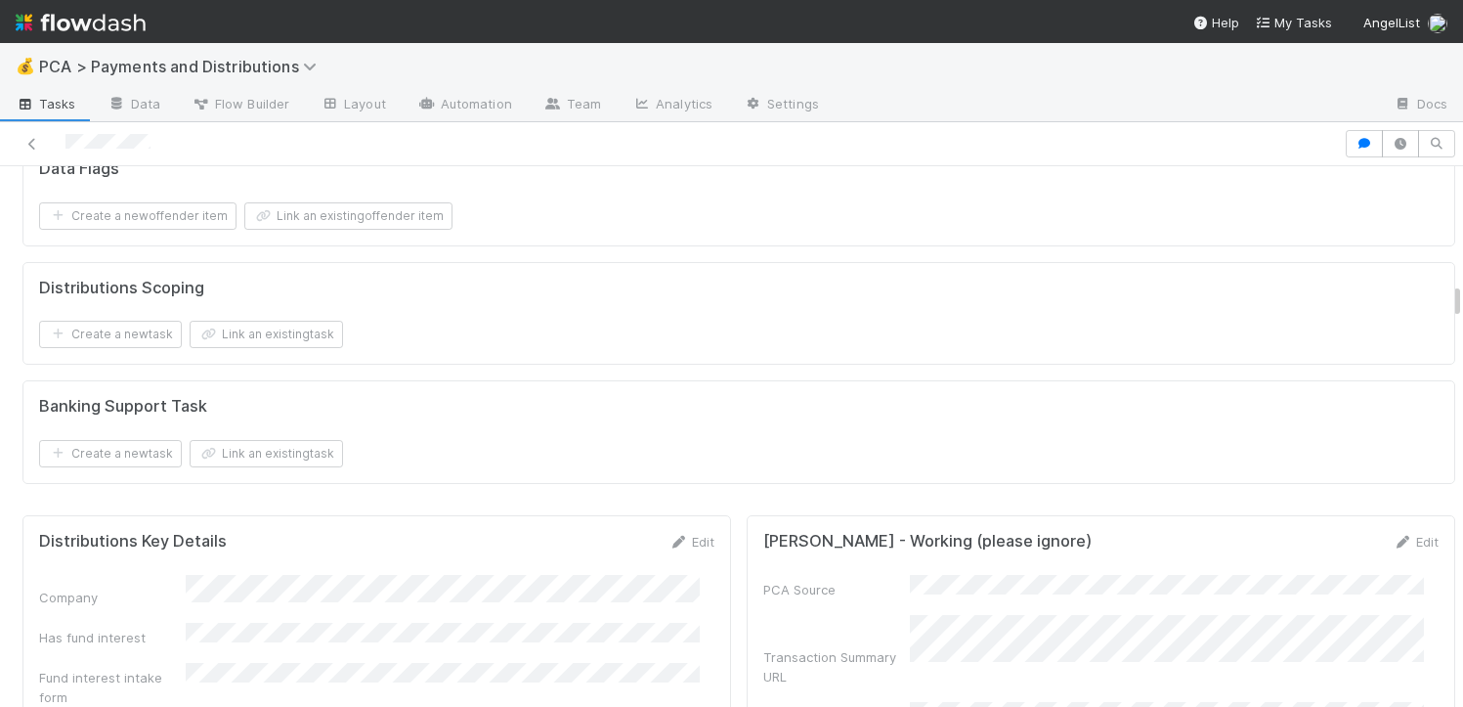
scroll to position [3424, 0]
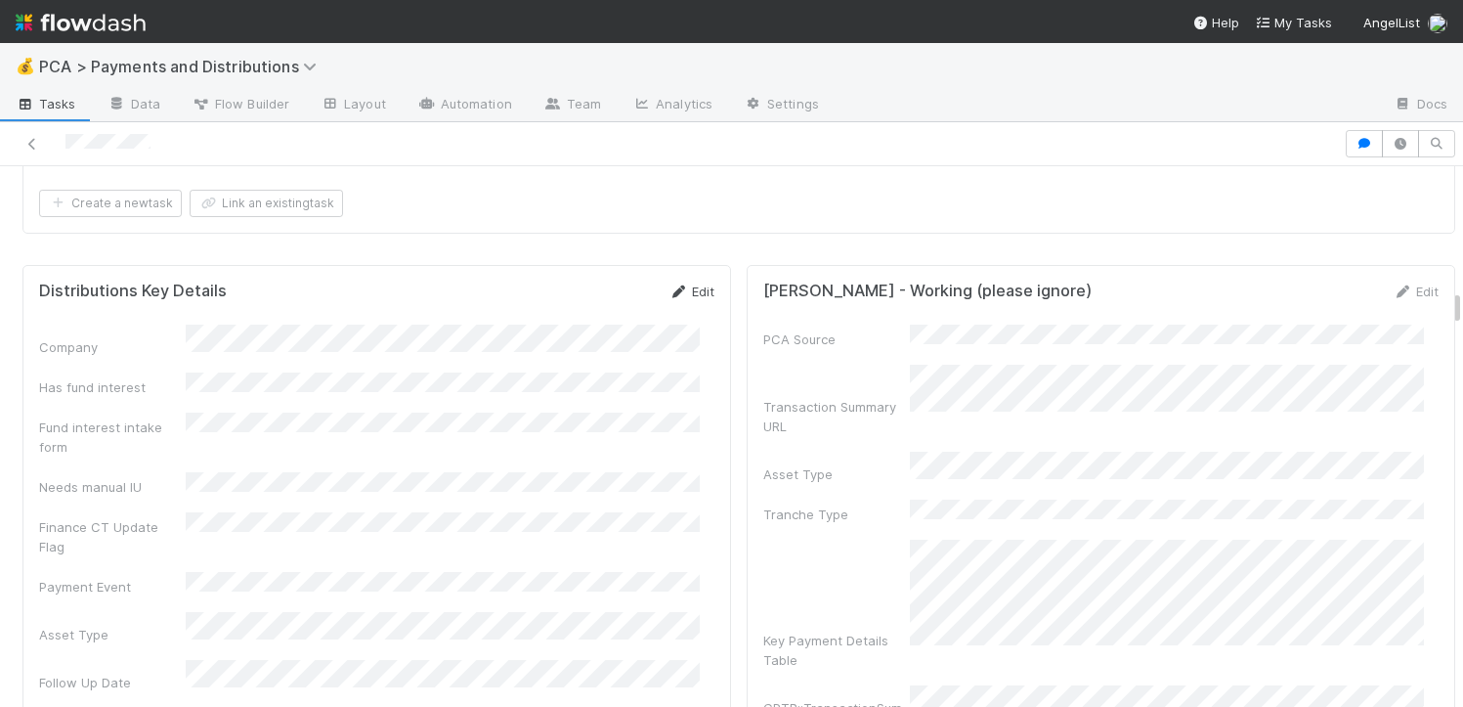
click at [680, 299] on link "Edit" at bounding box center [691, 291] width 46 height 16
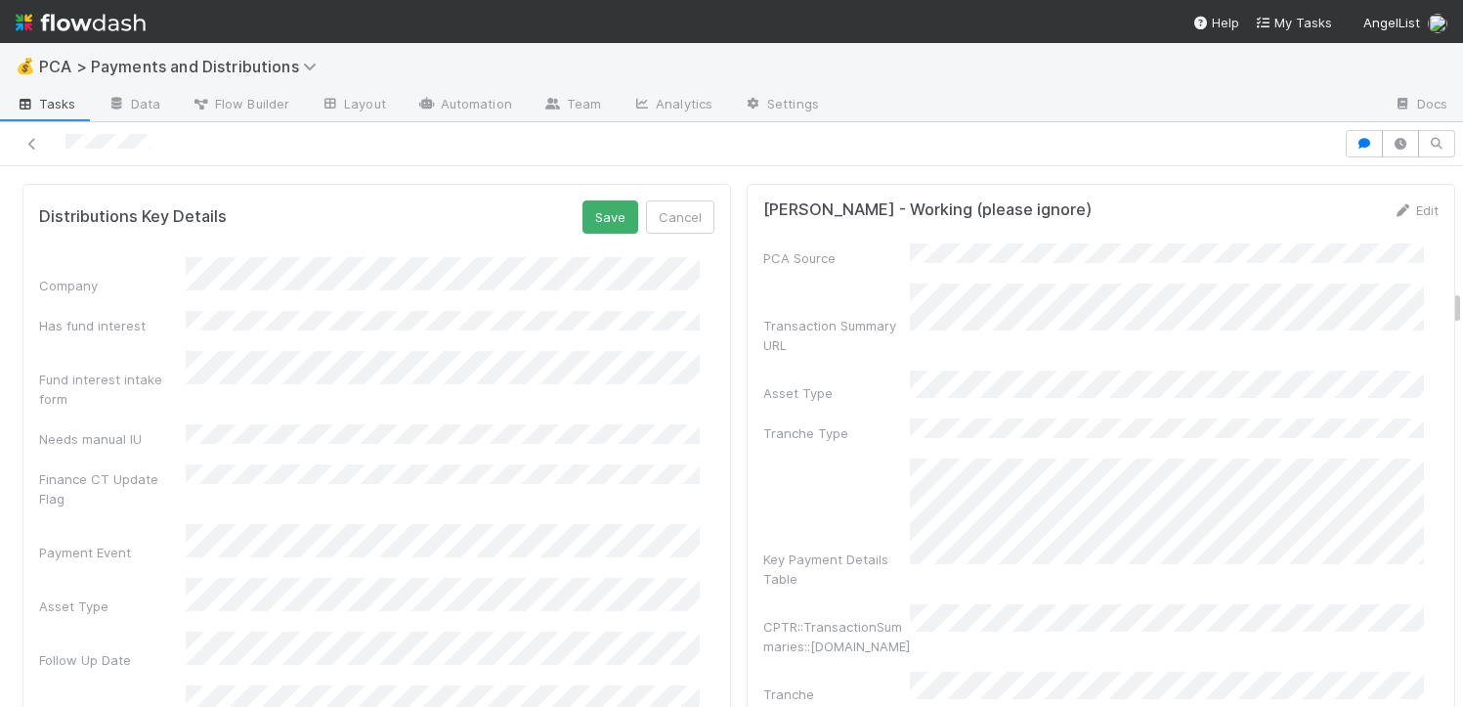
scroll to position [3518, 0]
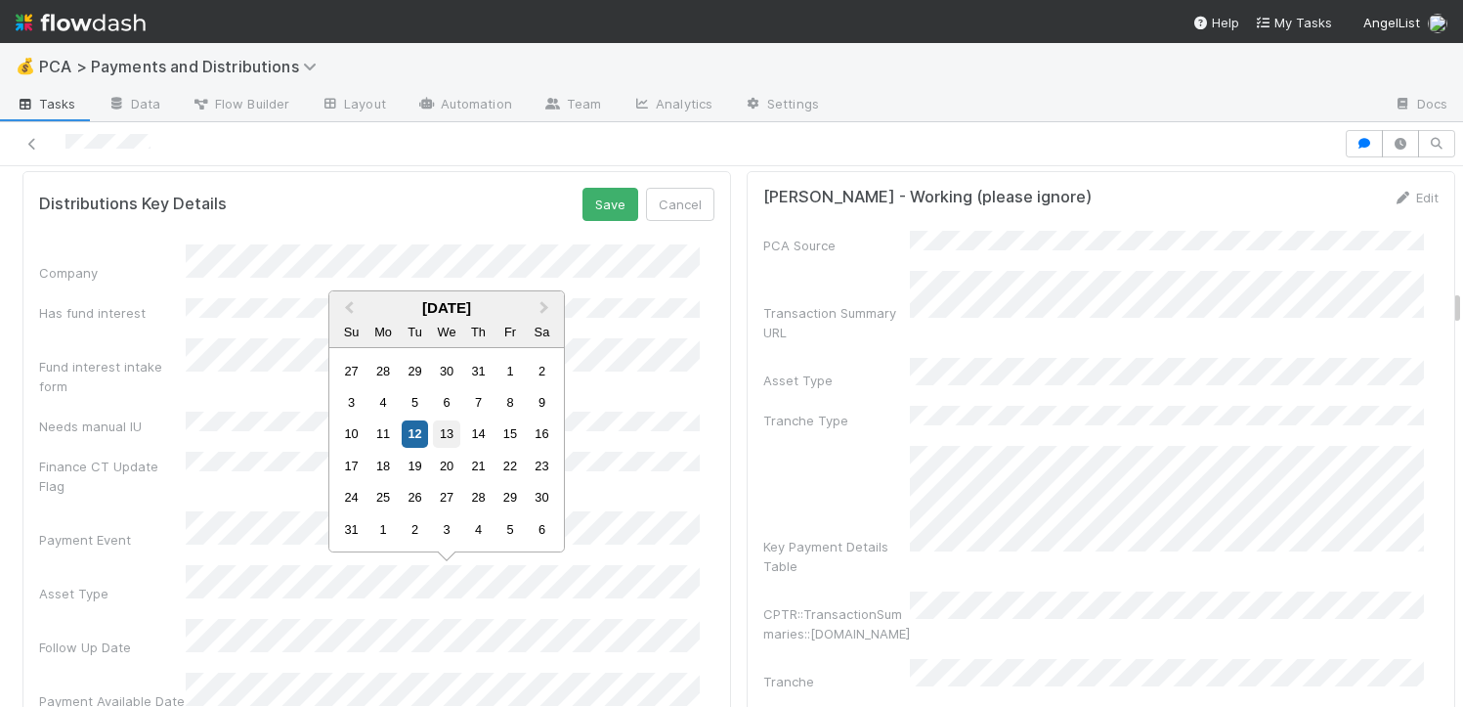
click at [448, 433] on div "13" at bounding box center [446, 433] width 26 height 26
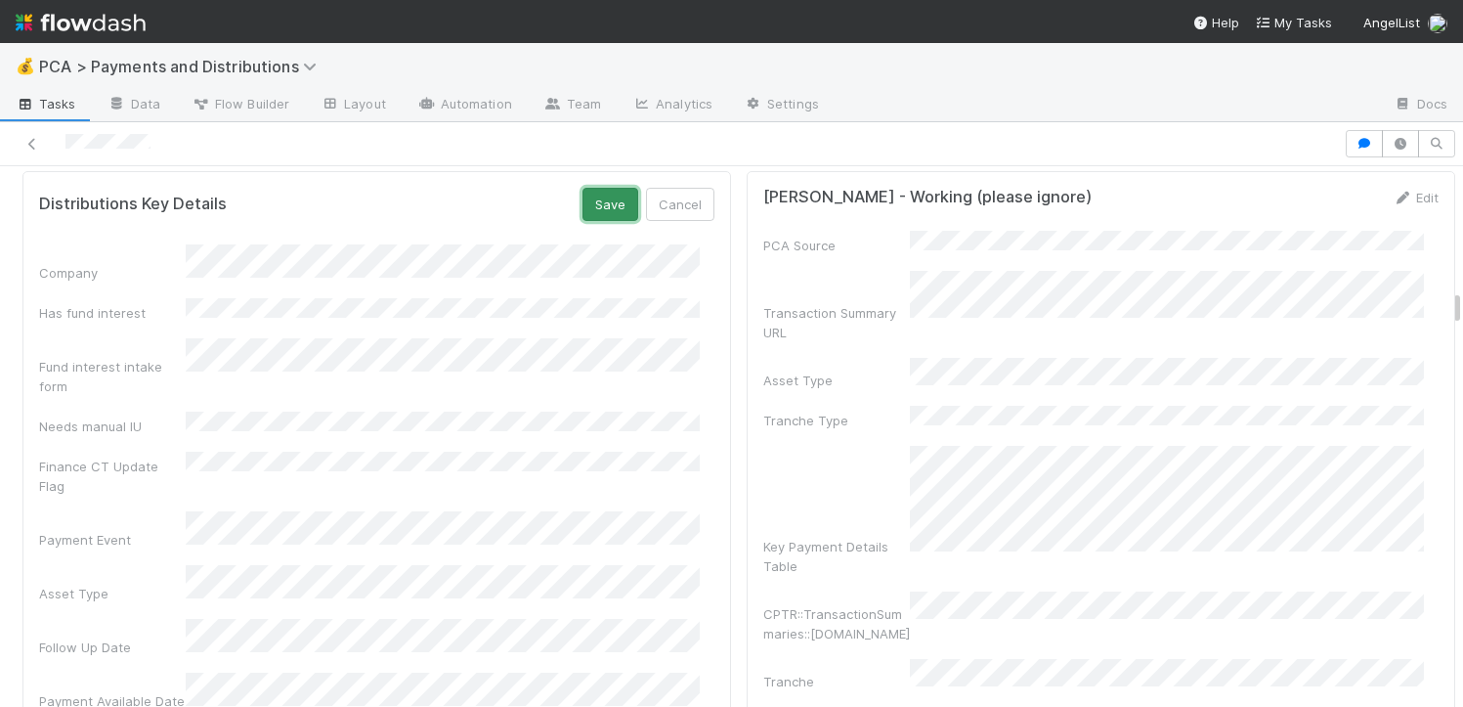
click at [594, 203] on button "Save" at bounding box center [610, 204] width 56 height 33
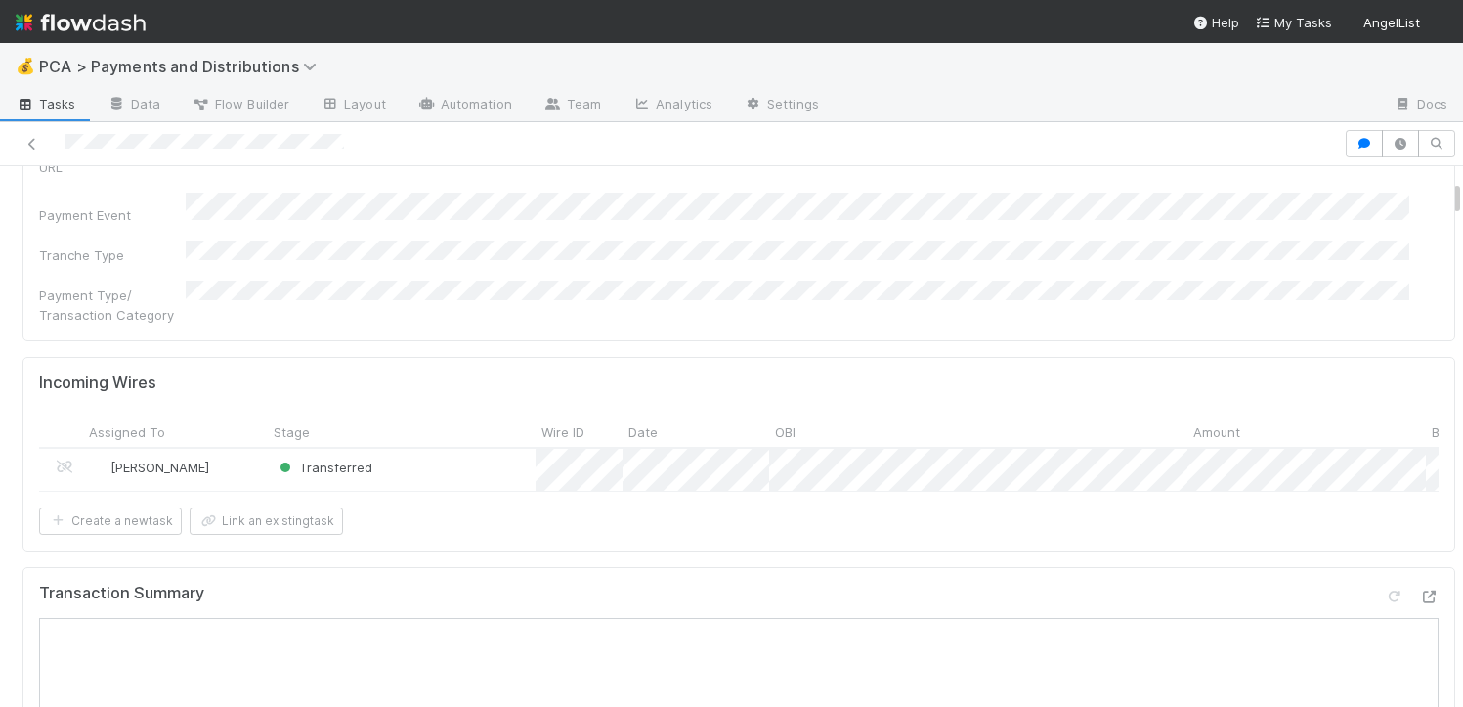
scroll to position [383, 0]
click at [1419, 592] on icon at bounding box center [1429, 598] width 20 height 13
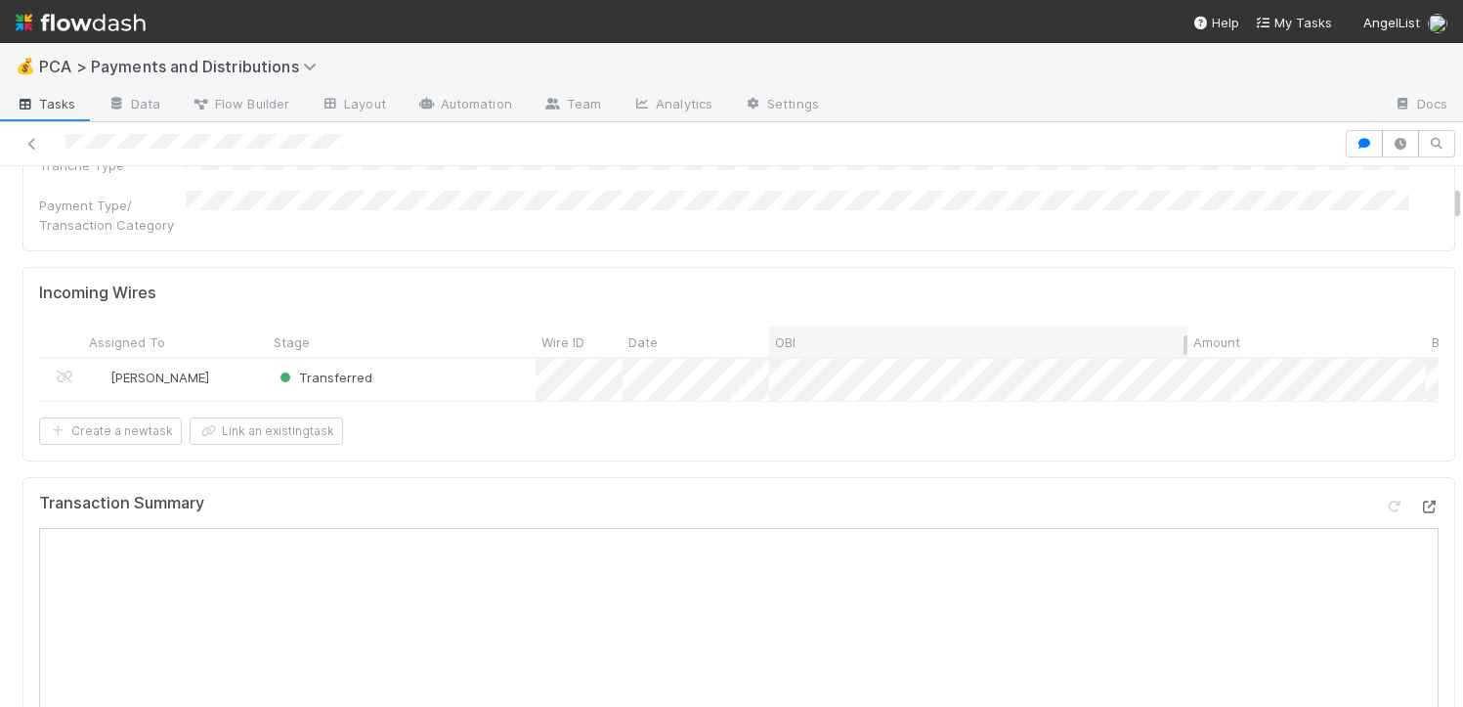
scroll to position [509, 0]
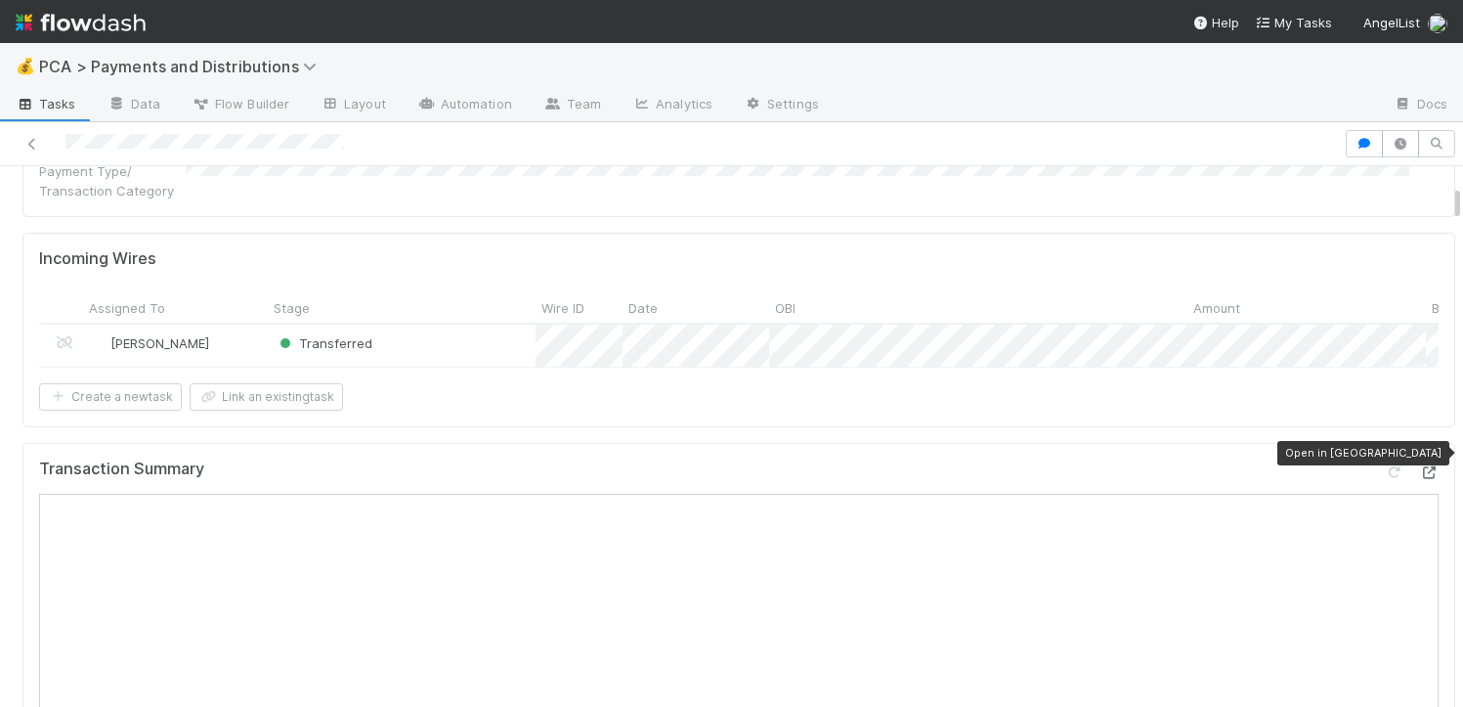
click at [1419, 466] on icon at bounding box center [1429, 472] width 20 height 13
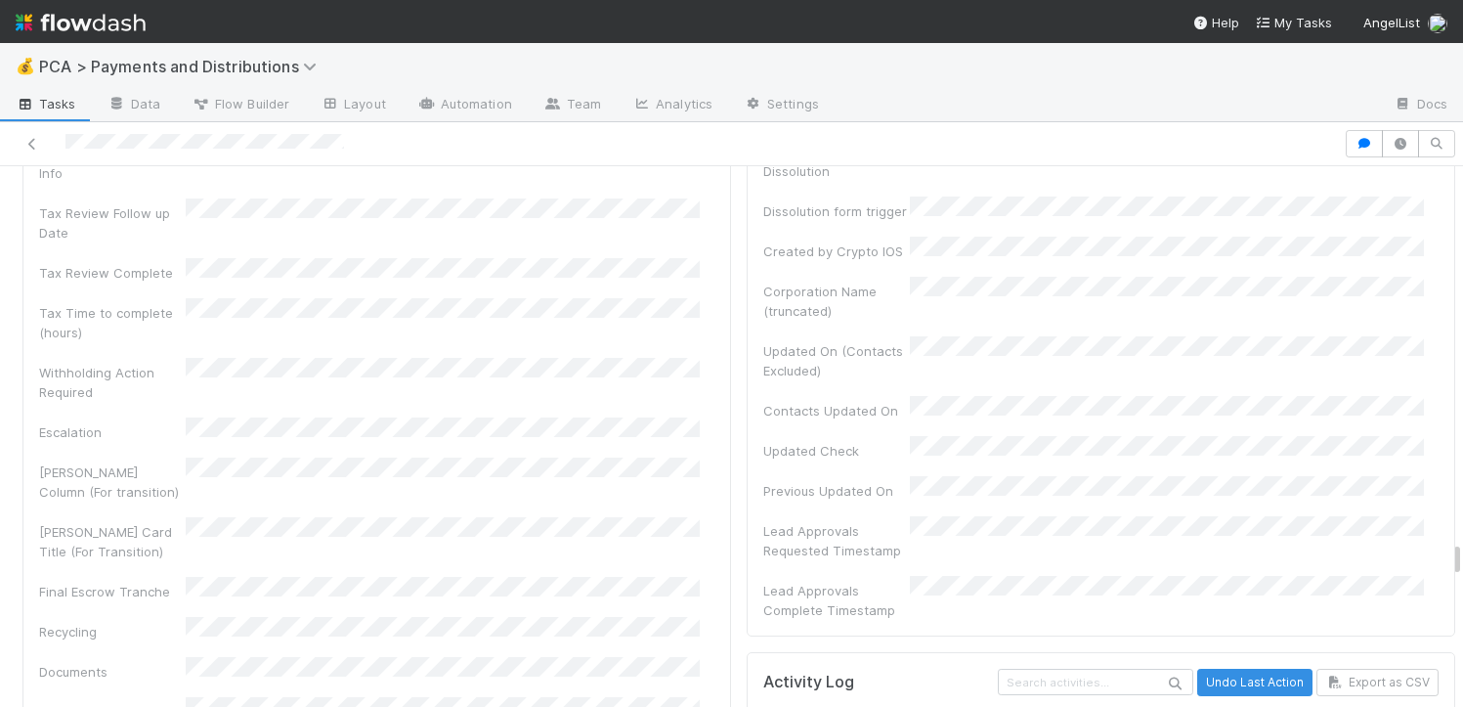
scroll to position [10172, 0]
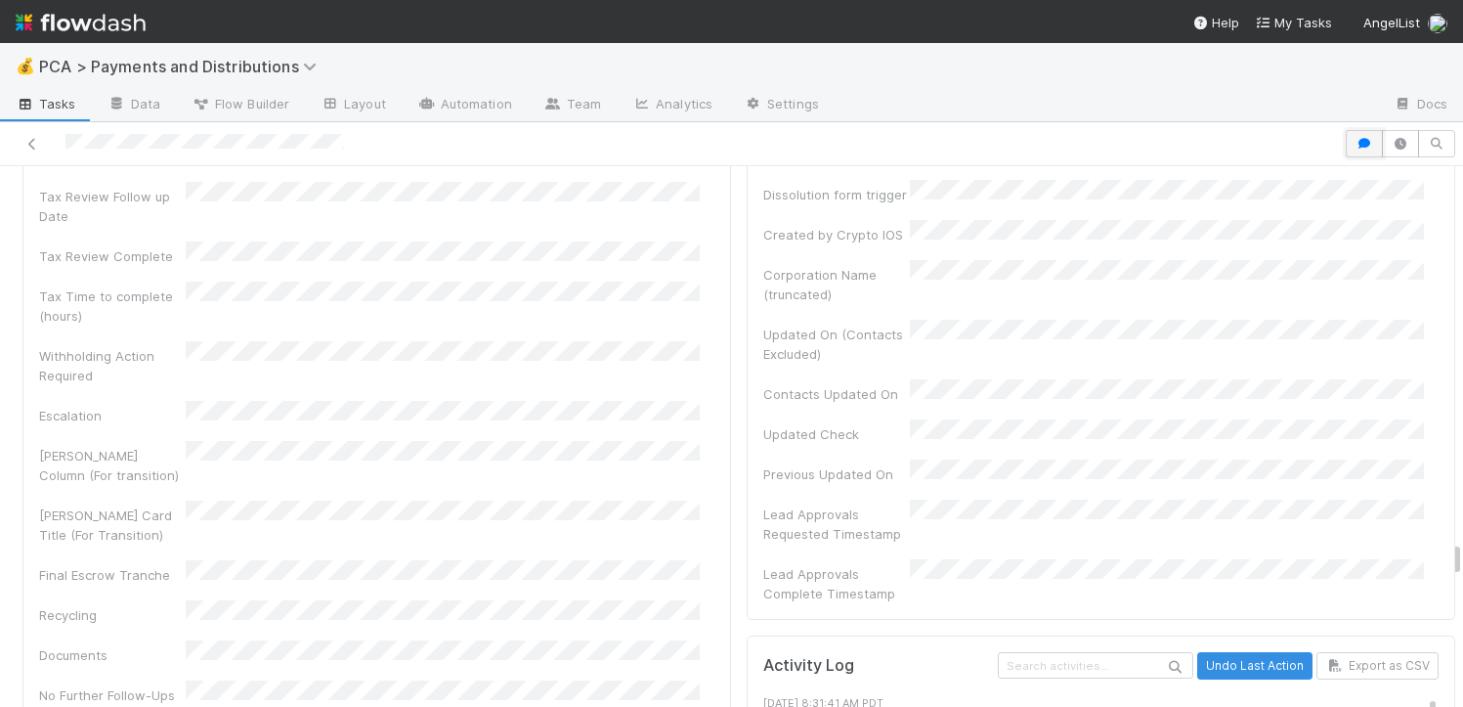
click at [1354, 138] on icon "button" at bounding box center [1364, 144] width 20 height 12
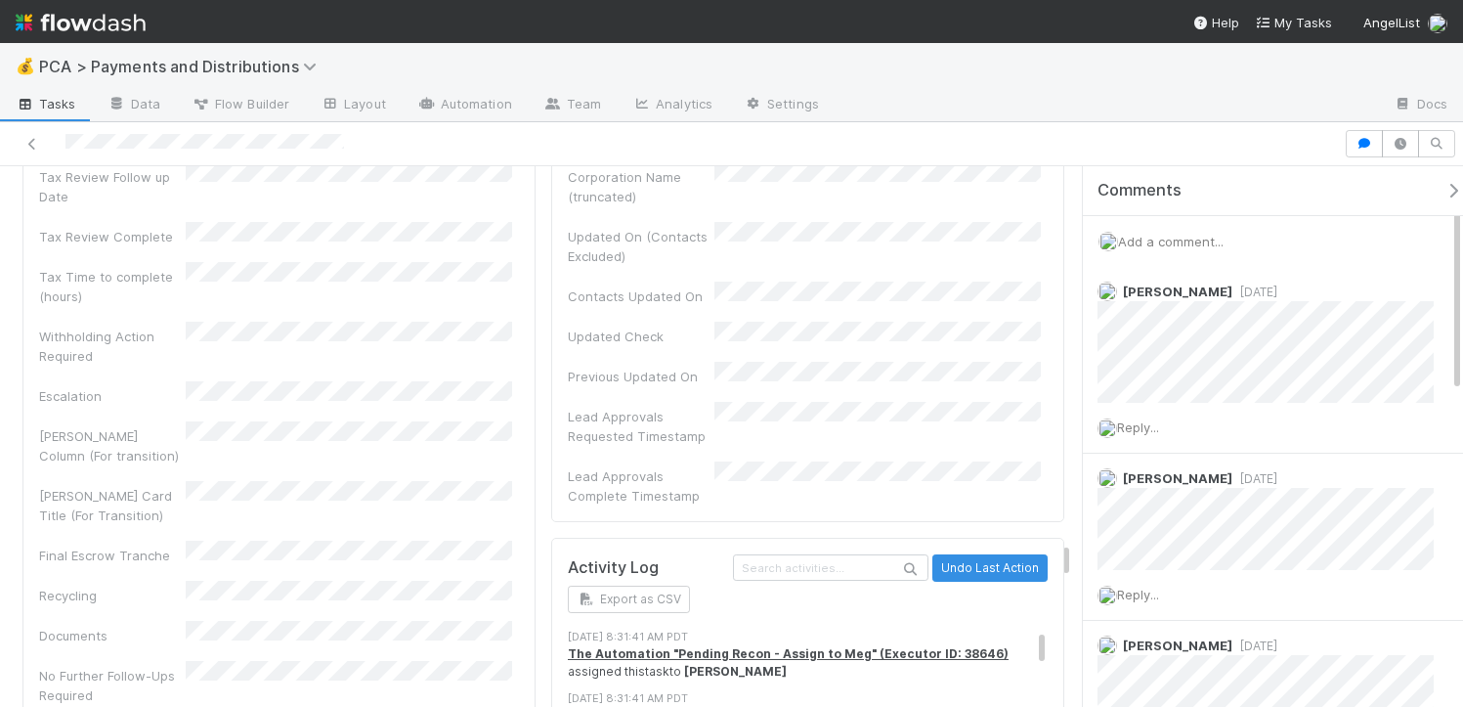
scroll to position [10334, 0]
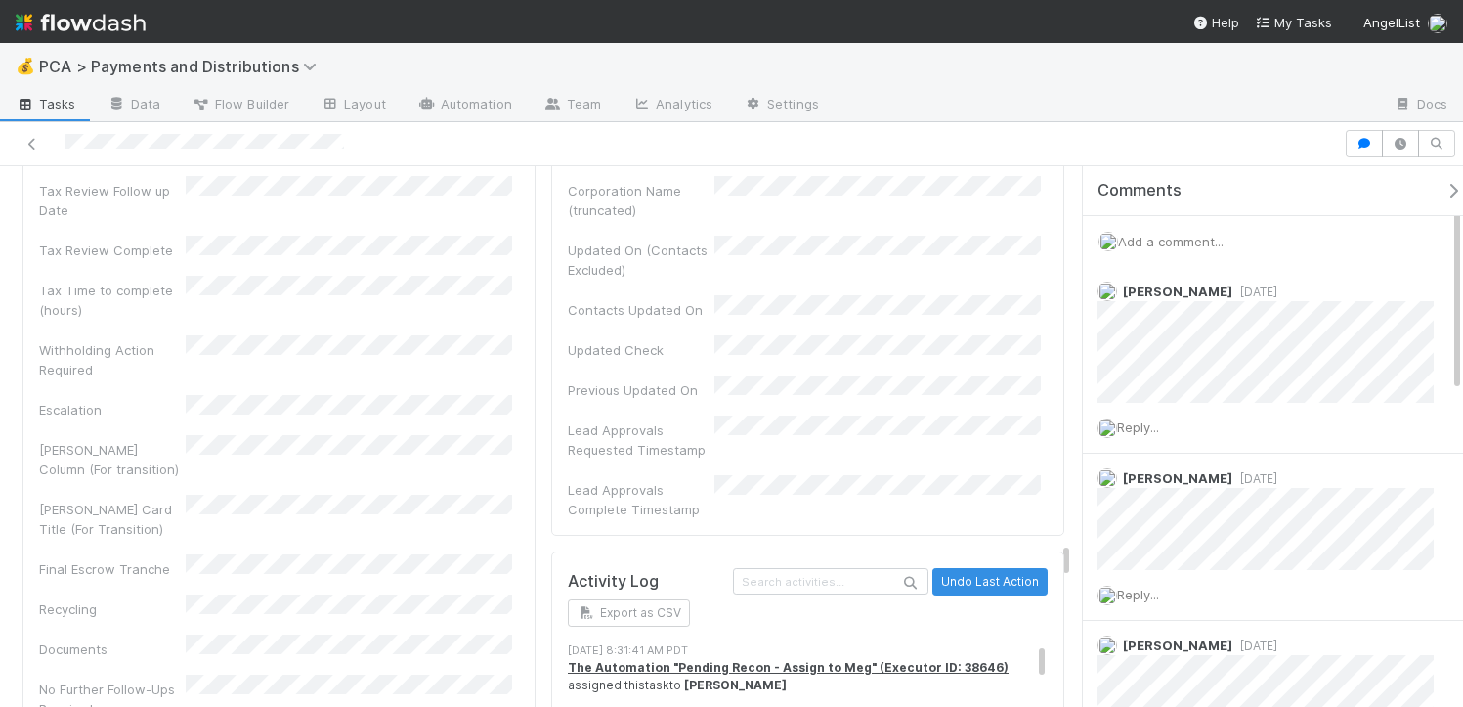
click at [1443, 189] on icon "button" at bounding box center [1453, 191] width 20 height 16
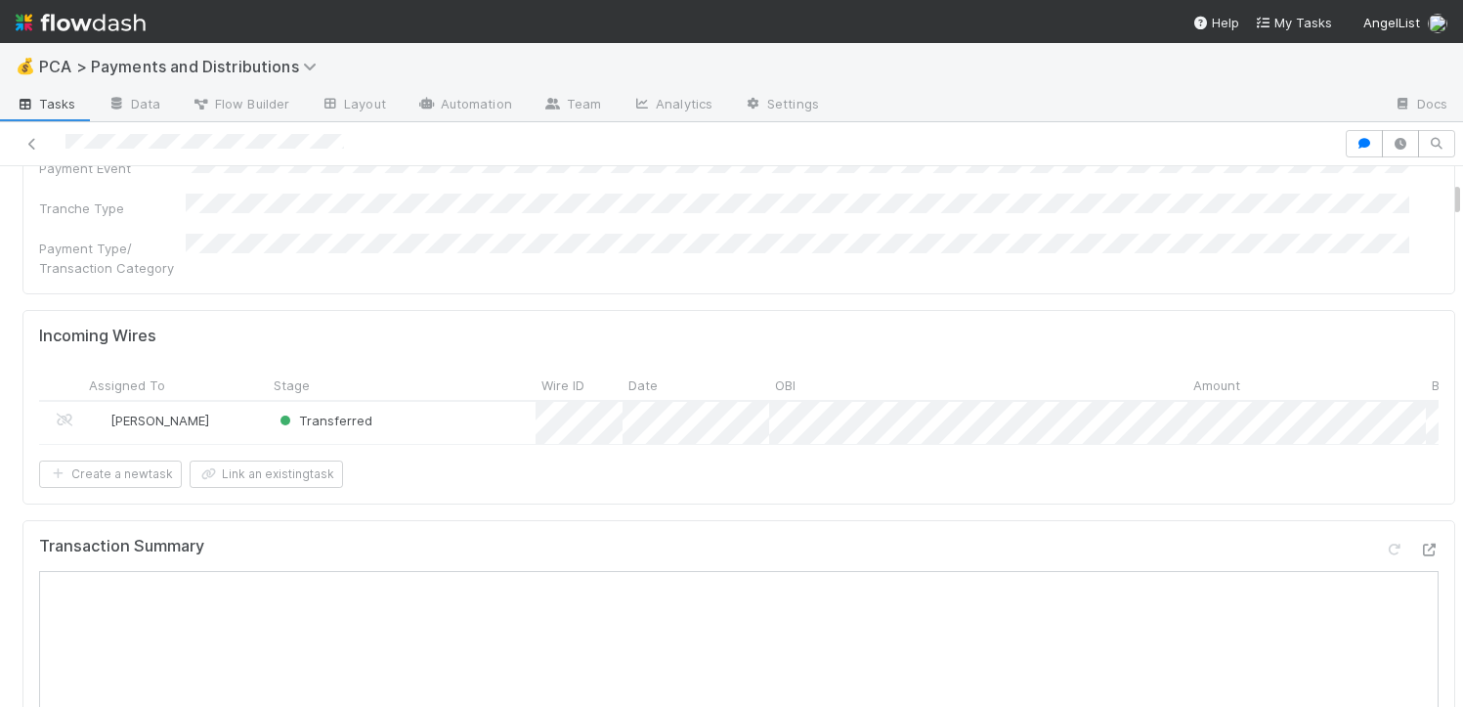
scroll to position [482, 0]
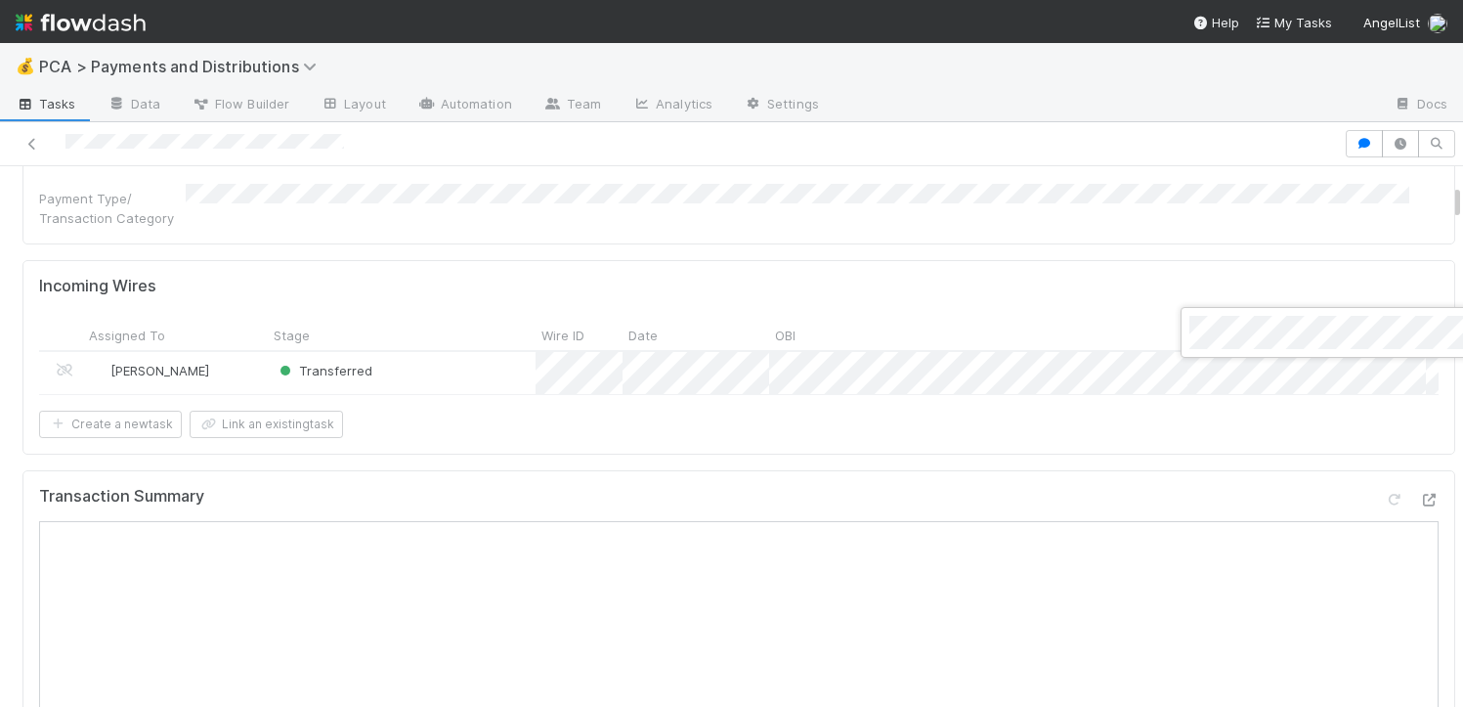
click at [793, 450] on div at bounding box center [731, 353] width 1463 height 707
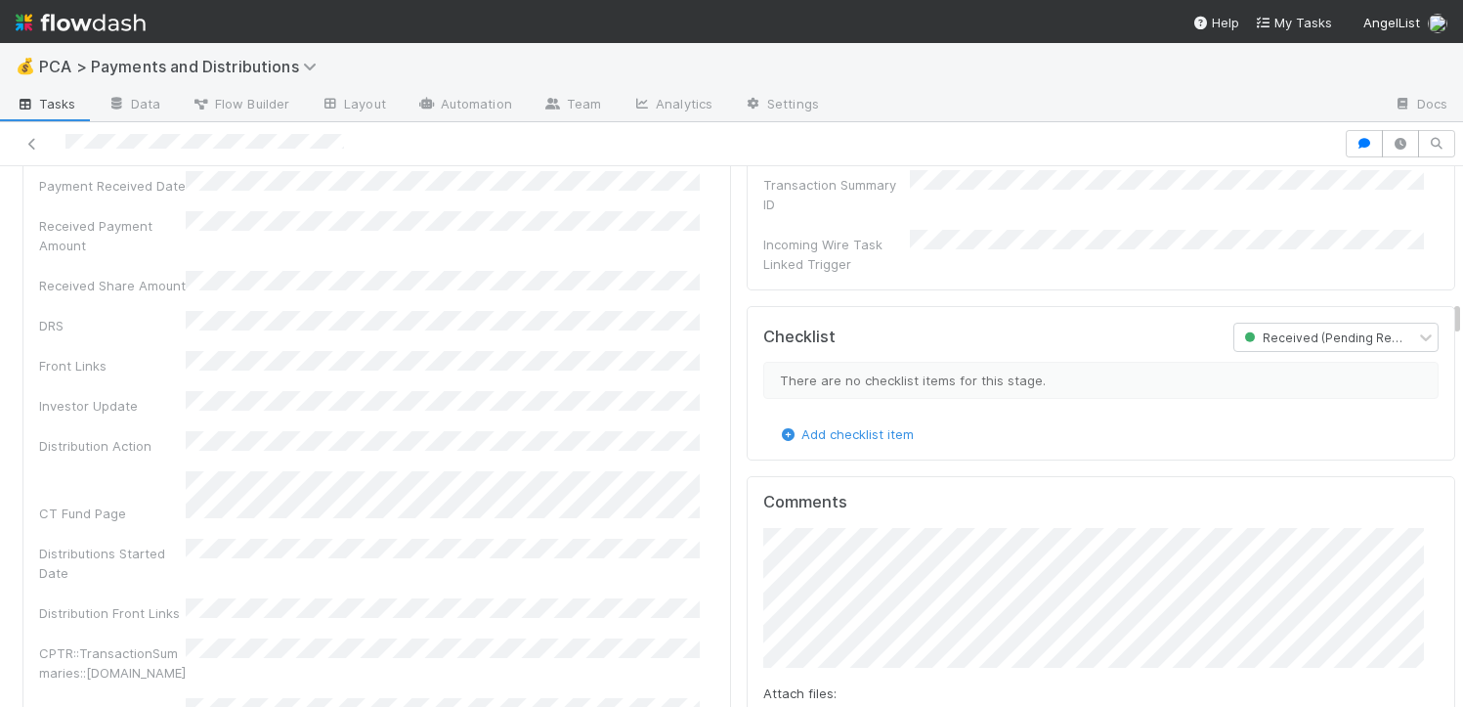
scroll to position [3720, 0]
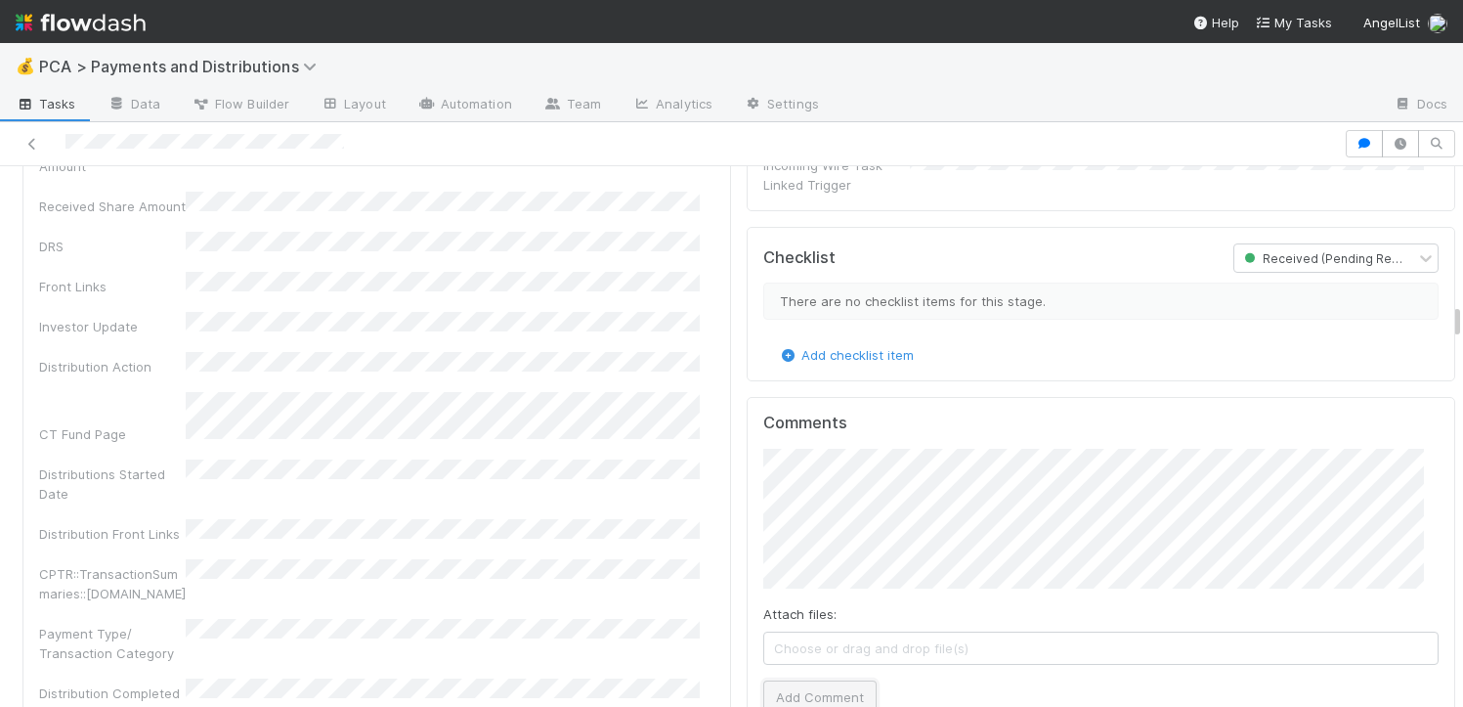
click at [812, 680] on button "Add Comment" at bounding box center [819, 696] width 113 height 33
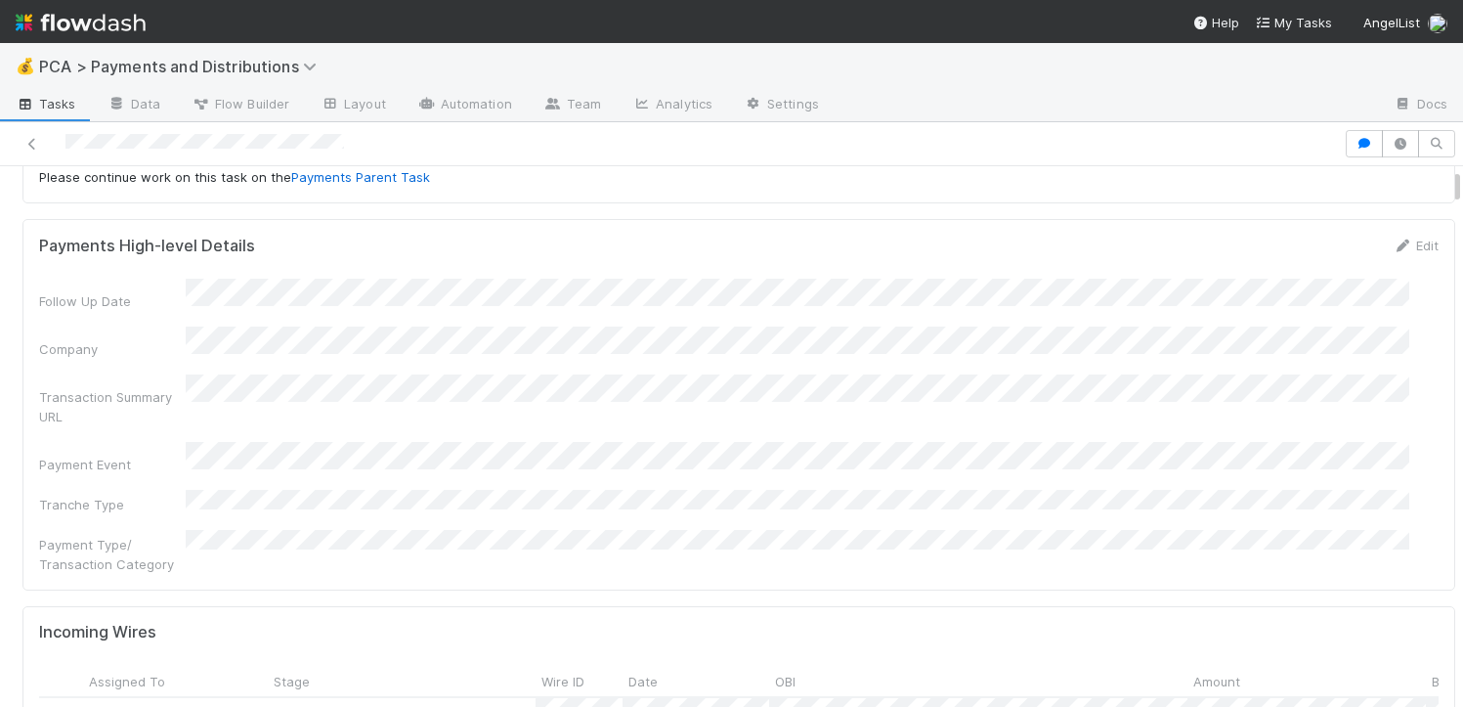
scroll to position [0, 0]
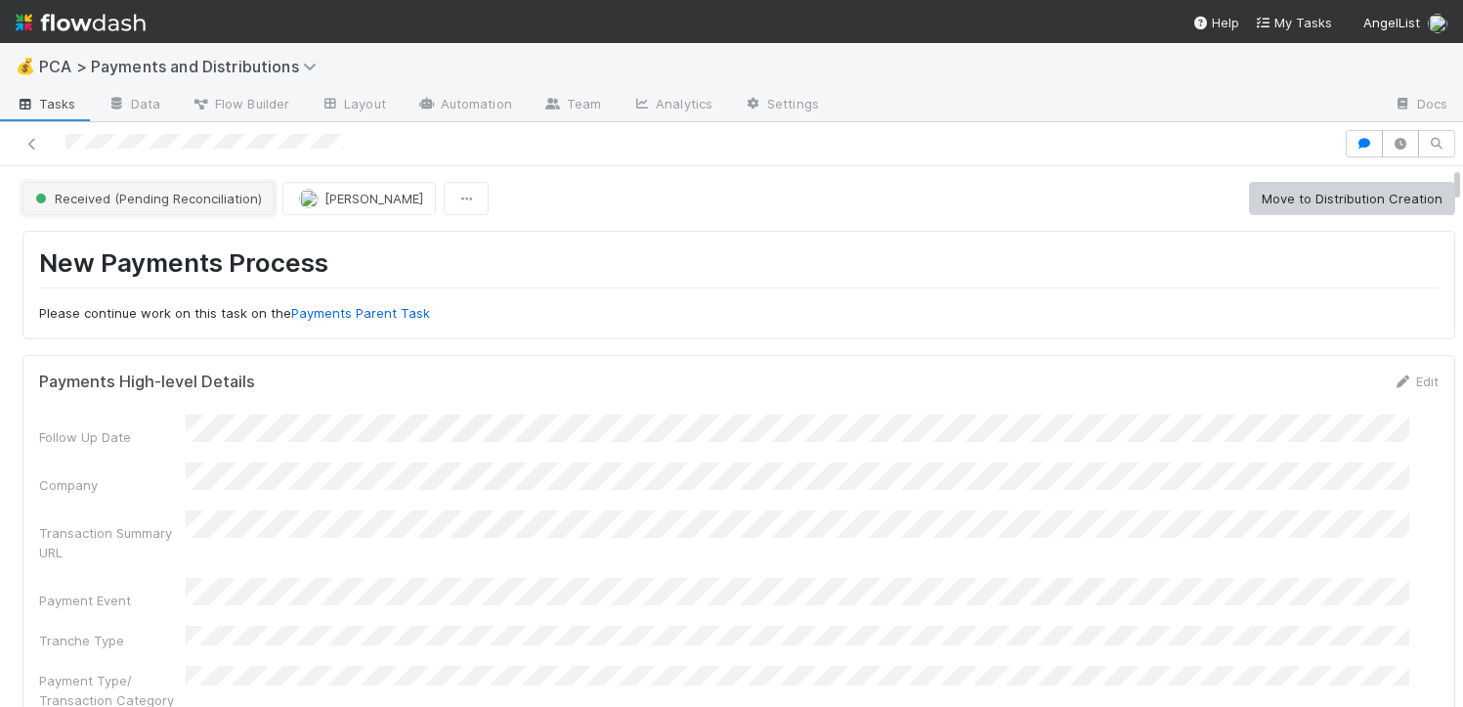
click at [182, 193] on span "Received (Pending Reconciliation)" at bounding box center [146, 199] width 231 height 16
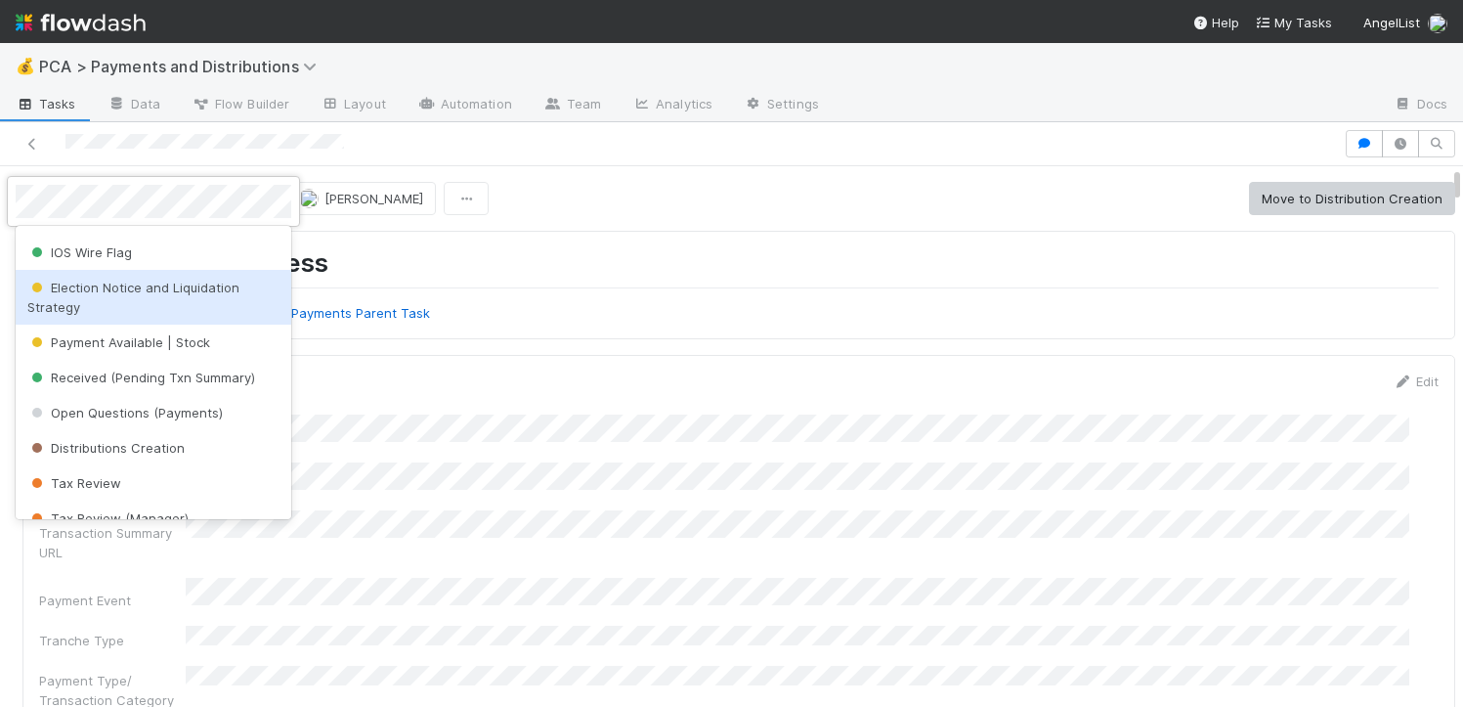
scroll to position [137, 0]
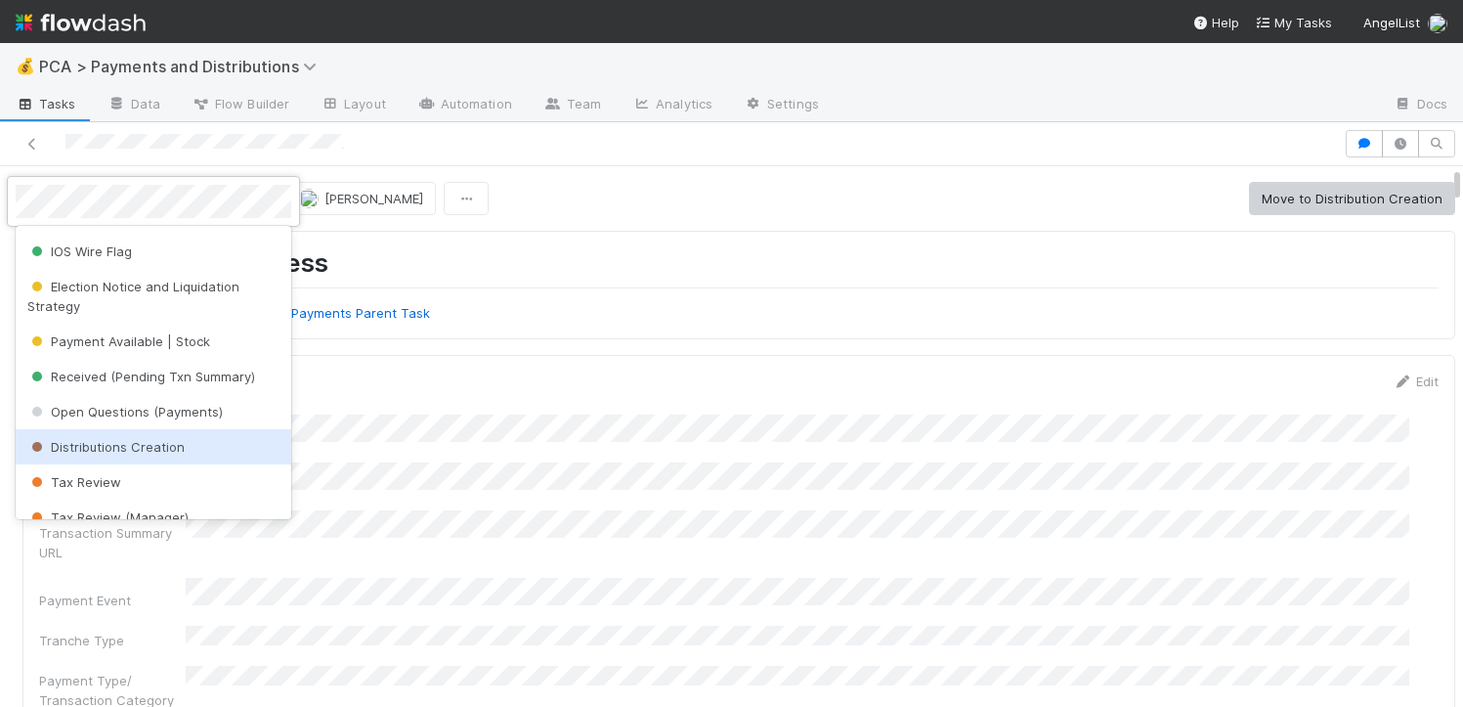
click at [150, 437] on div "Distributions Creation" at bounding box center [154, 446] width 276 height 35
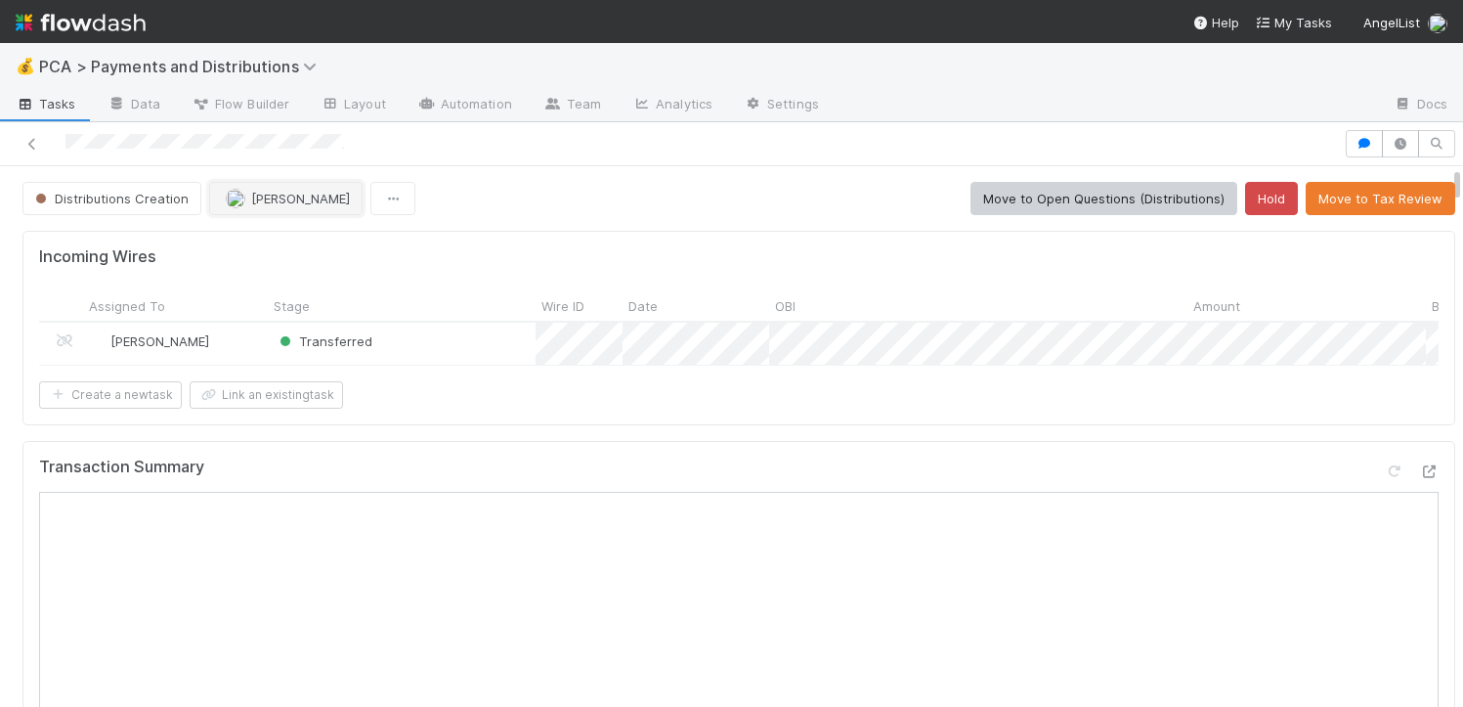
click at [285, 195] on span "Allison Donlevy" at bounding box center [300, 199] width 99 height 16
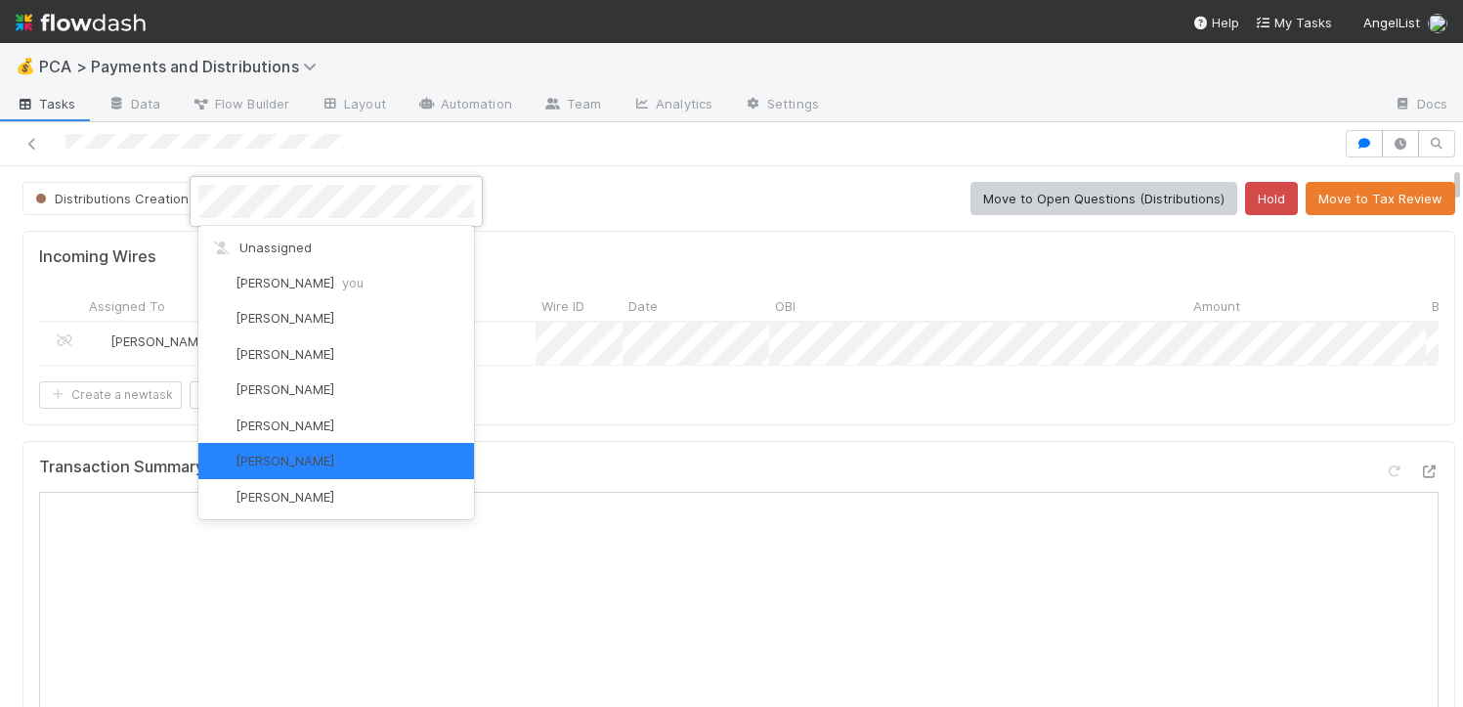
scroll to position [0, 0]
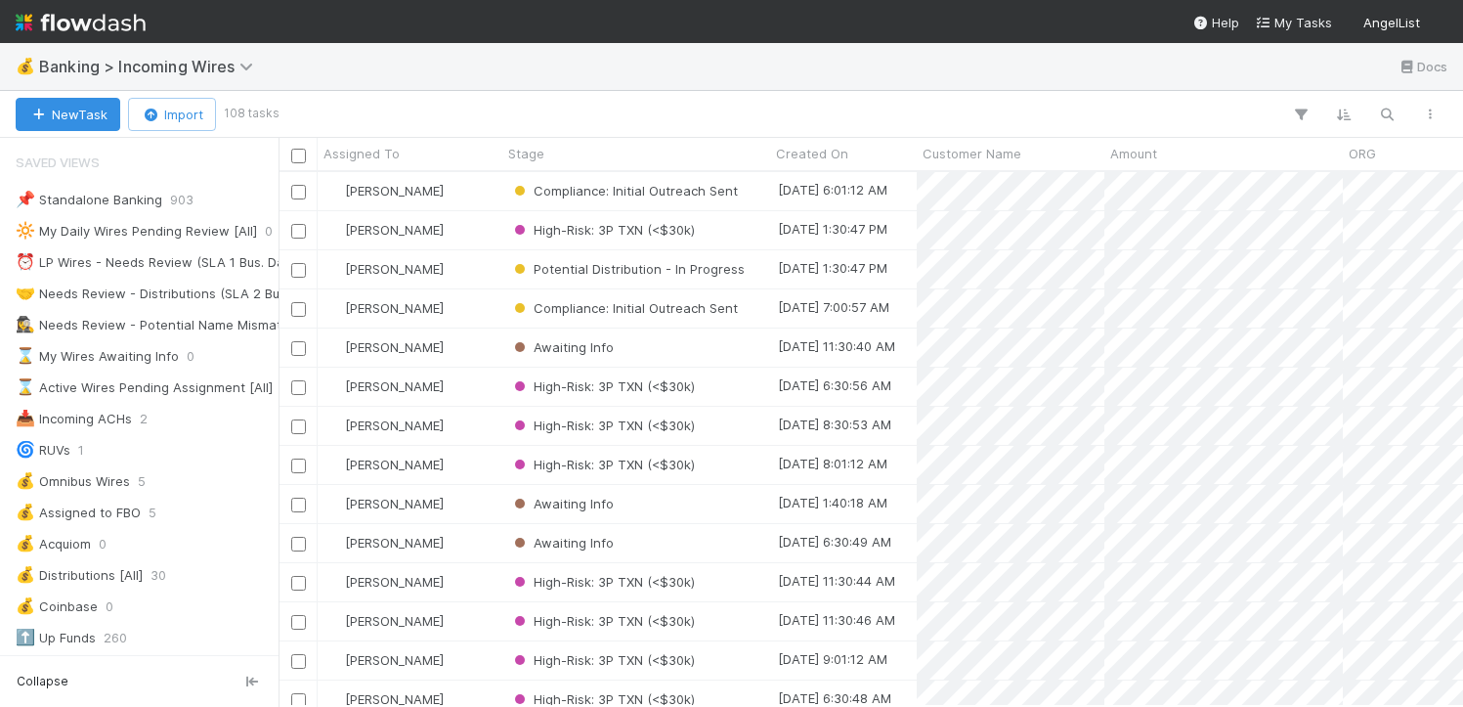
scroll to position [15, 16]
click at [1395, 112] on icon "button" at bounding box center [1387, 115] width 20 height 18
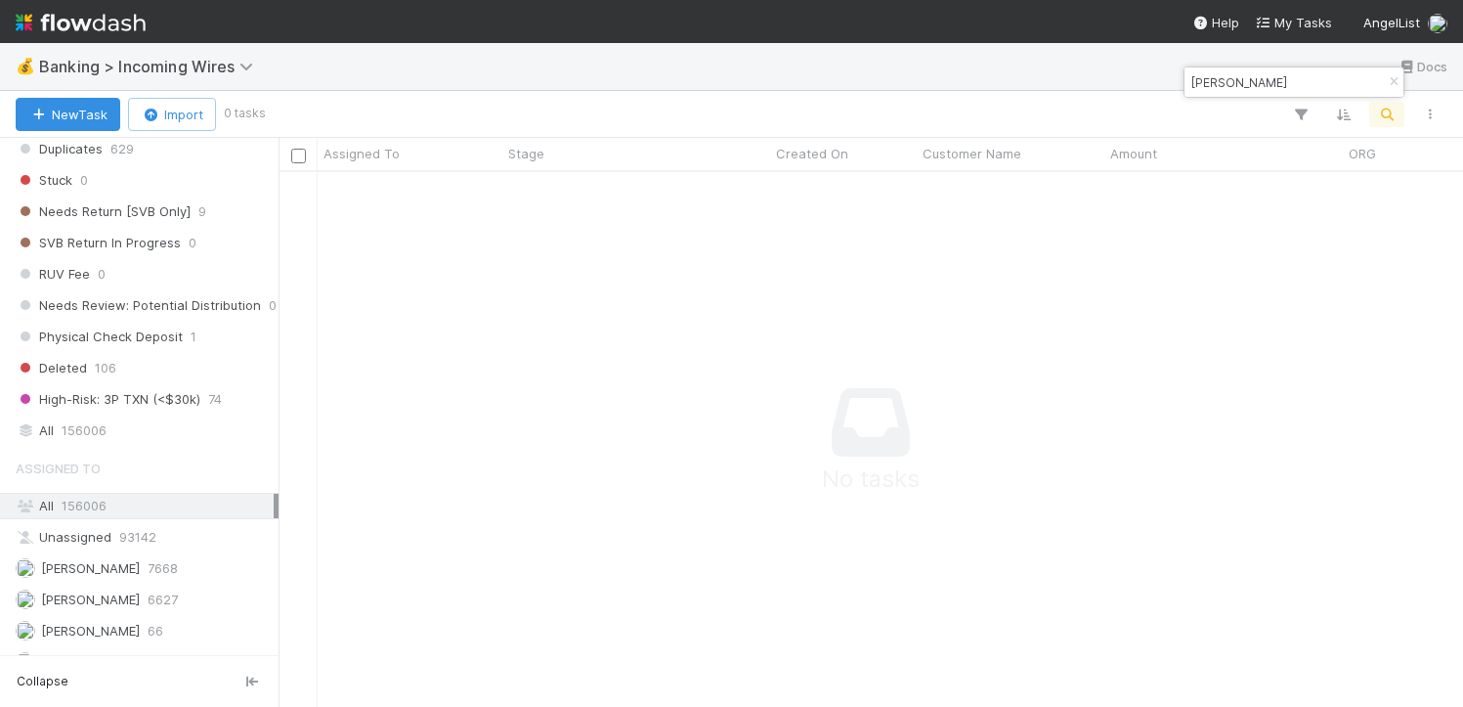
scroll to position [1315, 0]
type input "[PERSON_NAME]"
click at [115, 432] on div "All 156006" at bounding box center [145, 429] width 258 height 24
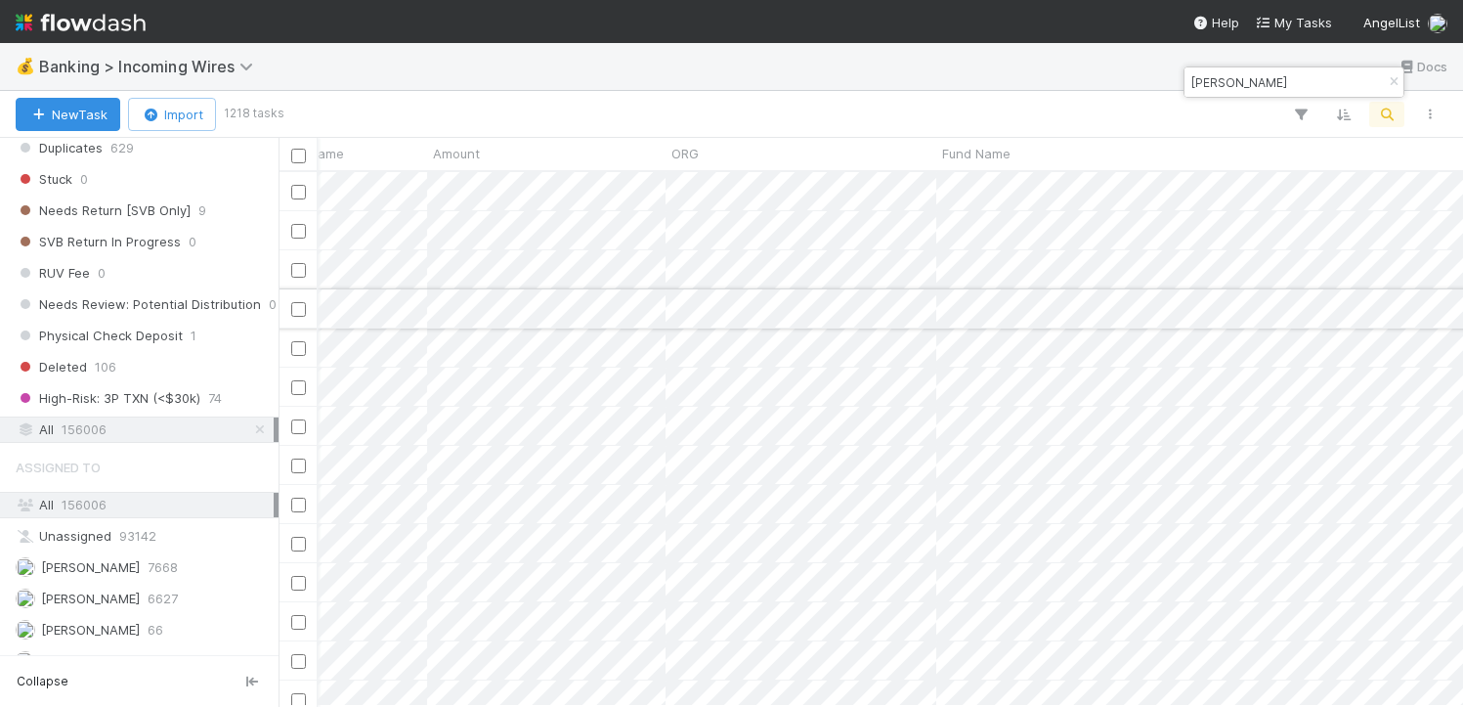
scroll to position [0, 605]
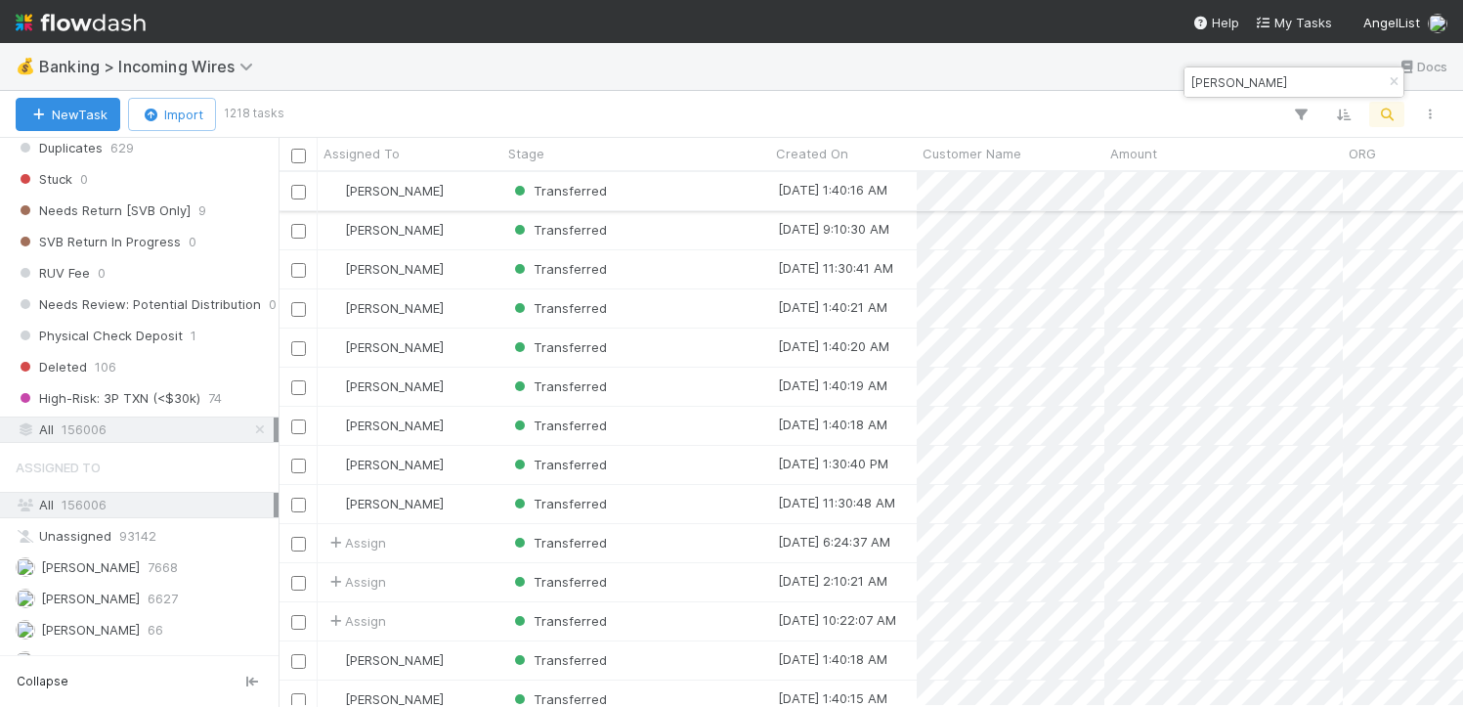
click at [717, 189] on div "Transferred" at bounding box center [636, 191] width 268 height 38
